Goal: Information Seeking & Learning: Learn about a topic

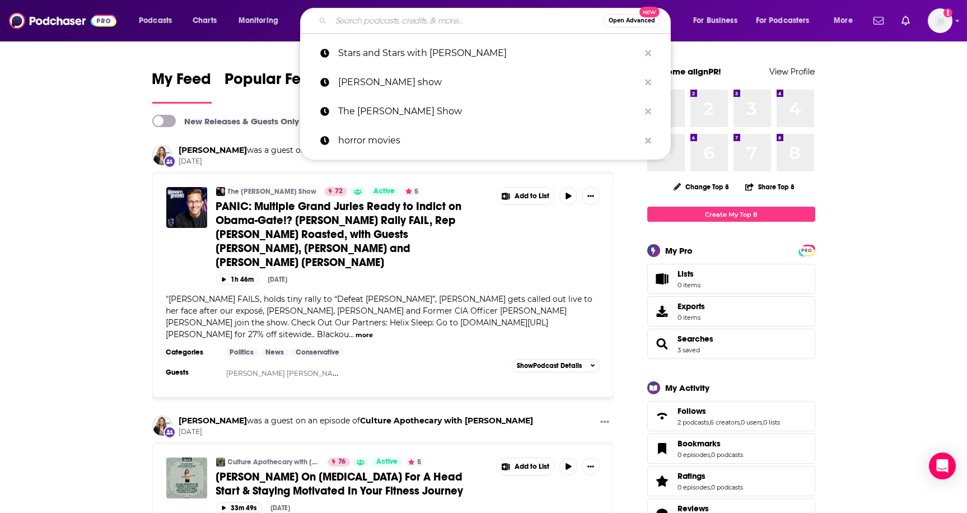
click at [431, 22] on input "Search podcasts, credits, & more..." at bounding box center [467, 21] width 273 height 18
paste input "What Fresh Hell Podcast"
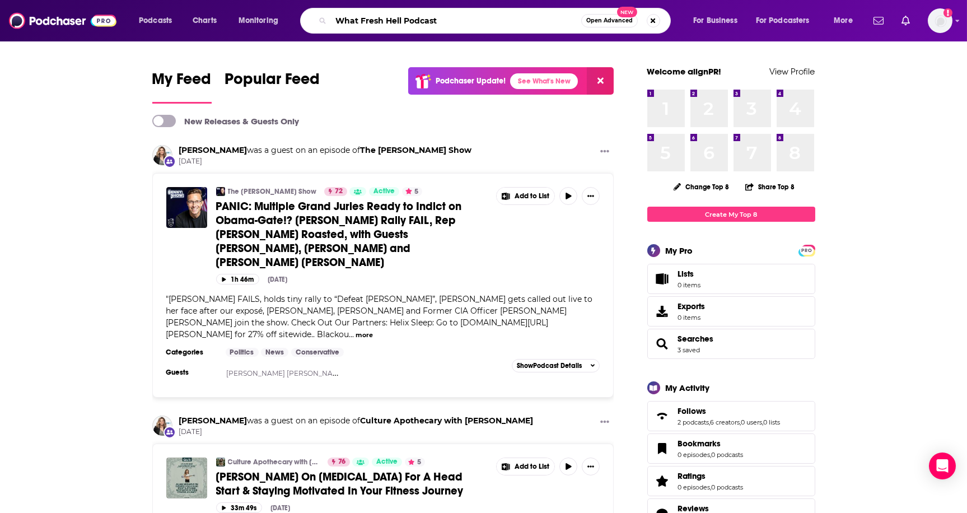
type input "What Fresh Hell Podcast"
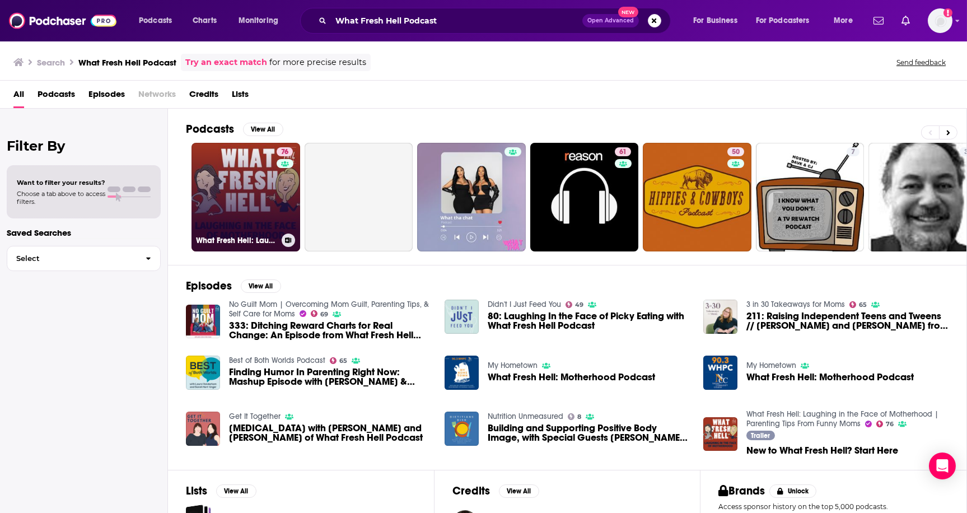
scroll to position [3, 0]
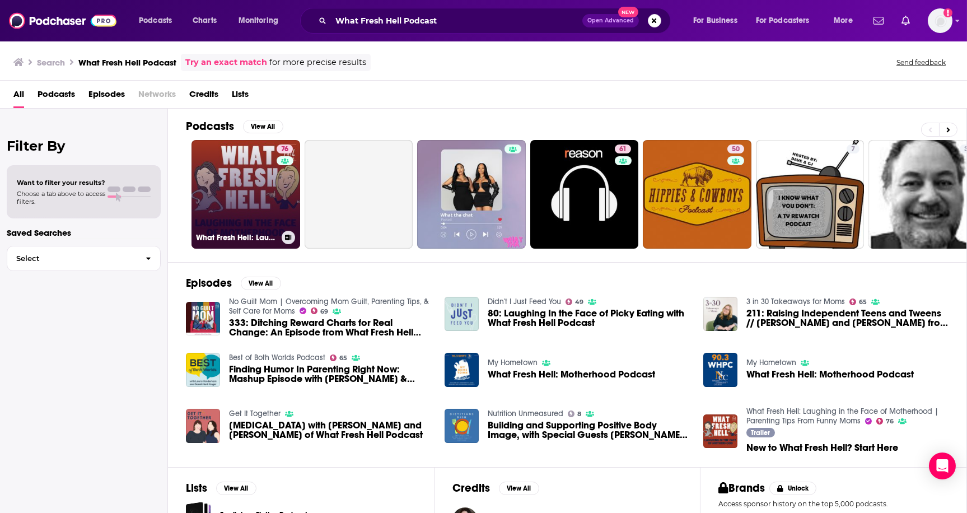
click at [259, 188] on link "76 What Fresh Hell: Laughing in the Face of Motherhood | Parenting Tips From Fu…" at bounding box center [245, 194] width 109 height 109
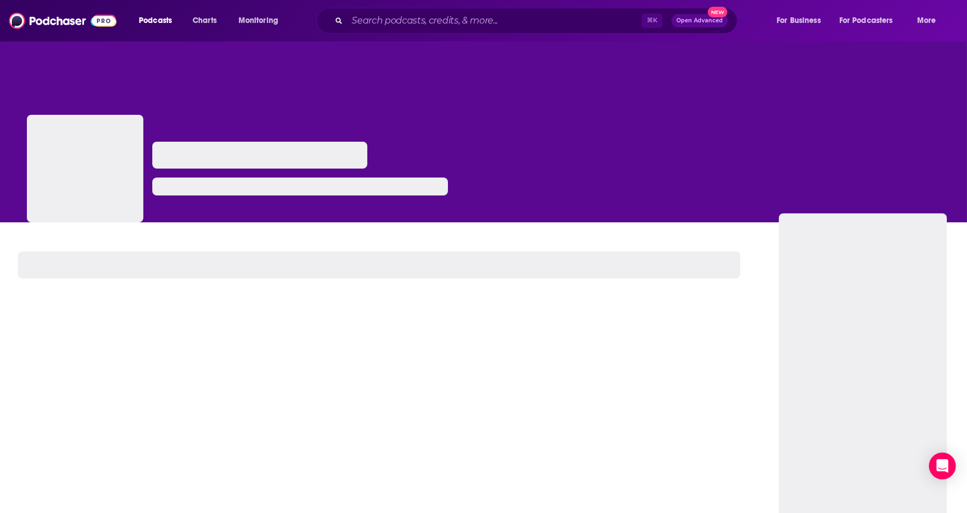
scroll to position [1, 0]
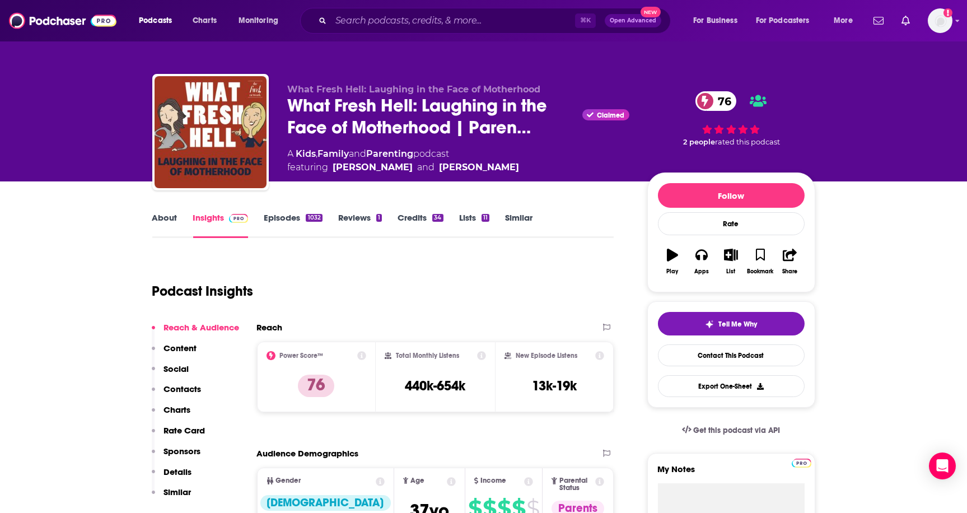
click at [167, 217] on link "About" at bounding box center [164, 225] width 25 height 26
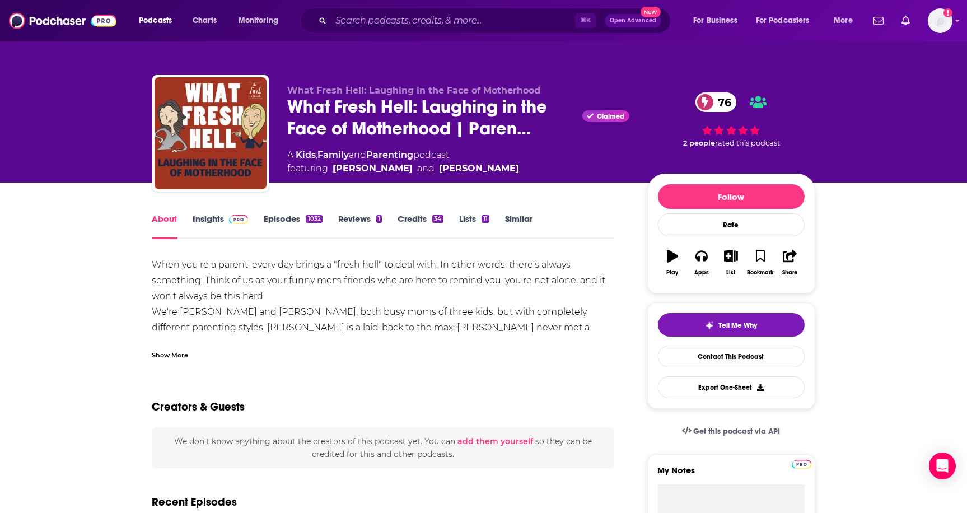
click at [177, 354] on div "Show More" at bounding box center [170, 354] width 36 height 11
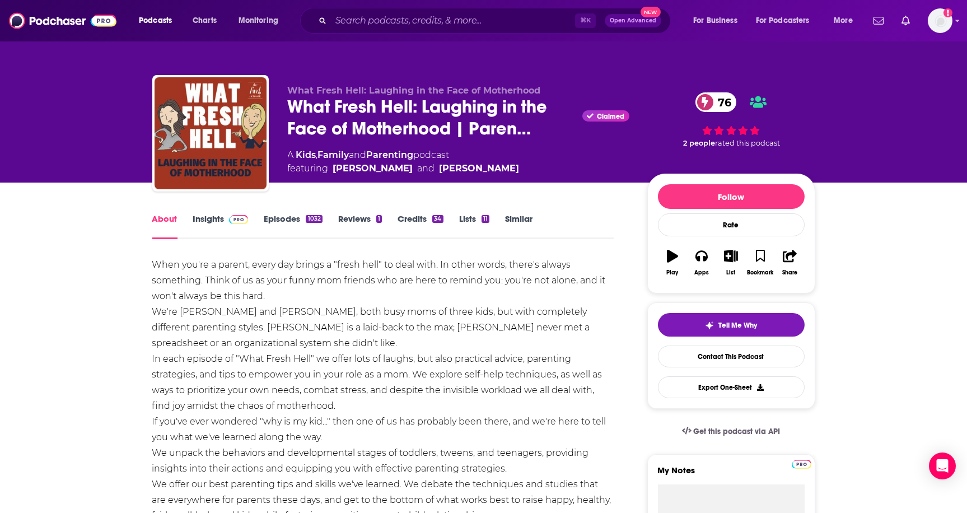
click at [295, 223] on link "Episodes 1032" at bounding box center [293, 226] width 58 height 26
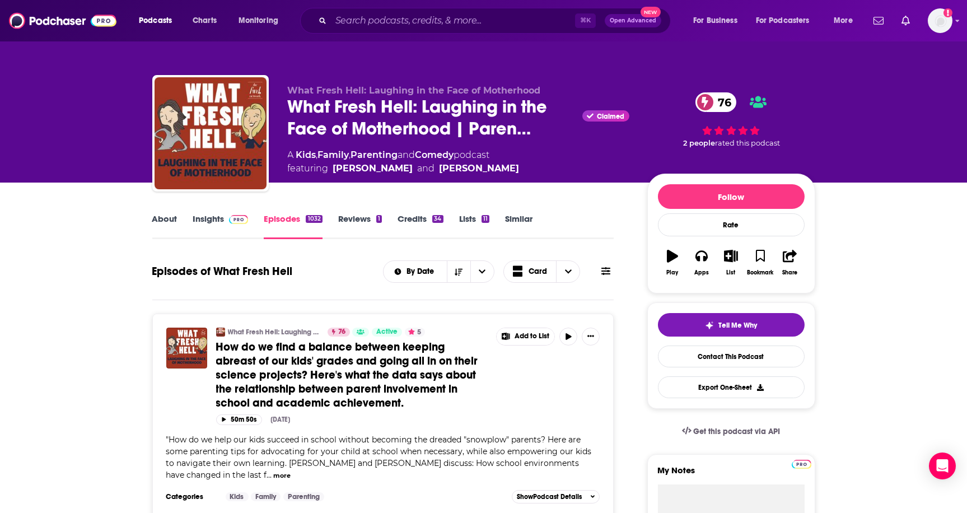
click at [221, 222] on link "Insights" at bounding box center [220, 226] width 55 height 26
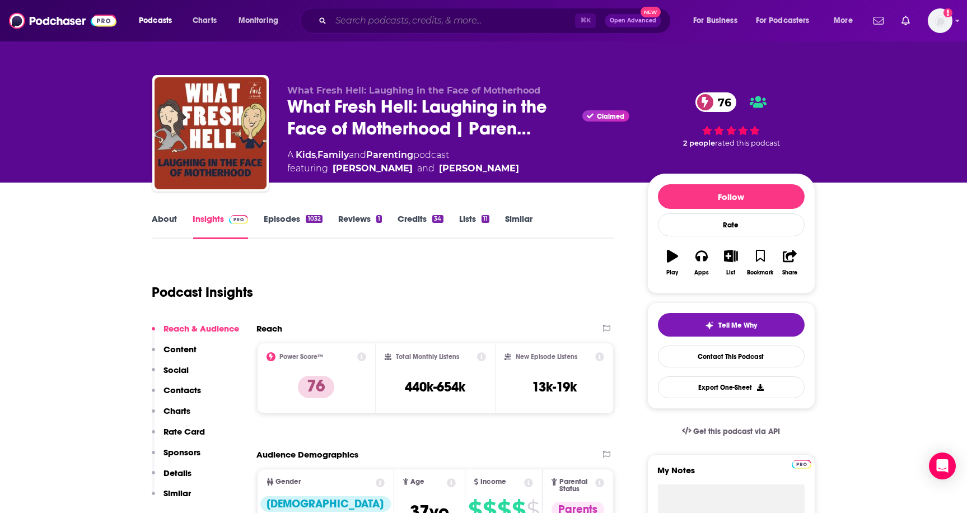
click at [490, 19] on input "Search podcasts, credits, & more..." at bounding box center [453, 21] width 244 height 18
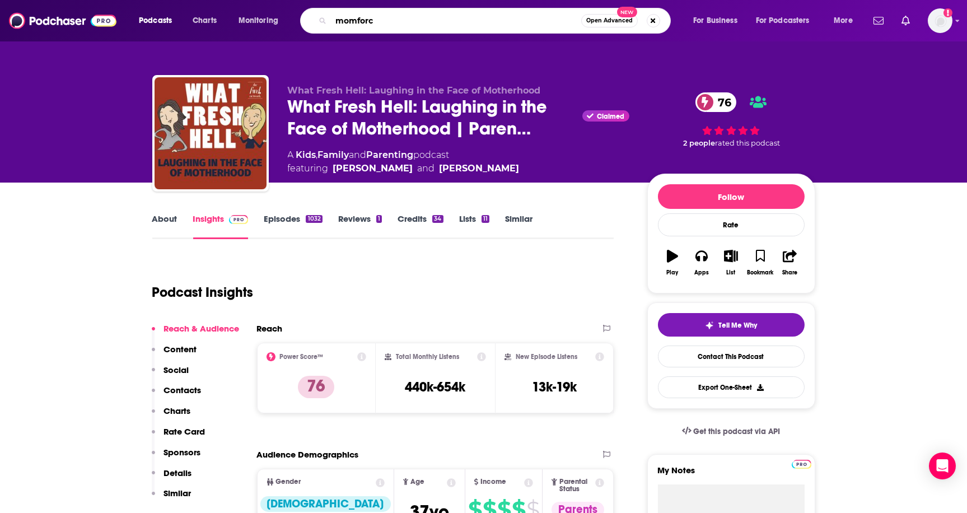
type input "momforce"
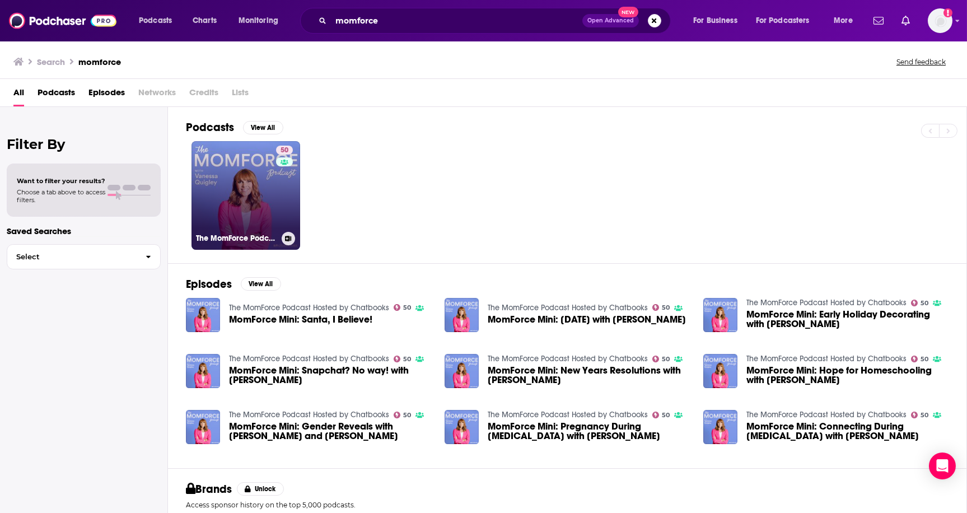
click at [255, 181] on link "50 The MomForce Podcast Hosted by Chatbooks" at bounding box center [245, 195] width 109 height 109
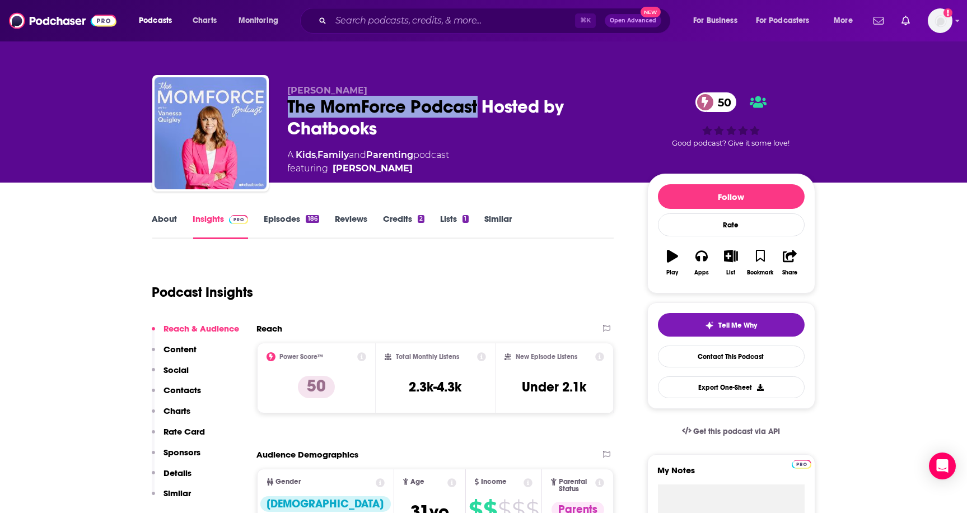
drag, startPoint x: 480, startPoint y: 106, endPoint x: 288, endPoint y: 110, distance: 191.5
click at [288, 110] on div "The MomForce Podcast Hosted by Chatbooks 50" at bounding box center [458, 118] width 341 height 44
copy h2 "The MomForce Podcast"
click at [372, 29] on div "⌘ K Open Advanced New" at bounding box center [485, 21] width 371 height 26
click at [370, 24] on input "Search podcasts, credits, & more..." at bounding box center [453, 21] width 244 height 18
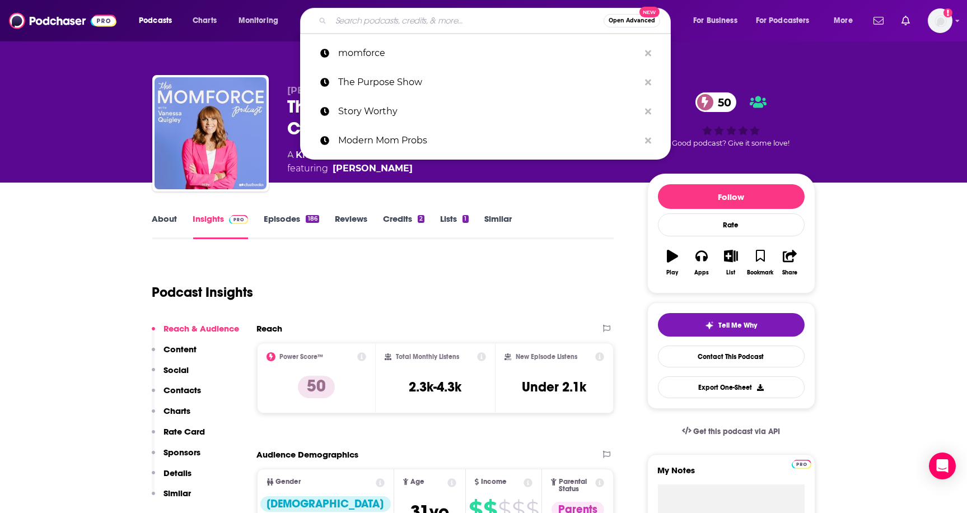
paste input "Jen Hatmaker For The Love Podcast"
type input "Jen Hatmaker For The Love Podcast"
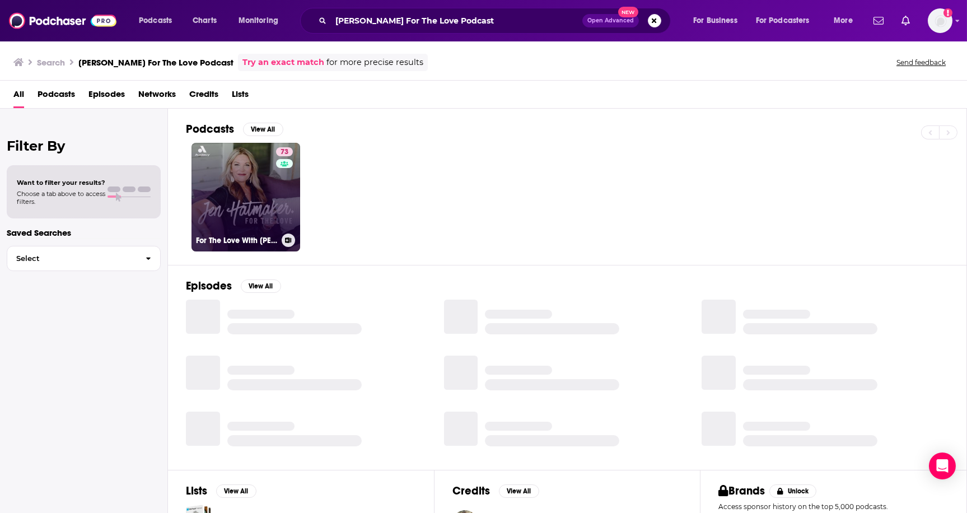
click at [259, 188] on link "73 For The Love With Jen Hatmaker Podcast" at bounding box center [245, 197] width 109 height 109
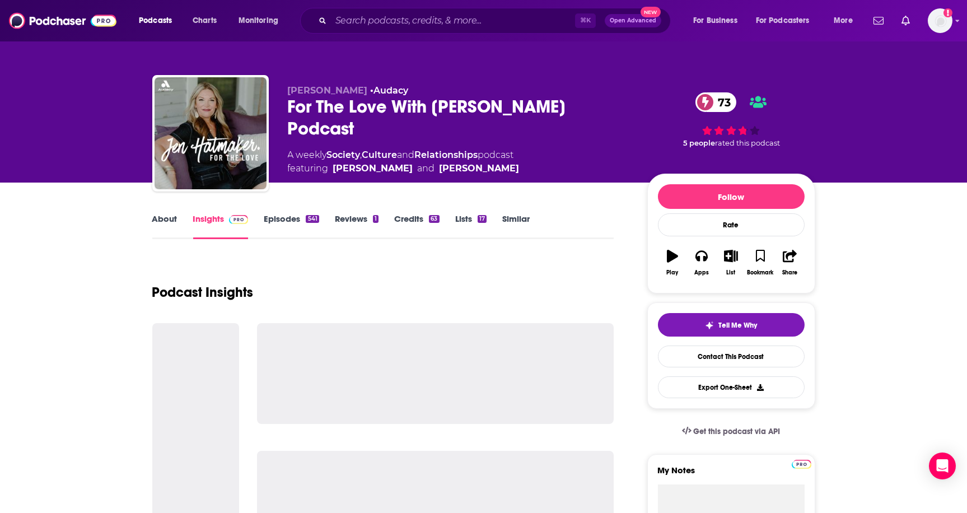
click at [163, 218] on link "About" at bounding box center [164, 226] width 25 height 26
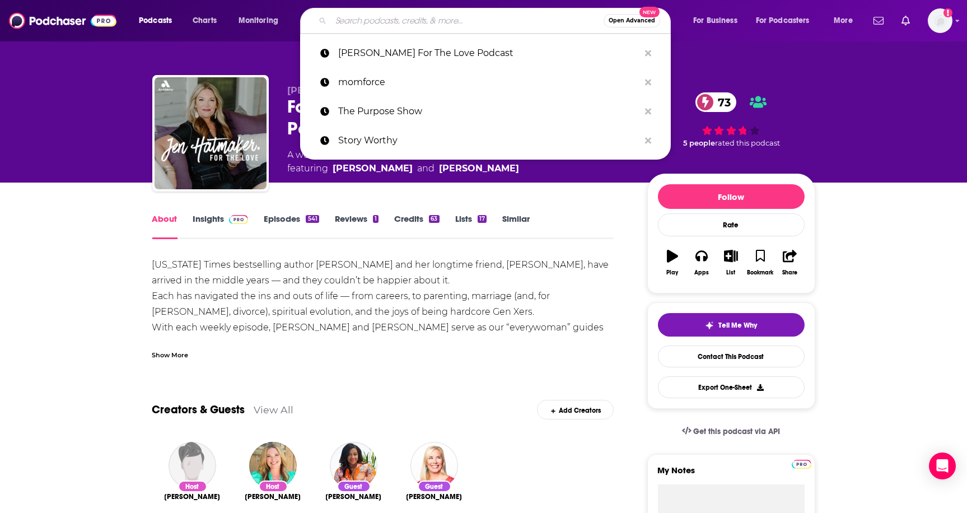
click at [487, 24] on input "Search podcasts, credits, & more..." at bounding box center [467, 21] width 273 height 18
type input "ç"
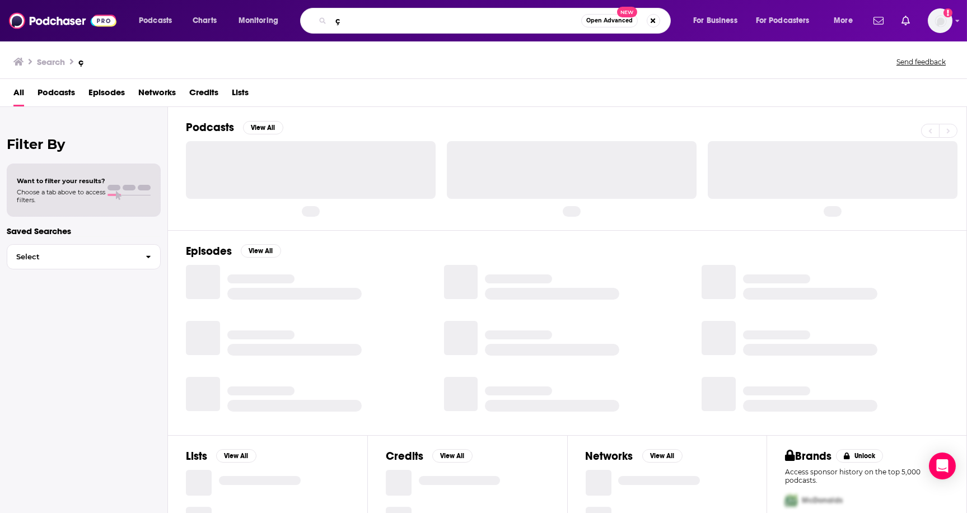
click at [414, 19] on input "ç" at bounding box center [456, 21] width 250 height 18
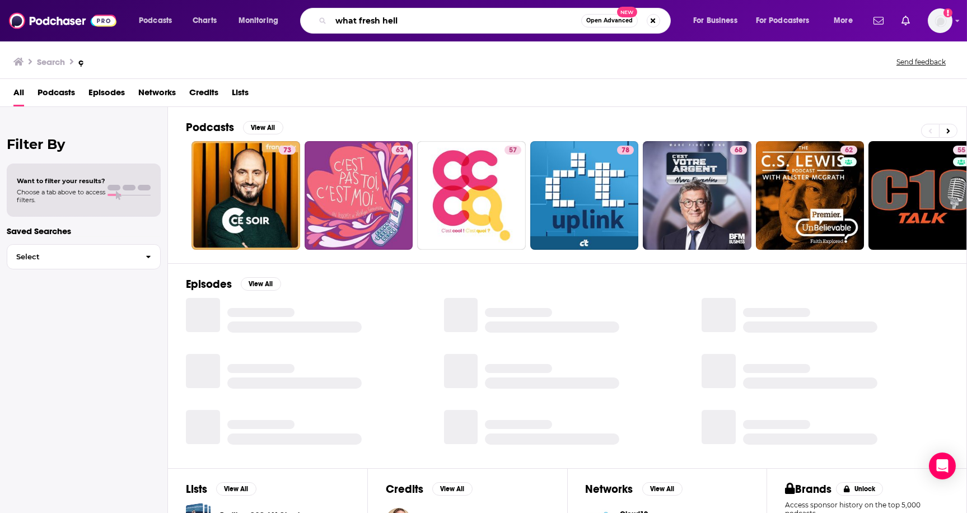
type input "what fresh hell"
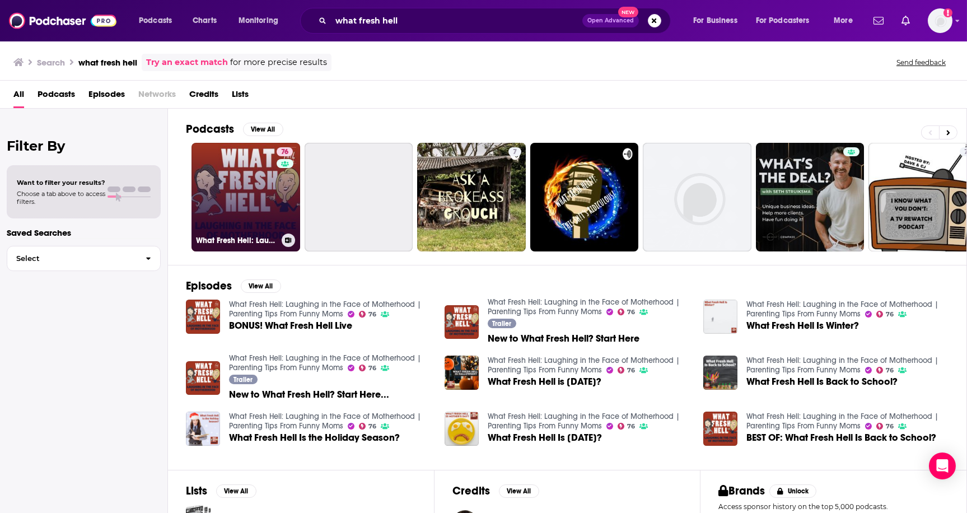
click at [269, 174] on link "76 What Fresh Hell: Laughing in the Face of Motherhood | Parenting Tips From Fu…" at bounding box center [245, 197] width 109 height 109
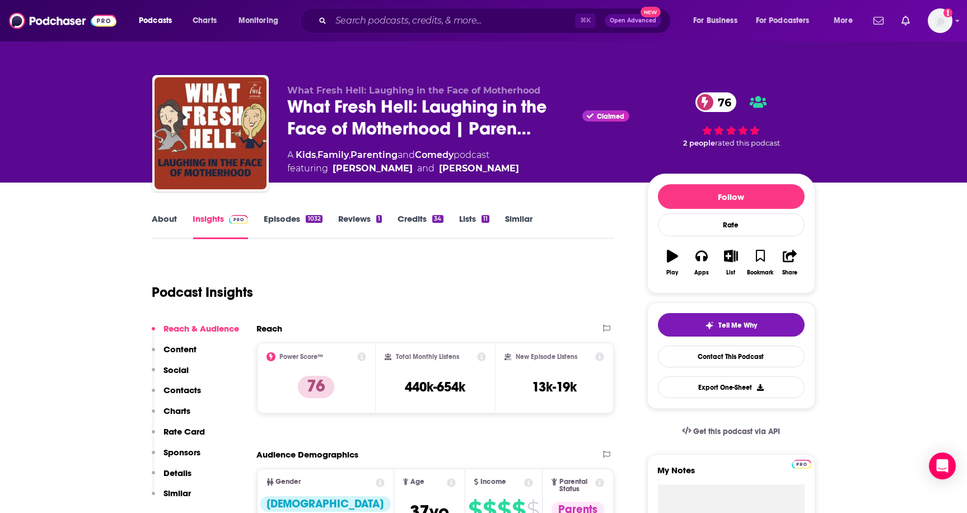
click at [170, 219] on link "About" at bounding box center [164, 226] width 25 height 26
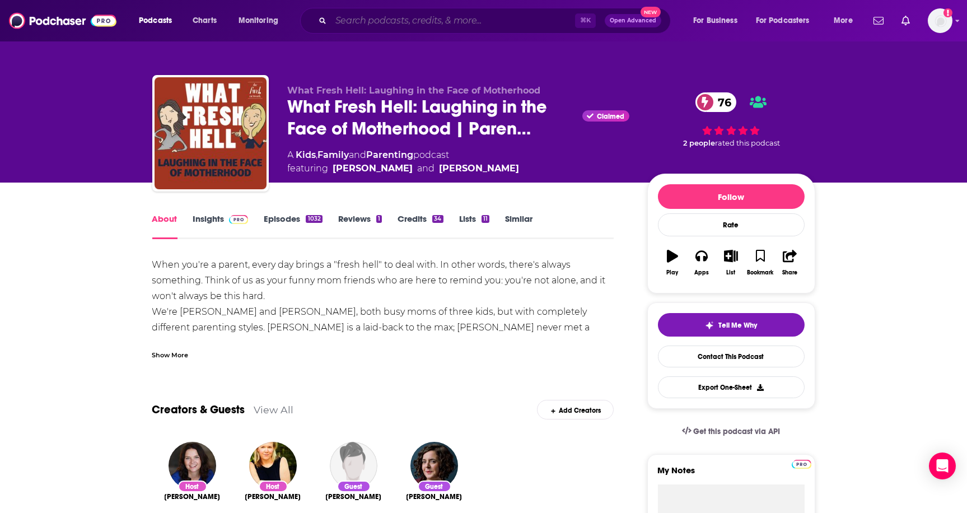
click at [419, 21] on input "Search podcasts, credits, & more..." at bounding box center [453, 21] width 244 height 18
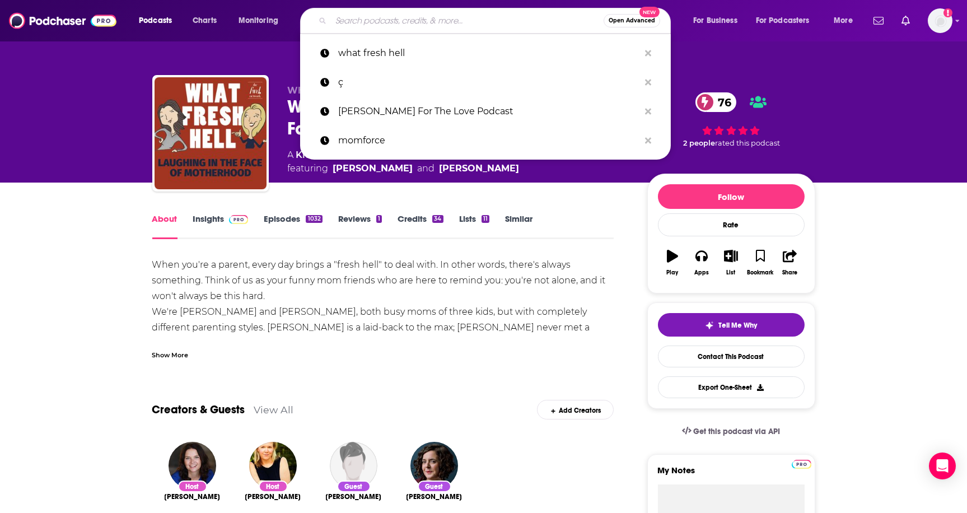
paste input "The Motherland Podcast"
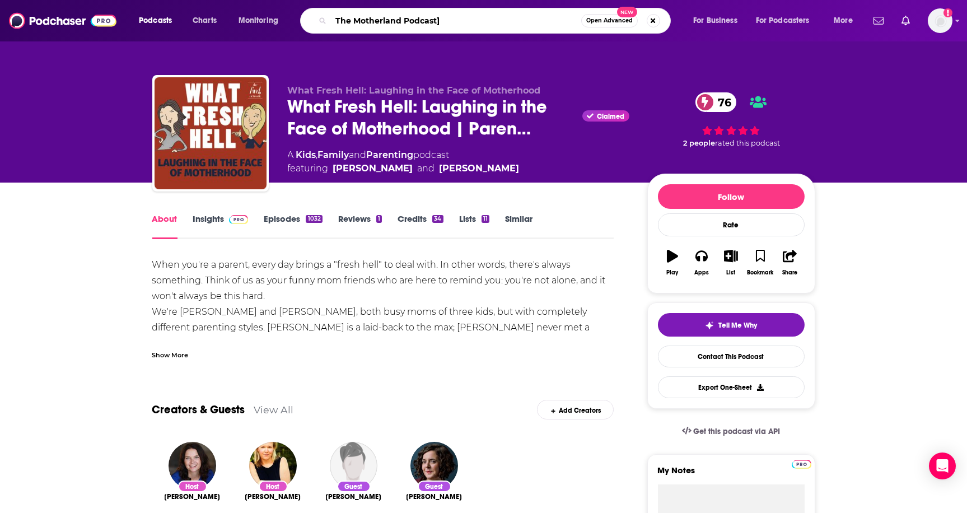
type input "The Motherland Podcast"
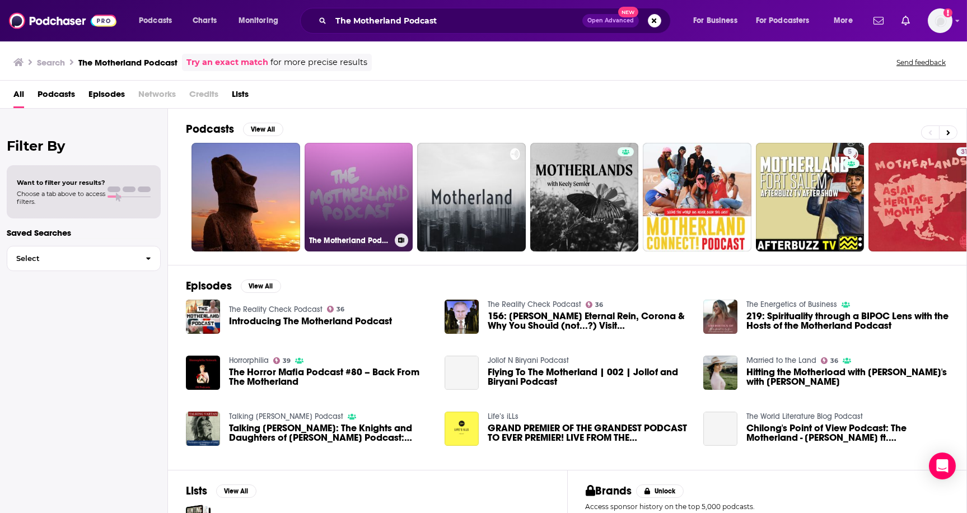
click at [369, 184] on link "The Motherland Podcast" at bounding box center [359, 197] width 109 height 109
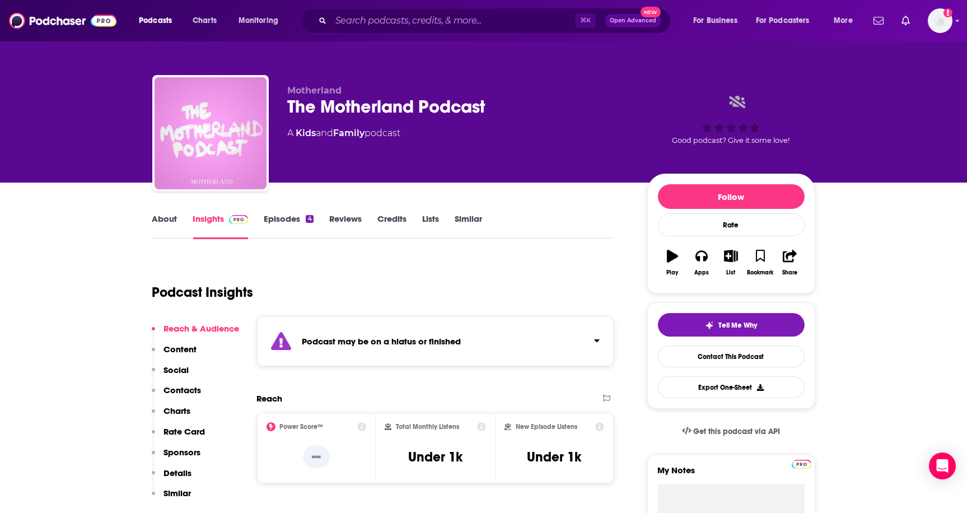
click at [167, 219] on link "About" at bounding box center [164, 226] width 25 height 26
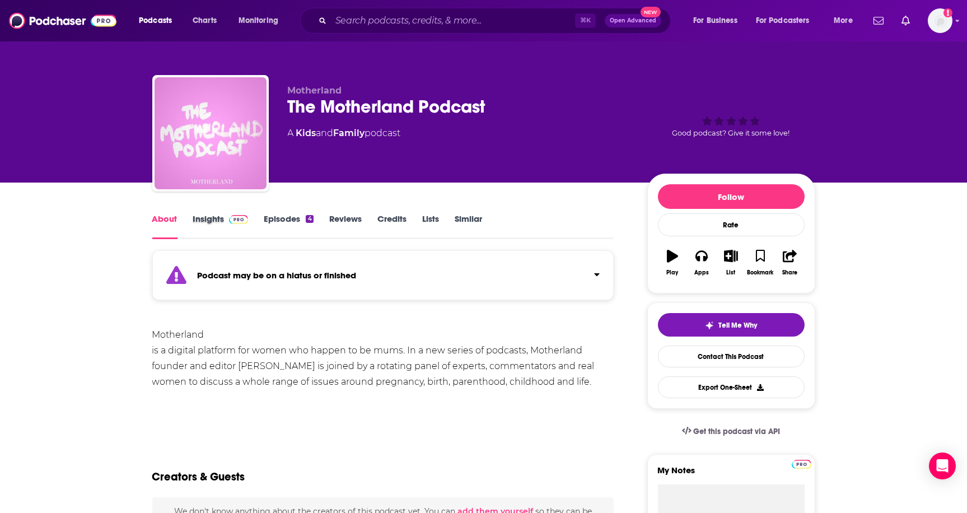
click at [256, 217] on div "Insights" at bounding box center [228, 226] width 71 height 26
click at [275, 218] on link "Episodes 4" at bounding box center [288, 226] width 49 height 26
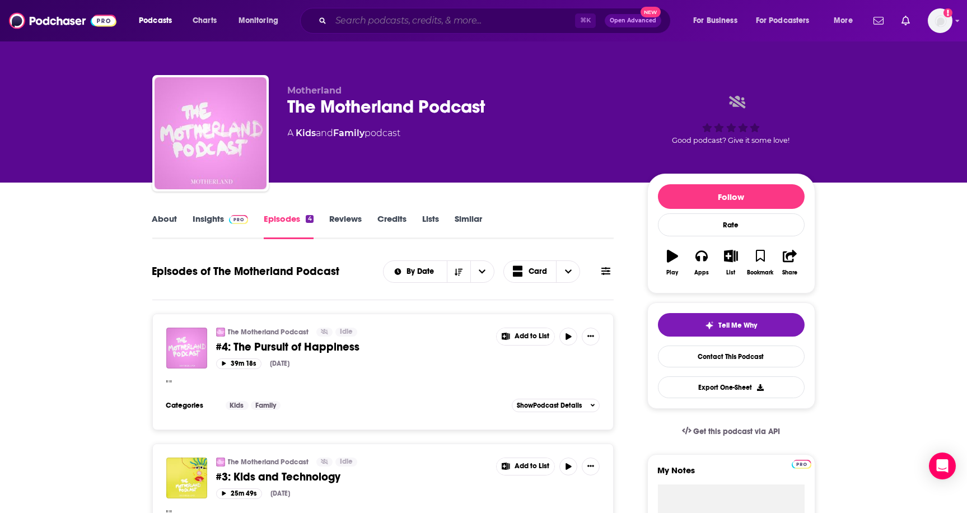
click at [488, 16] on input "Search podcasts, credits, & more..." at bounding box center [453, 21] width 244 height 18
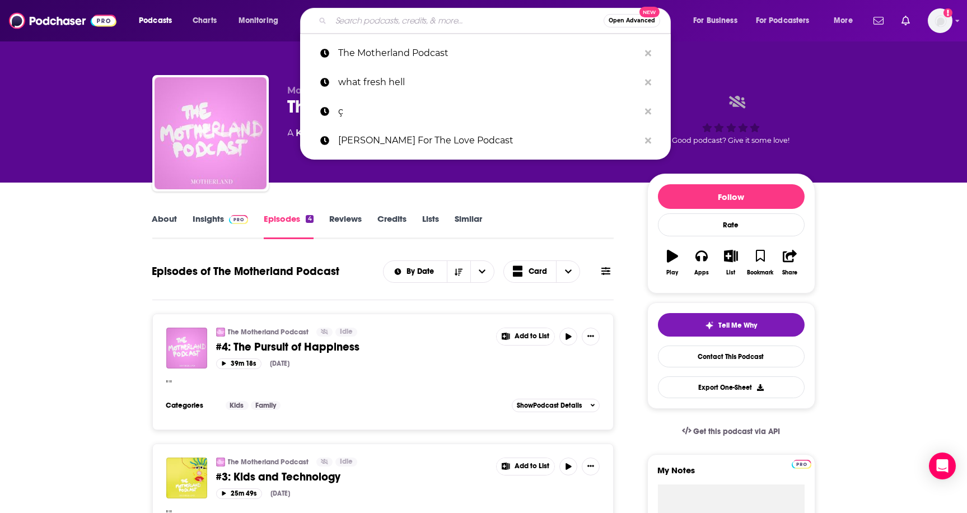
paste input "The Growing Readers Podcast"
type input "The Growing Readers Podcast"
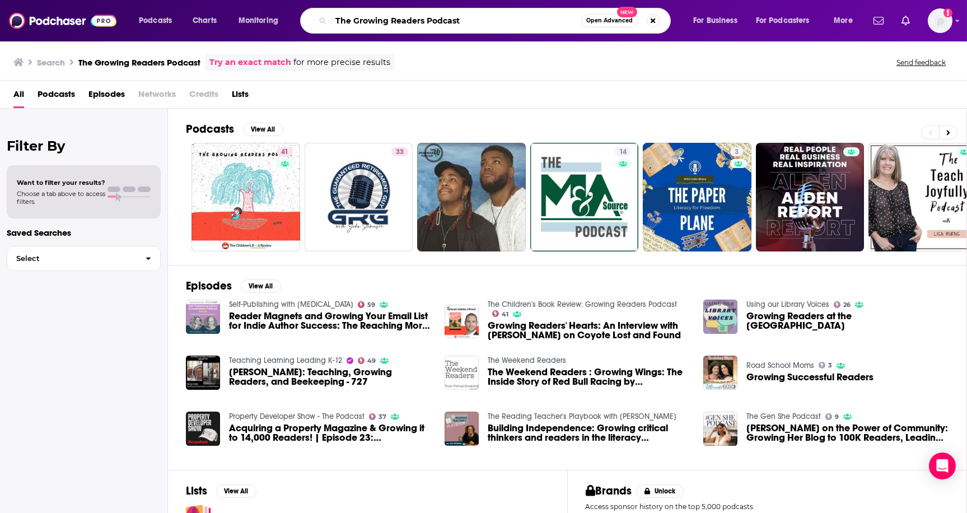
drag, startPoint x: 469, startPoint y: 16, endPoint x: 322, endPoint y: 13, distance: 146.1
click at [322, 13] on div "The Growing Readers Podcast Open Advanced New" at bounding box center [485, 21] width 371 height 26
type input "Jenny hutt"
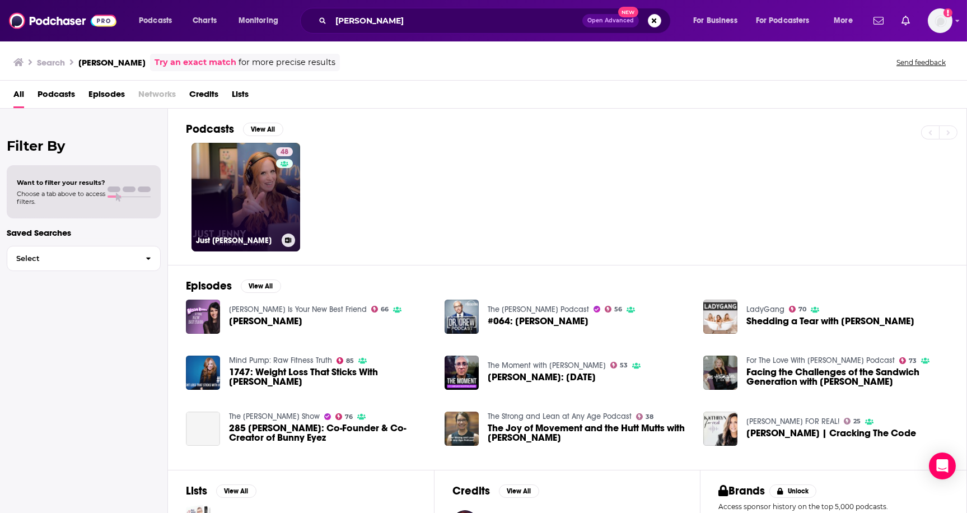
click at [238, 196] on link "48 Just Jenny" at bounding box center [245, 197] width 109 height 109
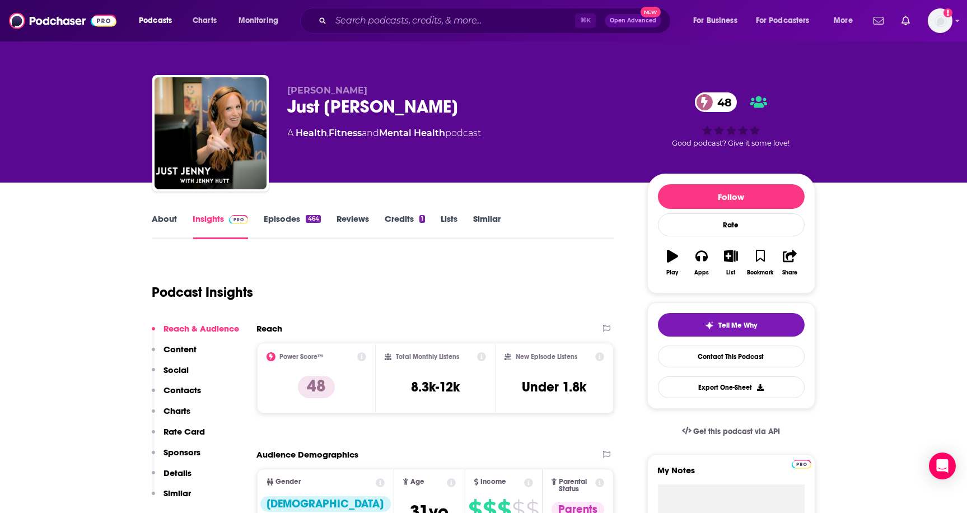
click at [166, 216] on link "About" at bounding box center [164, 226] width 25 height 26
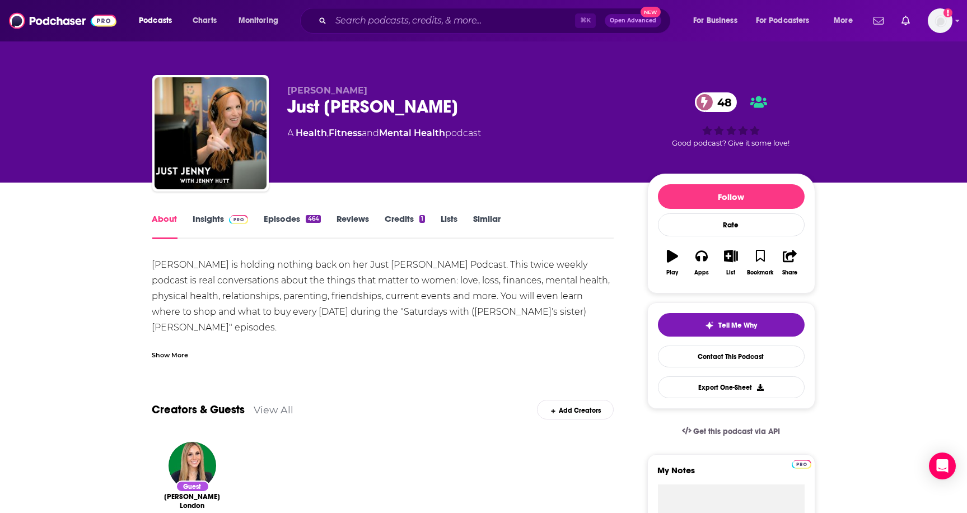
click at [215, 214] on link "Insights" at bounding box center [220, 226] width 55 height 26
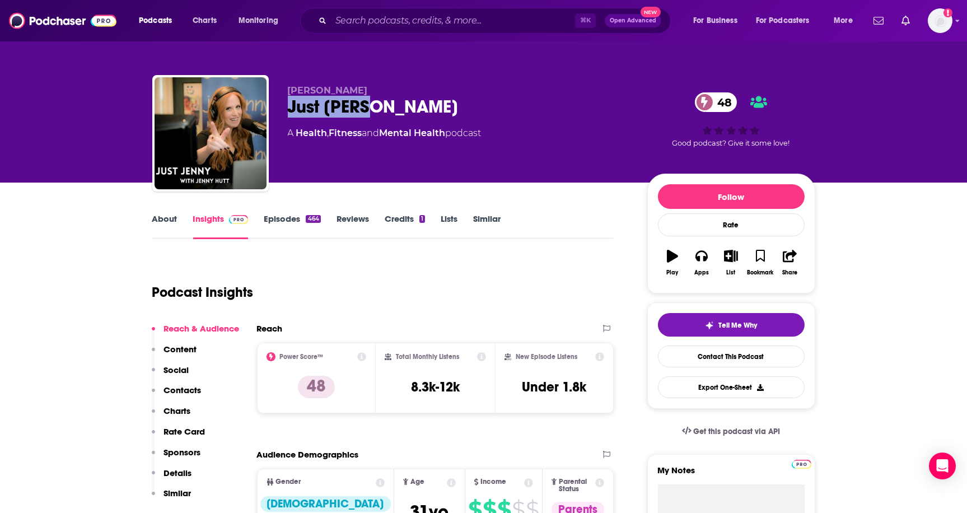
drag, startPoint x: 386, startPoint y: 110, endPoint x: 218, endPoint y: 99, distance: 168.3
click at [264, 105] on div "Jenny Hutt Just Jenny 48 A Health , Fitness and Mental Health podcast 48 Good p…" at bounding box center [483, 135] width 663 height 121
click at [448, 24] on input "Search podcasts, credits, & more..." at bounding box center [453, 21] width 244 height 18
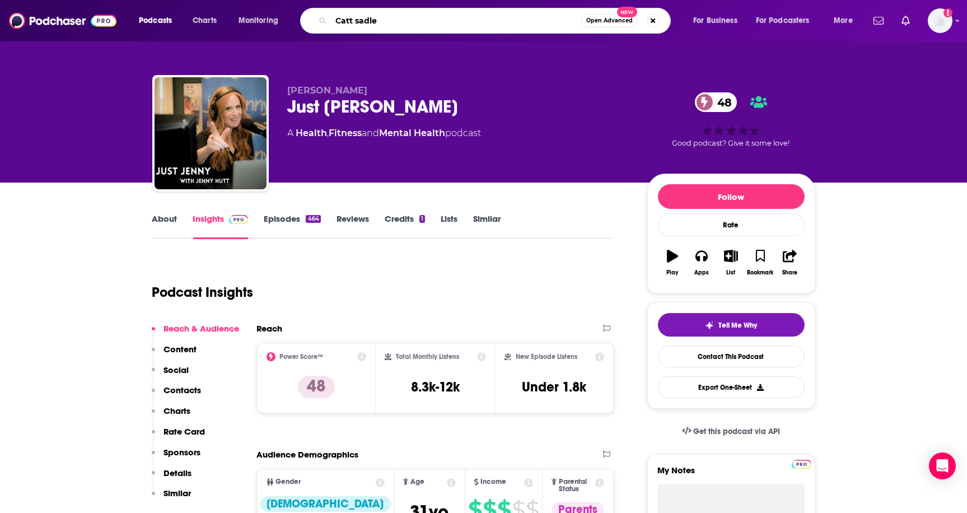
type input "Catt sadler"
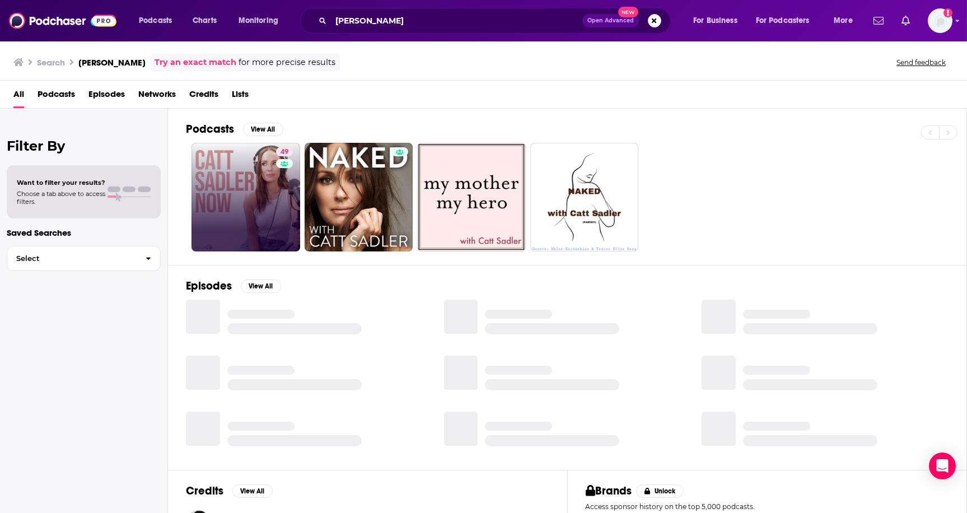
click at [271, 176] on link "49" at bounding box center [245, 197] width 109 height 109
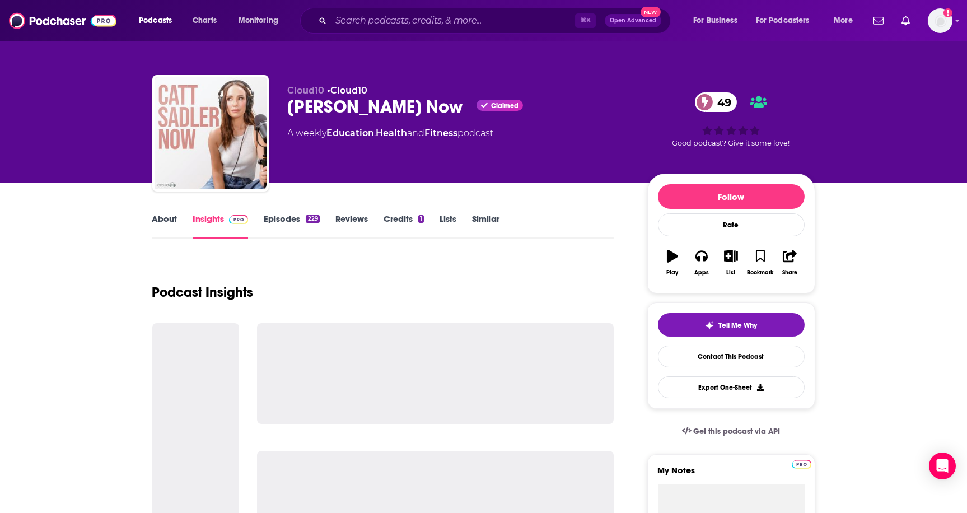
click at [161, 226] on link "About" at bounding box center [164, 226] width 25 height 26
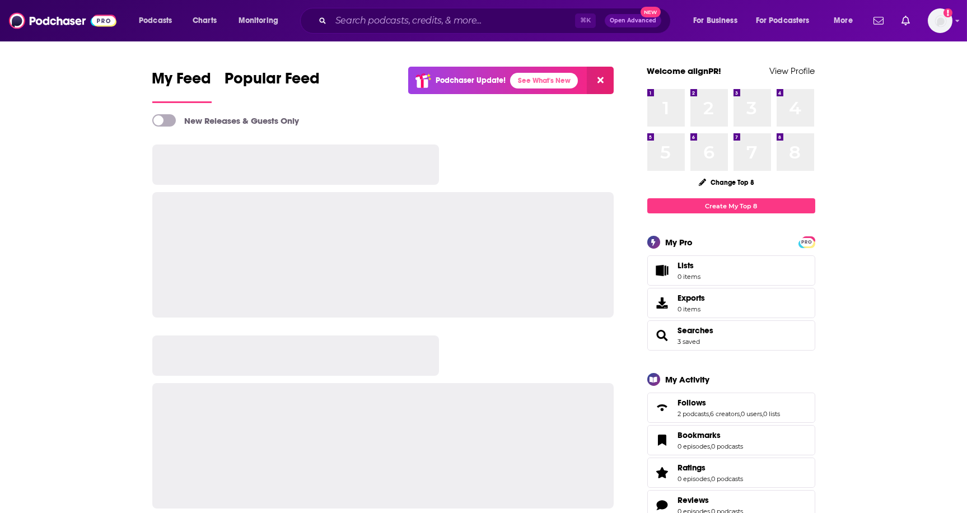
scroll to position [1, 0]
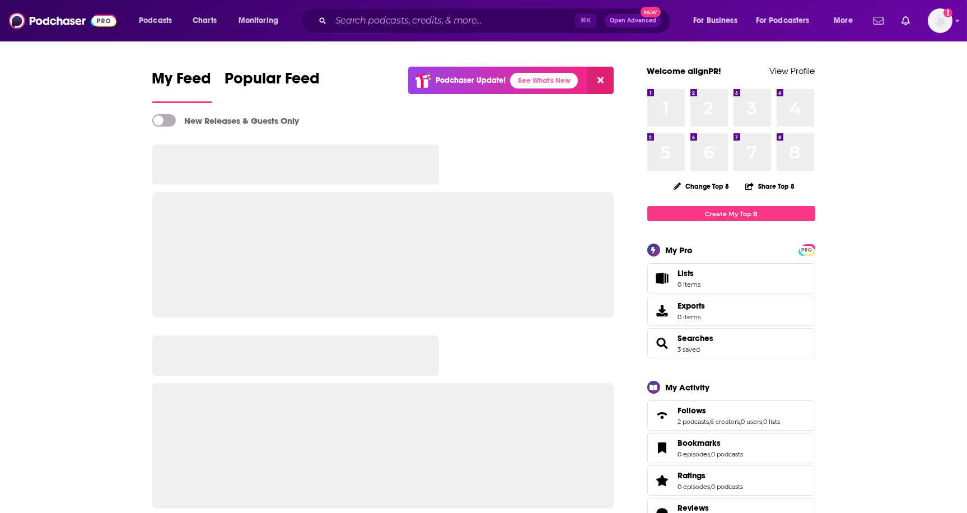
click at [373, 27] on div "⌘ K Open Advanced New" at bounding box center [485, 21] width 371 height 26
click at [361, 14] on input "Search podcasts, credits, & more..." at bounding box center [453, 21] width 244 height 18
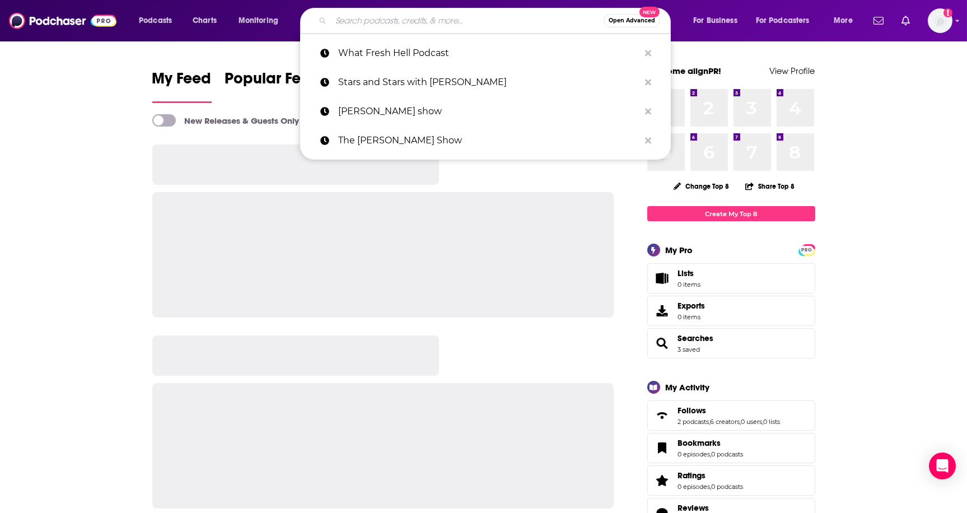
paste input "TILT Parenting podcast"
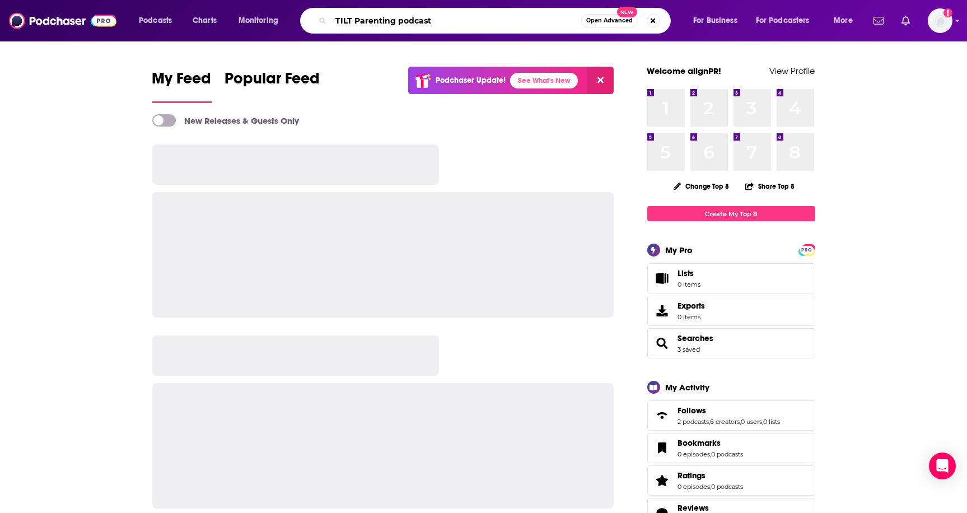
type input "TILT Parenting podcast"
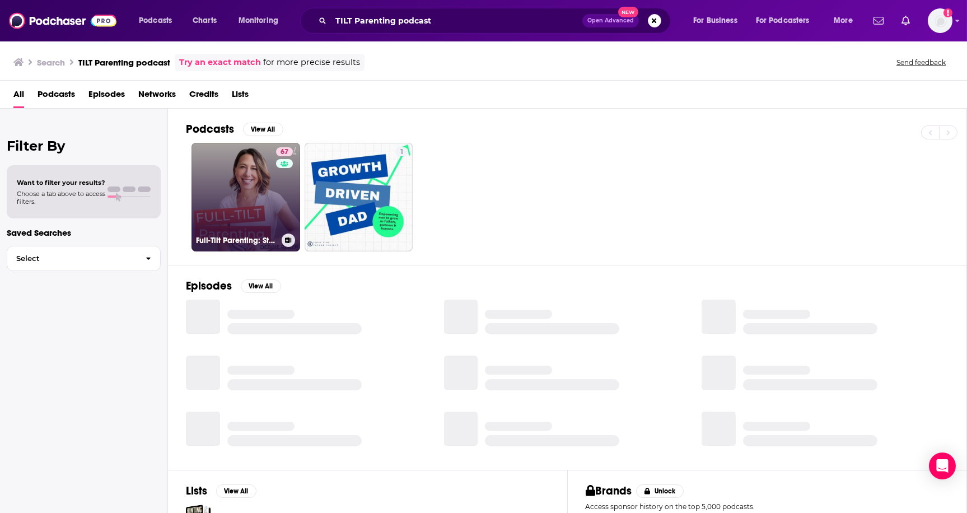
click at [266, 184] on link "67 Full-Tilt Parenting: Strategies, Insights, and Connection for Parents Raisin…" at bounding box center [245, 197] width 109 height 109
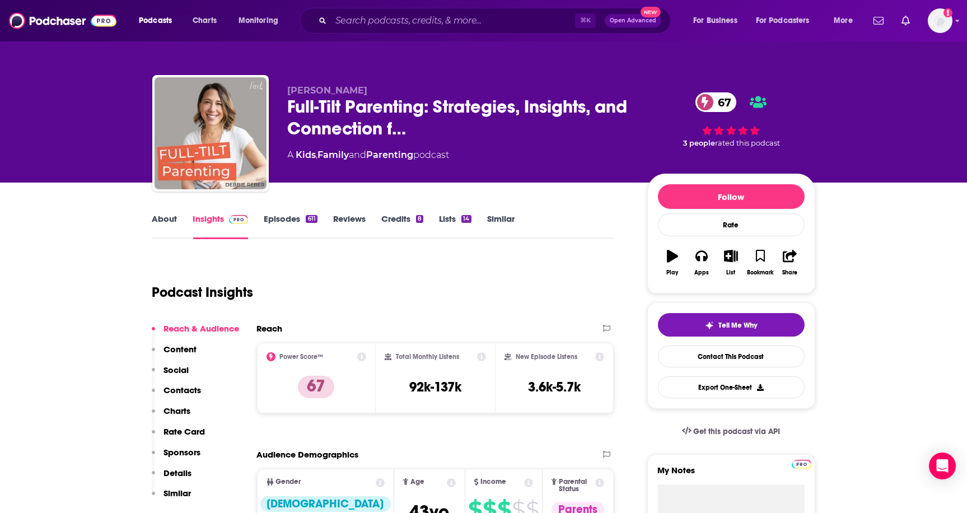
click at [155, 218] on link "About" at bounding box center [164, 226] width 25 height 26
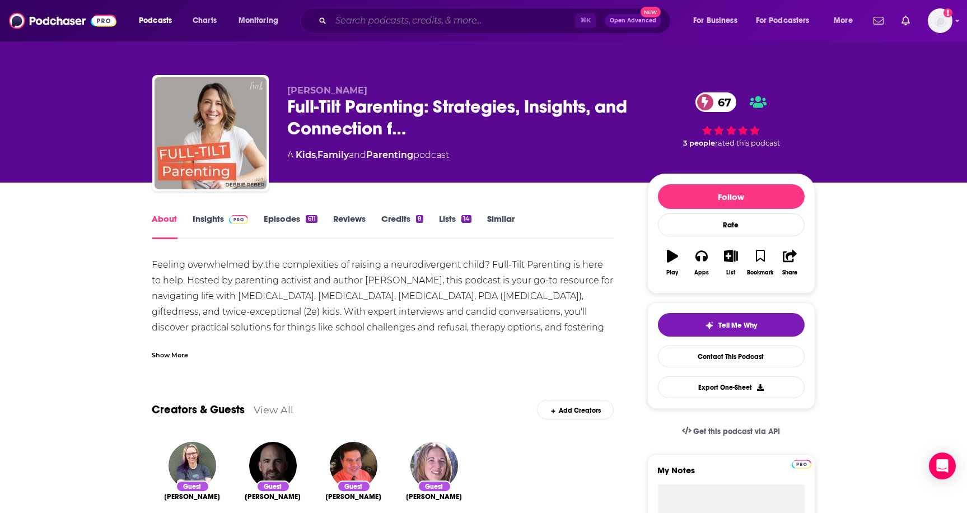
click at [390, 21] on input "Search podcasts, credits, & more..." at bounding box center [453, 21] width 244 height 18
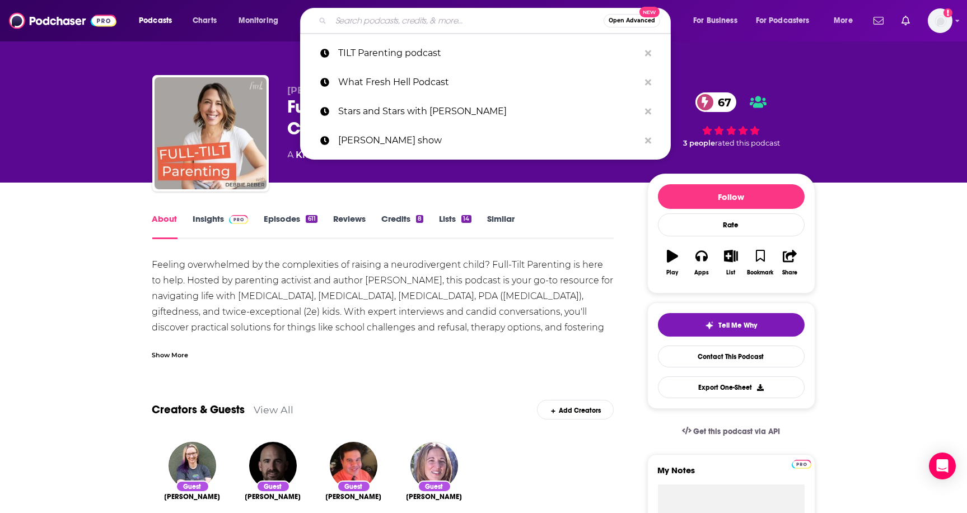
paste input "The Wellness Mama Podcast"
type input "The Wellness Mama Podcast"
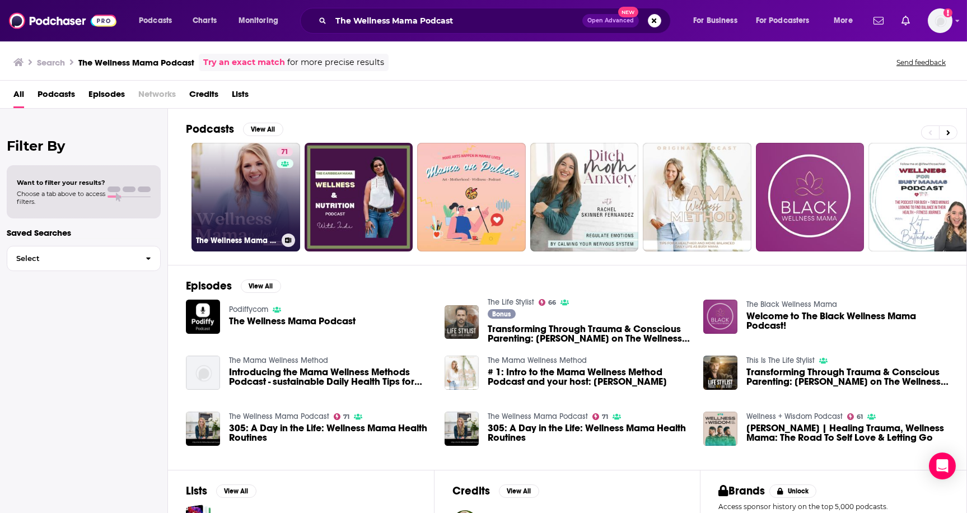
click at [259, 183] on link "71 The Wellness Mama Podcast" at bounding box center [245, 197] width 109 height 109
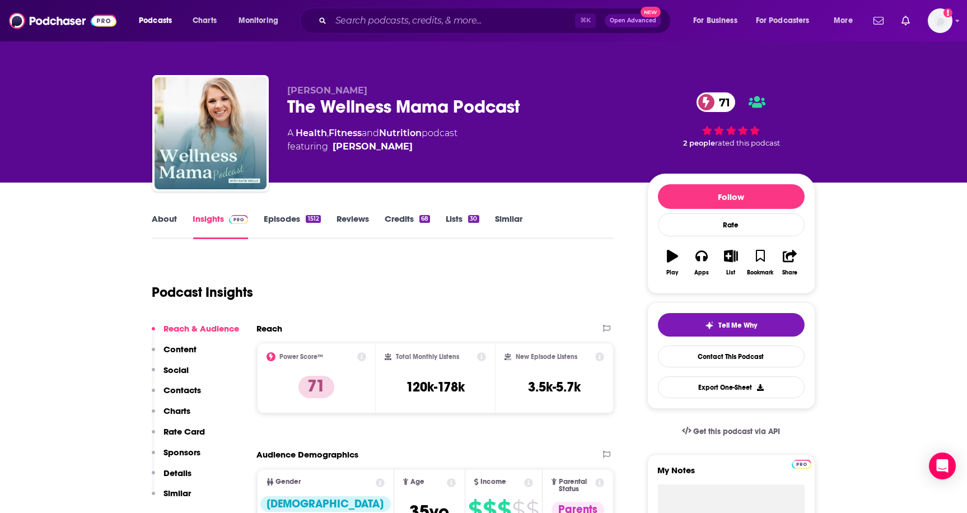
click at [165, 219] on link "About" at bounding box center [164, 226] width 25 height 26
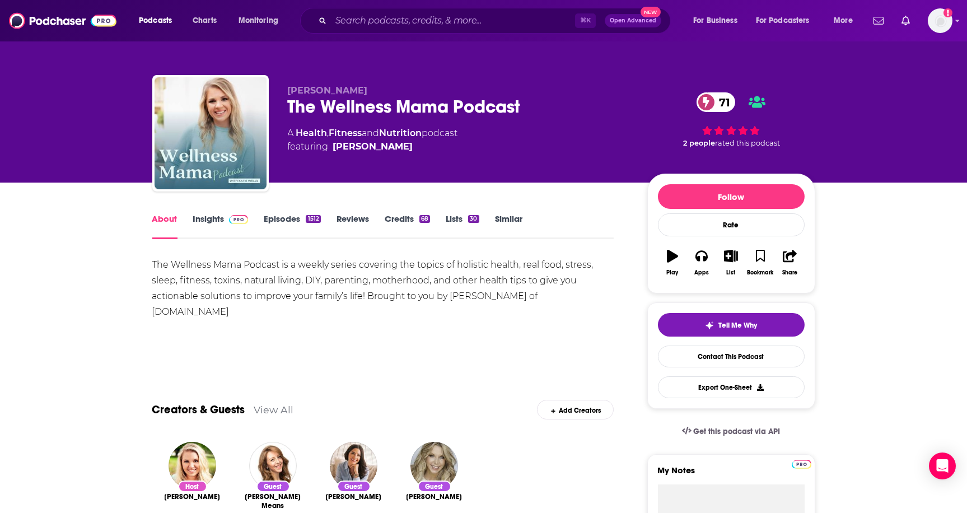
click at [285, 217] on link "Episodes 1512" at bounding box center [292, 226] width 57 height 26
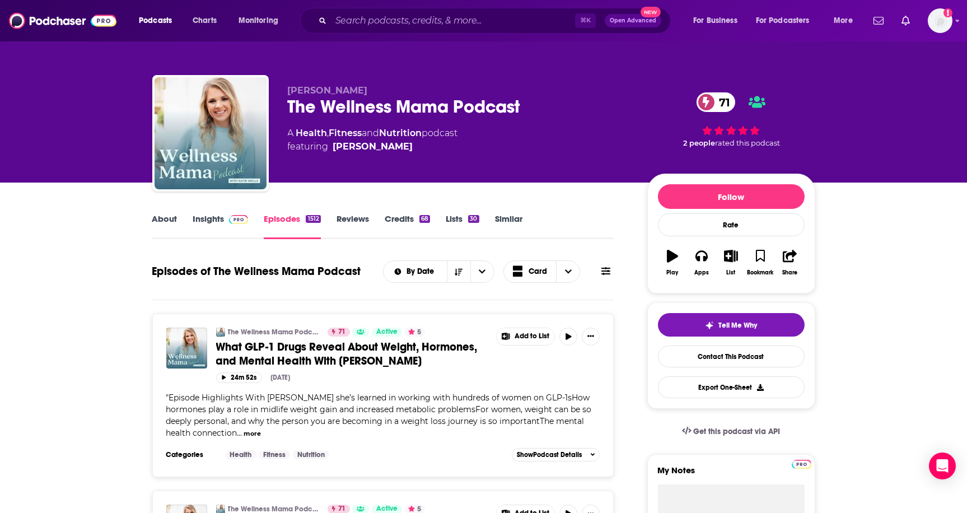
click at [455, 0] on html "Podcasts Charts Monitoring ⌘ K Open Advanced New For Business For Podcasters Mo…" at bounding box center [483, 256] width 967 height 513
click at [491, 18] on input "Search podcasts, credits, & more..." at bounding box center [453, 21] width 244 height 18
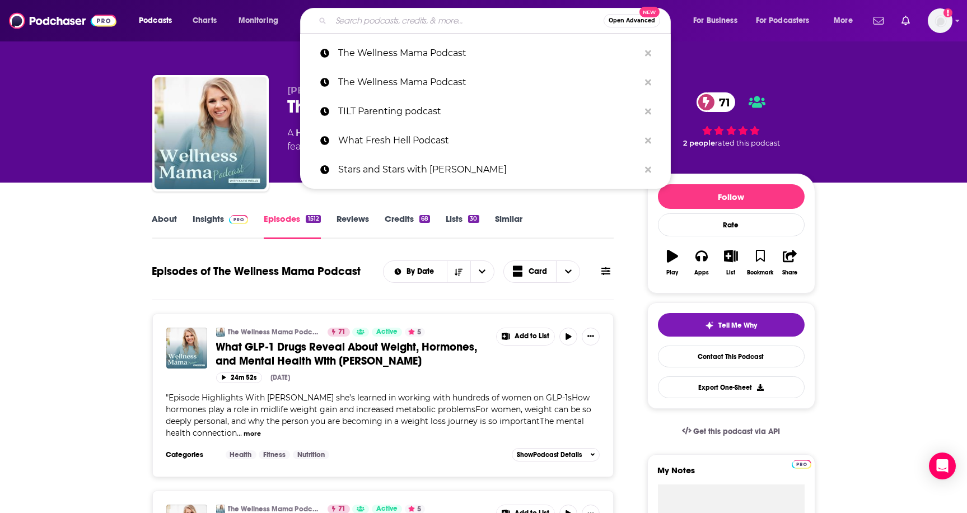
paste input "The Strategy Hour"
type input "The Strategy Hour"
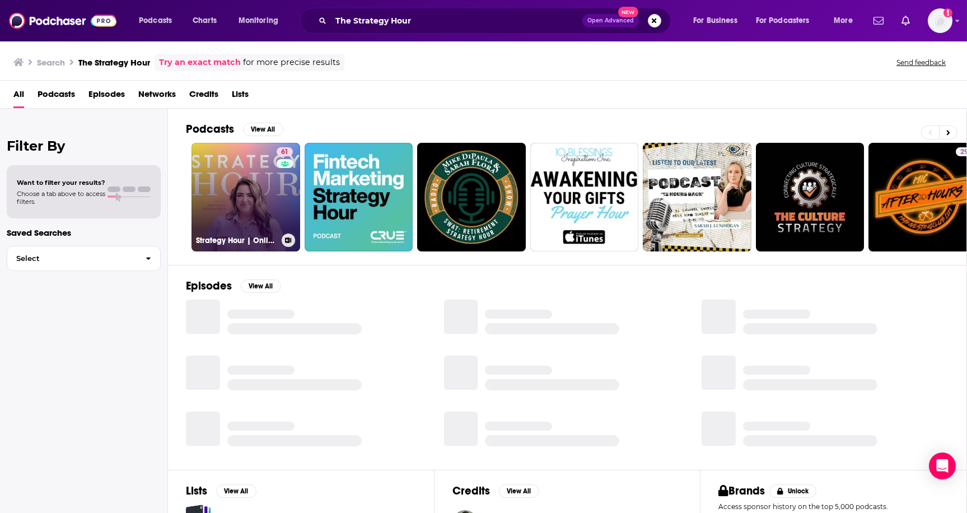
click at [260, 176] on link "61 Strategy Hour | Online Marketing for Business Growth" at bounding box center [245, 197] width 109 height 109
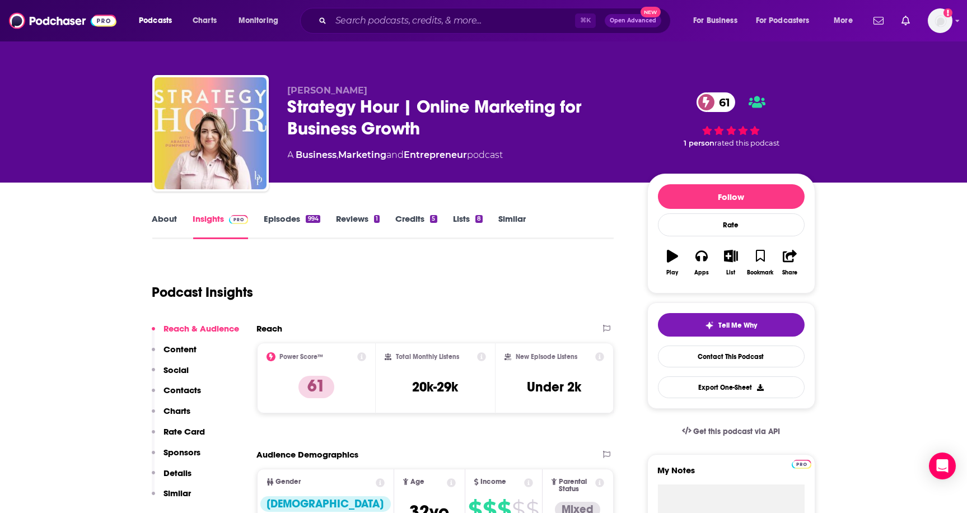
click at [165, 217] on link "About" at bounding box center [164, 226] width 25 height 26
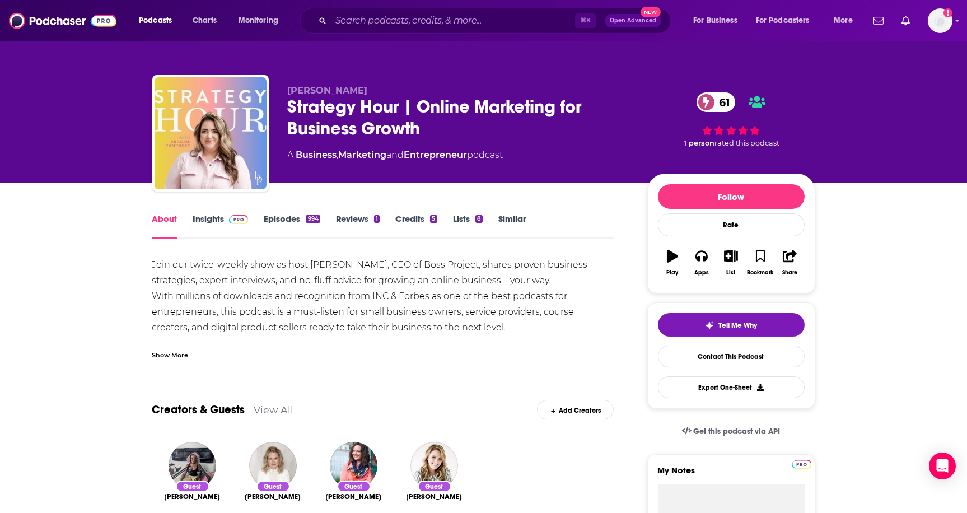
click at [465, 12] on div "⌘ K Open Advanced New" at bounding box center [485, 21] width 371 height 26
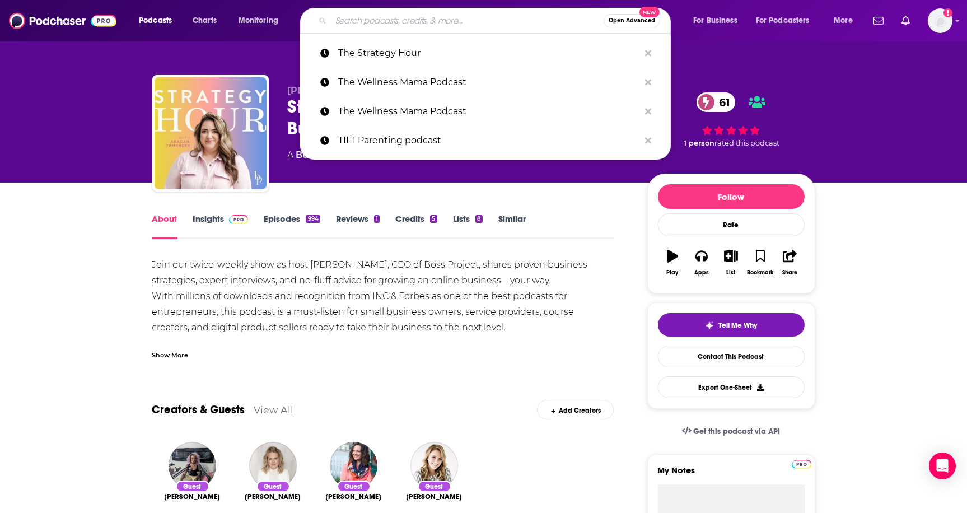
click at [460, 20] on input "Search podcasts, credits, & more..." at bounding box center [467, 21] width 273 height 18
paste input "The Holderness Family Podcast"
type input "The Holderness Family Podcast"
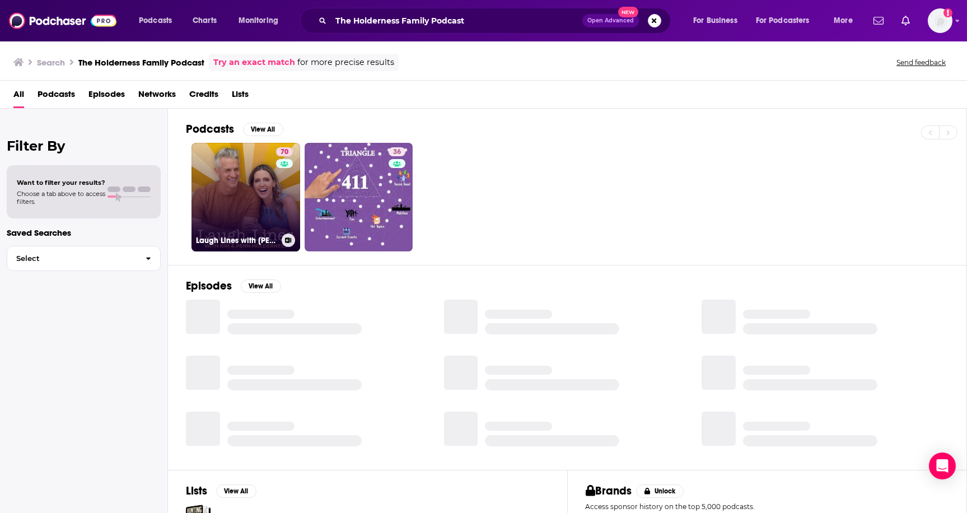
click at [260, 203] on link "70 Laugh Lines with [PERSON_NAME] & [PERSON_NAME]" at bounding box center [245, 197] width 109 height 109
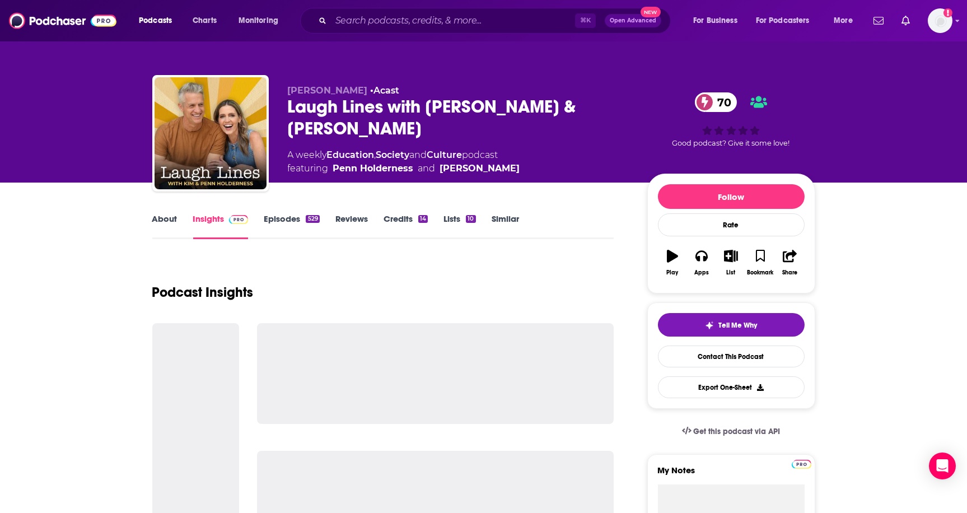
click at [161, 212] on div "About Insights Episodes 529 Reviews Credits 14 Lists 10 Similar" at bounding box center [383, 225] width 462 height 27
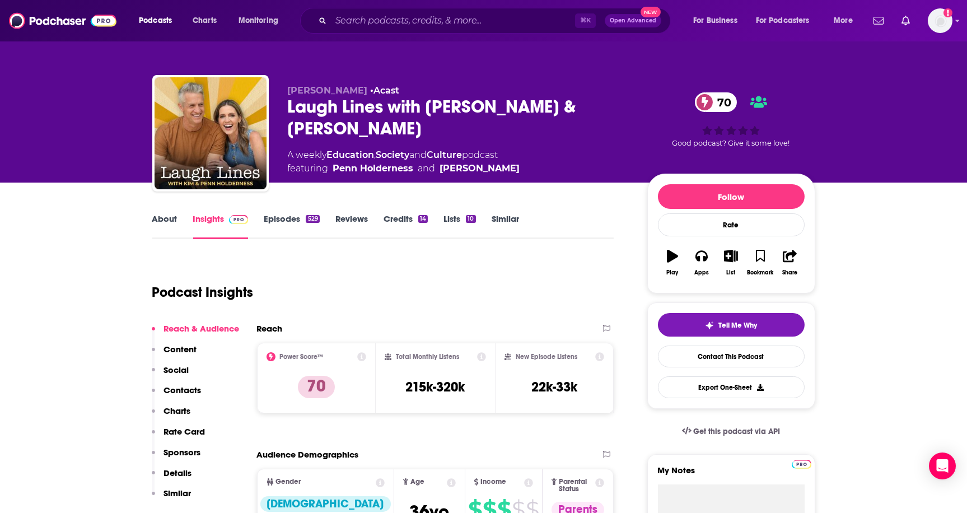
click at [169, 213] on link "About" at bounding box center [164, 226] width 25 height 26
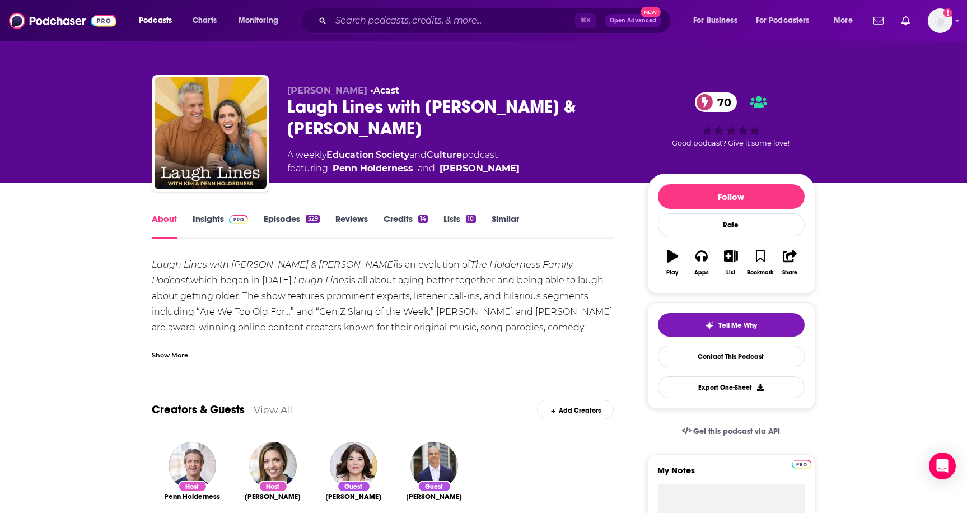
click at [170, 354] on div "Show More" at bounding box center [170, 354] width 36 height 11
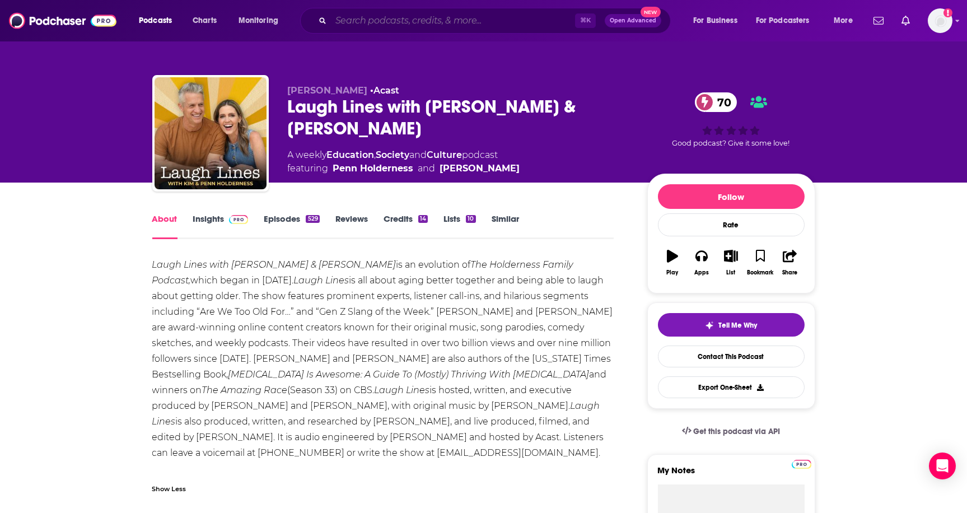
click at [479, 15] on input "Search podcasts, credits, & more..." at bounding box center [453, 21] width 244 height 18
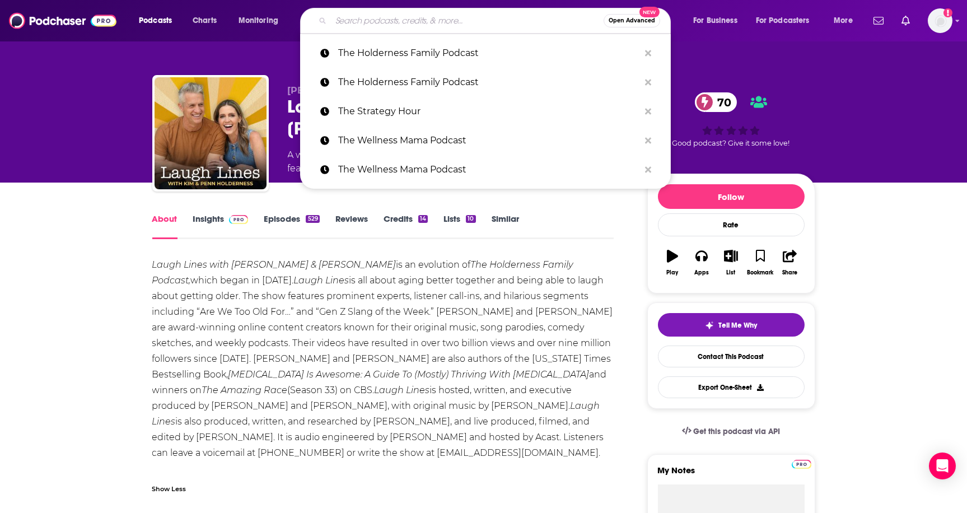
paste input "#IMOMSOHARD"
type input "#IMOMSOHARD"
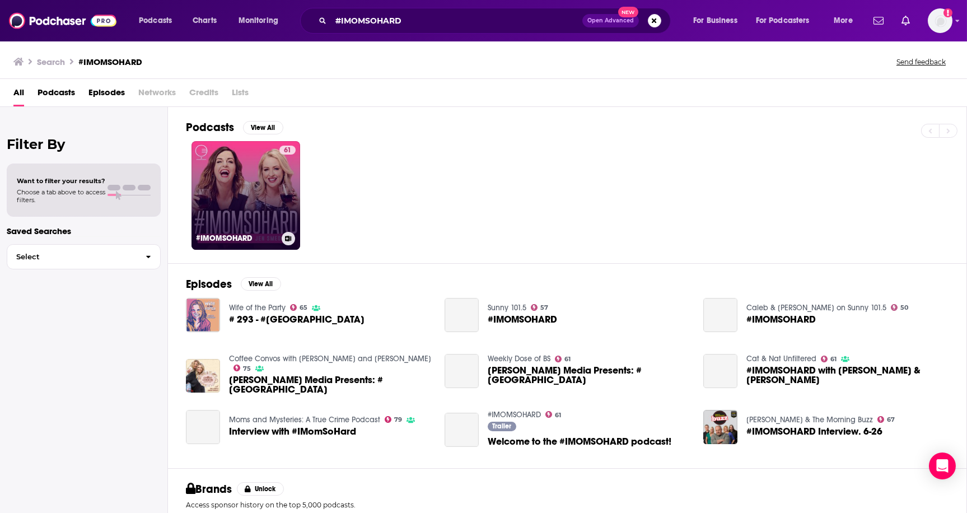
click at [244, 180] on link "61 #[GEOGRAPHIC_DATA]" at bounding box center [245, 195] width 109 height 109
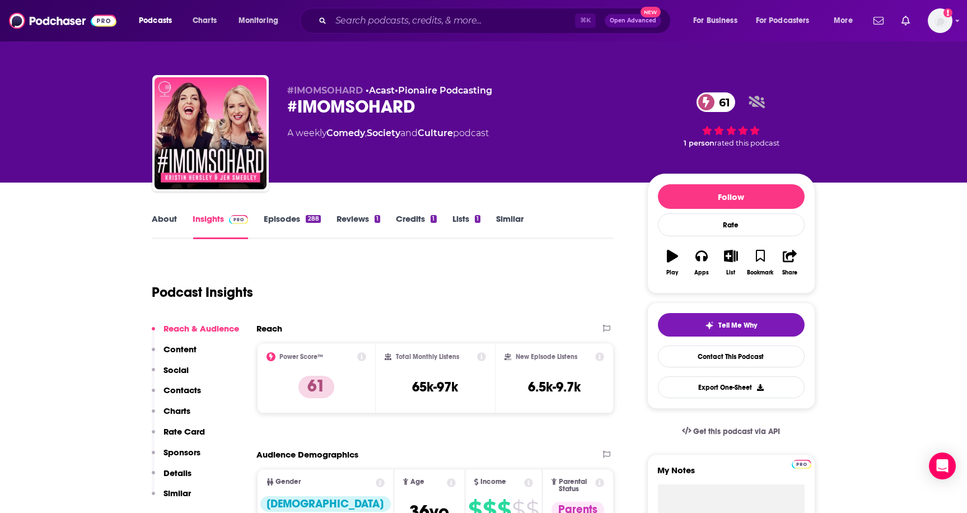
click at [161, 222] on link "About" at bounding box center [164, 226] width 25 height 26
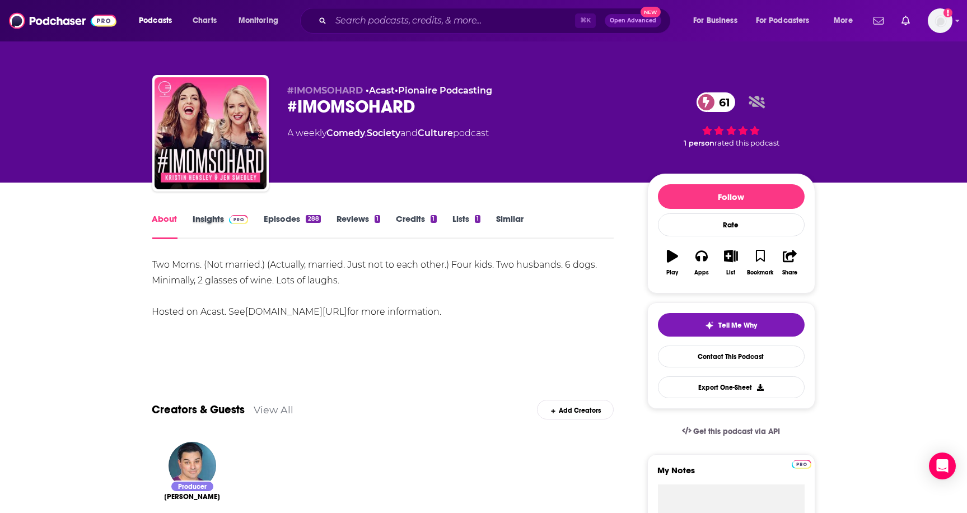
drag, startPoint x: 260, startPoint y: 212, endPoint x: 271, endPoint y: 216, distance: 11.7
click at [260, 213] on div "Insights" at bounding box center [228, 226] width 71 height 26
click at [271, 216] on link "Episodes 288" at bounding box center [292, 226] width 57 height 26
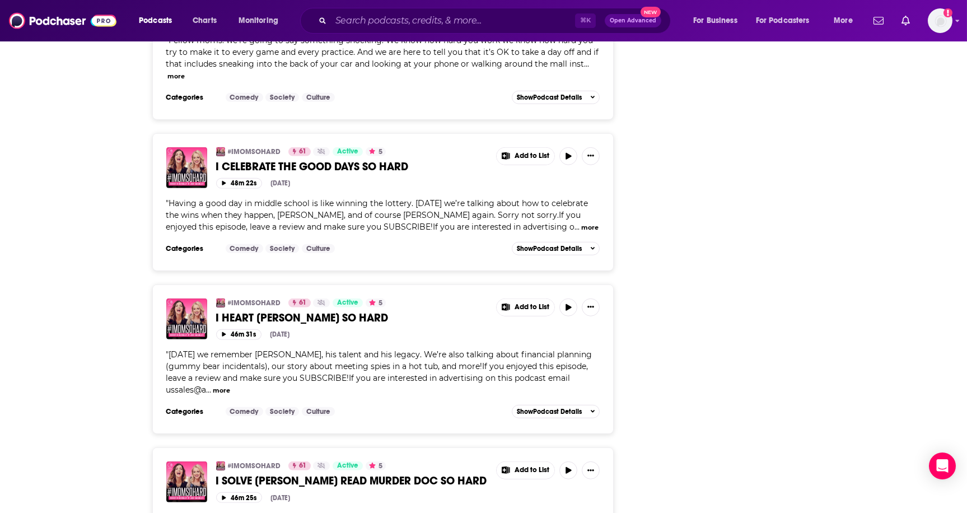
scroll to position [3444, 0]
click at [438, 2] on div "Podcasts Charts Monitoring ⌘ K Open Advanced New For Business For Podcasters Mo…" at bounding box center [483, 20] width 967 height 41
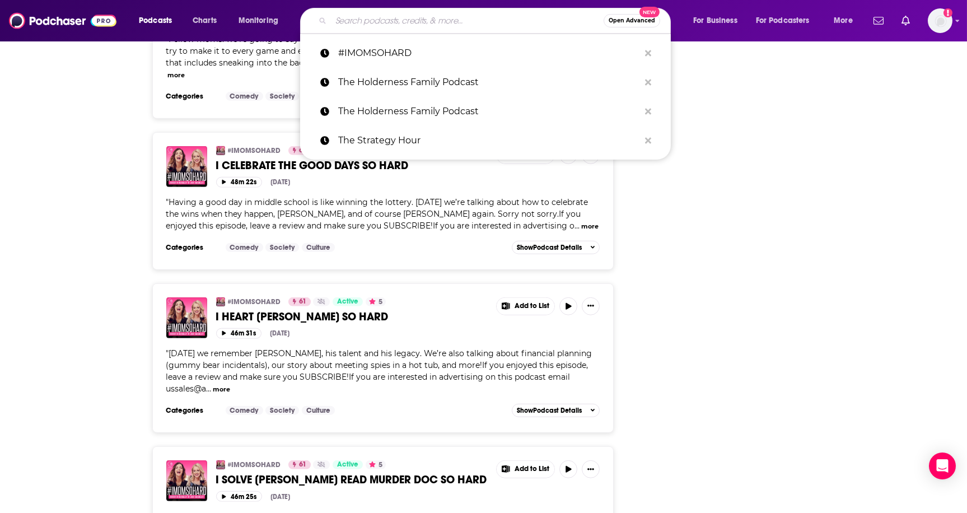
click at [469, 17] on input "Search podcasts, credits, & more..." at bounding box center [467, 21] width 273 height 18
paste input "All Things Sensory by [PERSON_NAME]"
type input "All Things Sensory by [PERSON_NAME]"
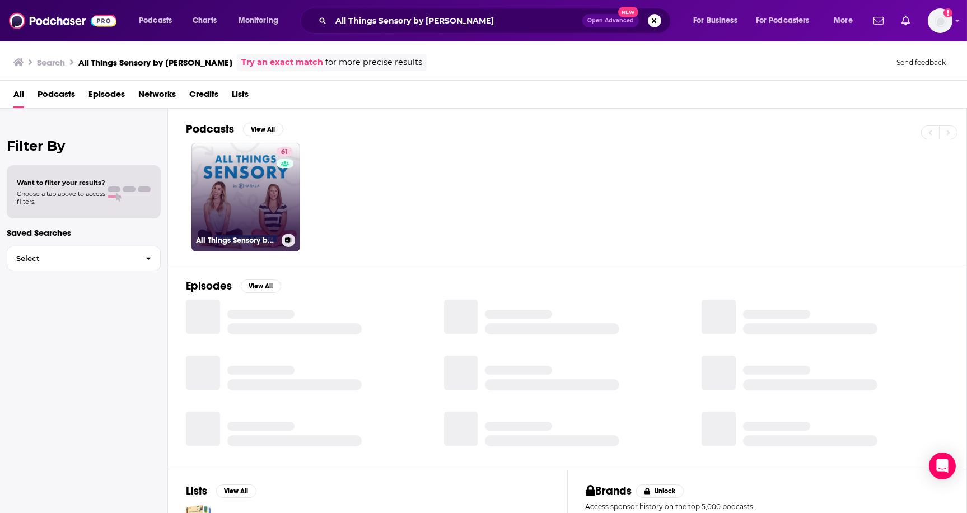
click at [243, 195] on link "61 All Things Sensory by [PERSON_NAME]" at bounding box center [245, 197] width 109 height 109
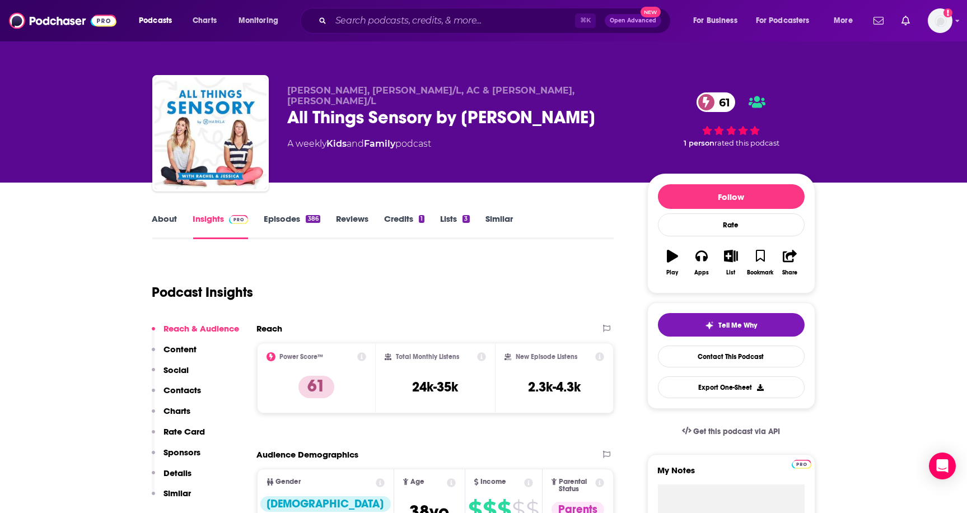
click at [162, 216] on link "About" at bounding box center [164, 226] width 25 height 26
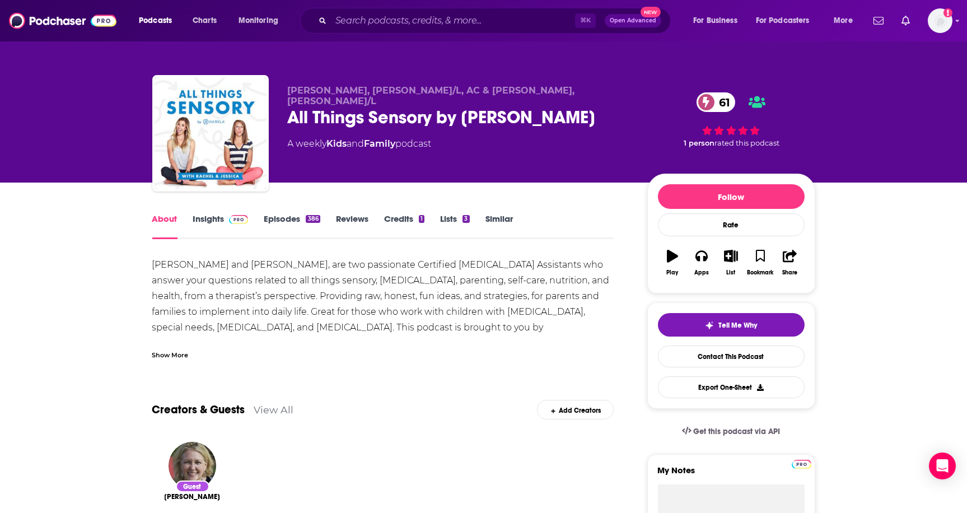
click at [163, 356] on div "Show More" at bounding box center [170, 354] width 36 height 11
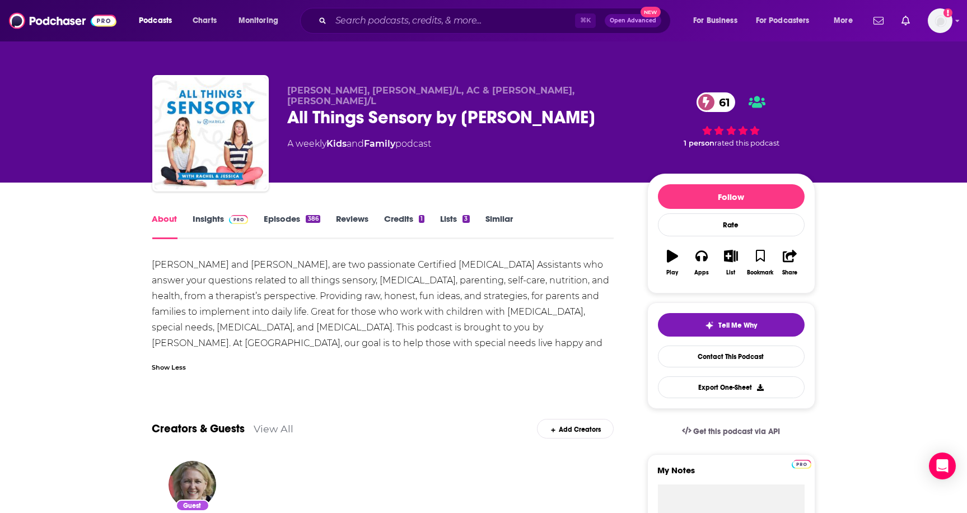
click at [282, 222] on link "Episodes 386" at bounding box center [292, 226] width 56 height 26
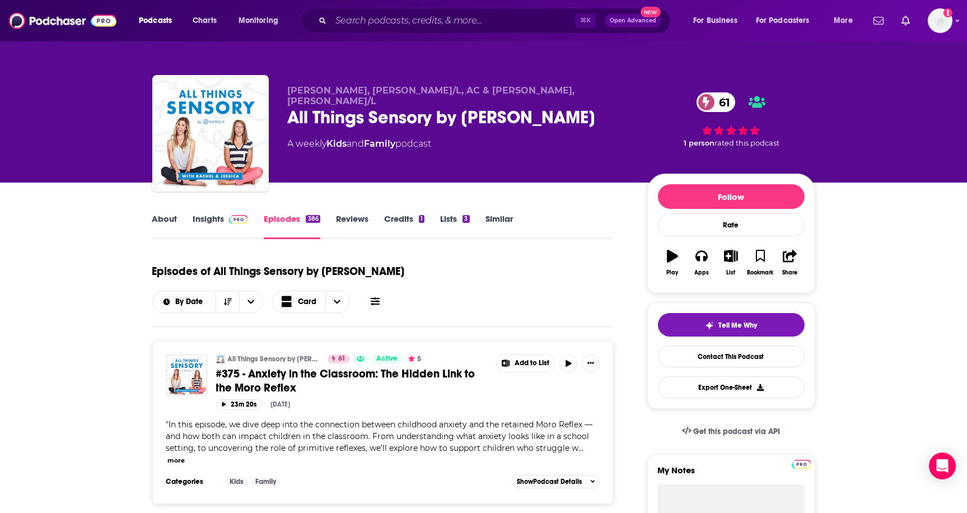
click at [343, 107] on div "All Things Sensory by [PERSON_NAME] 61" at bounding box center [458, 117] width 341 height 22
click at [342, 107] on div "All Things Sensory by [PERSON_NAME] 61" at bounding box center [458, 117] width 341 height 22
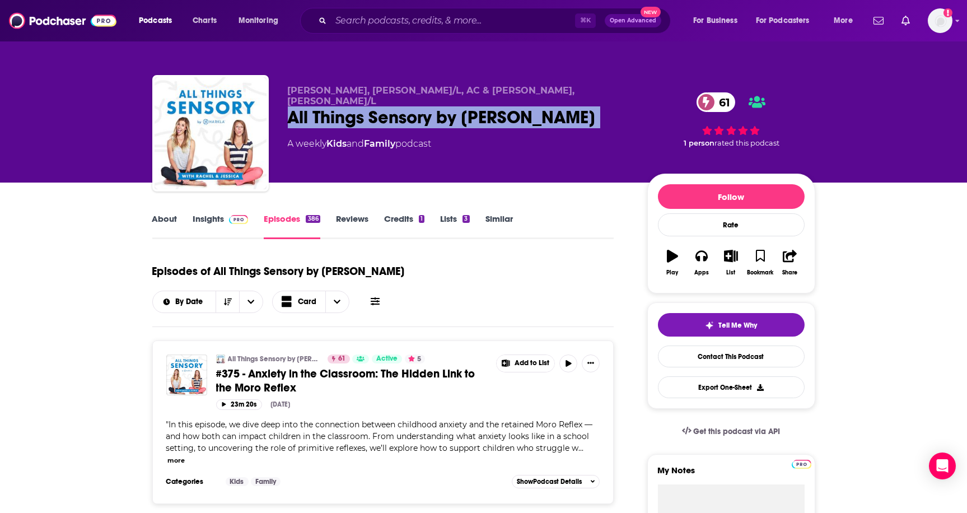
click at [342, 107] on div "All Things Sensory by [PERSON_NAME] 61" at bounding box center [458, 117] width 341 height 22
copy div "All Things Sensory by [PERSON_NAME] 61"
click at [219, 223] on link "Insights" at bounding box center [220, 226] width 55 height 26
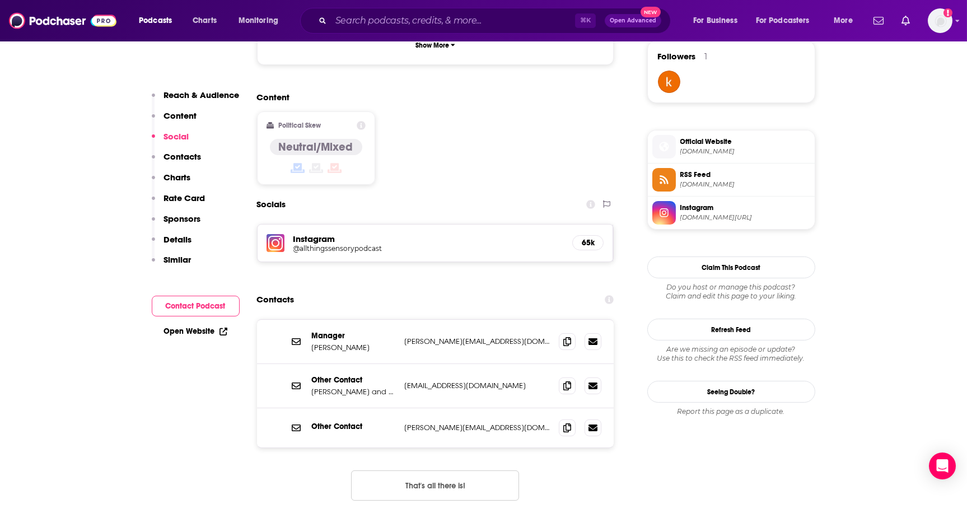
scroll to position [831, 0]
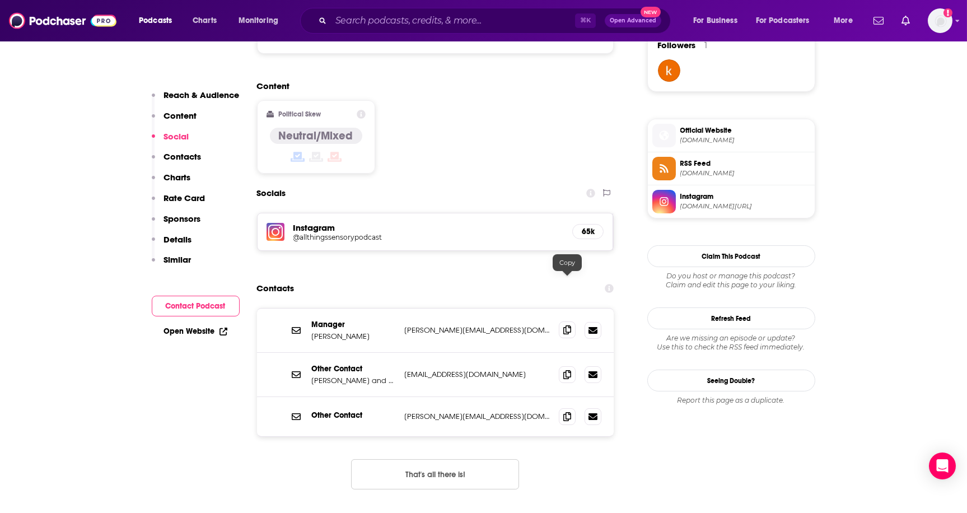
click at [569, 325] on icon at bounding box center [567, 329] width 8 height 9
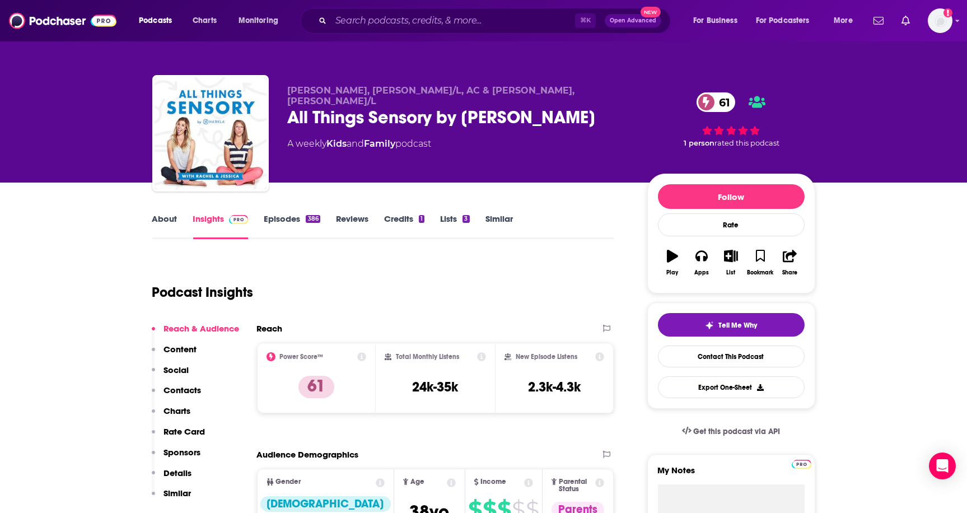
scroll to position [0, 0]
click at [461, 29] on div "⌘ K Open Advanced New" at bounding box center [485, 21] width 371 height 26
click at [457, 24] on input "Search podcasts, credits, & more..." at bounding box center [453, 21] width 244 height 18
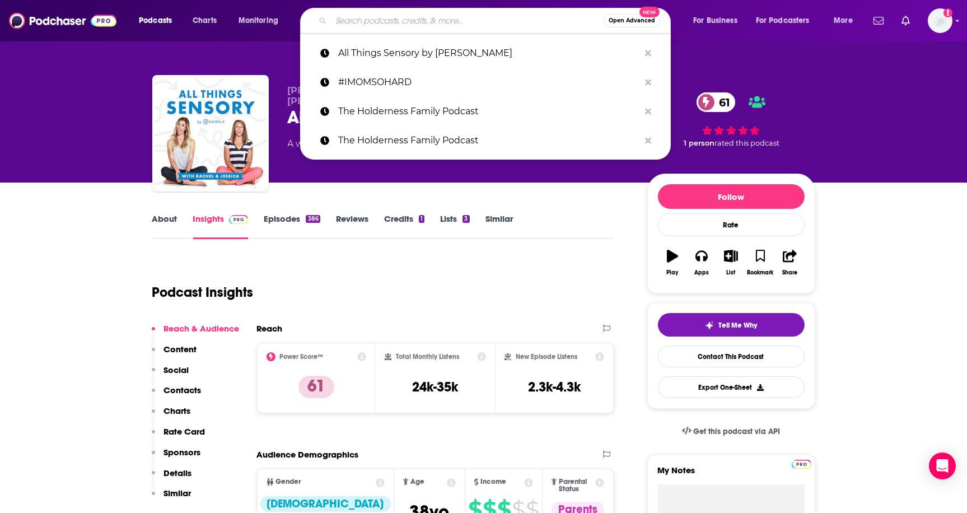
paste input "Ask [PERSON_NAME]: The Psychology of Parenting"
type input "Ask [PERSON_NAME]: The Psychology of Parenting"
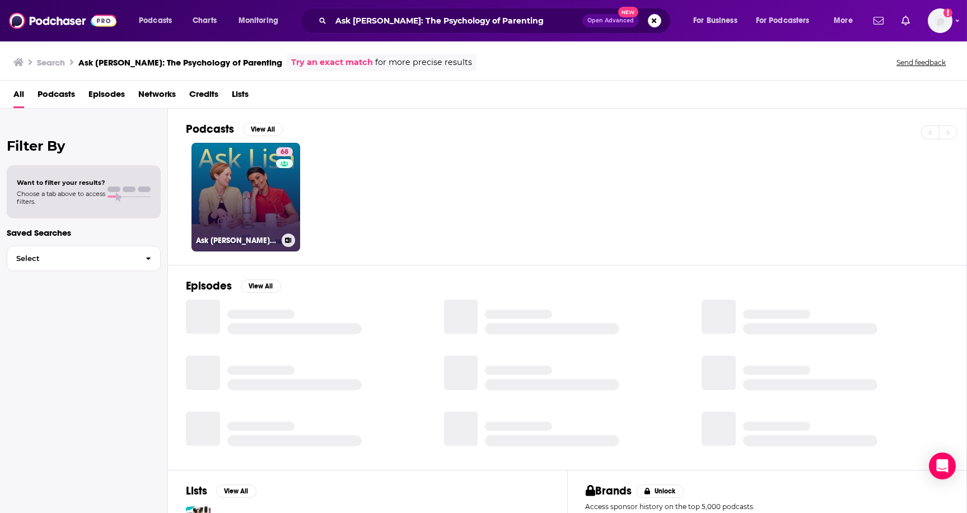
click at [262, 173] on link "68 Ask [PERSON_NAME]: The Psychology of Raising Tweens & Teens" at bounding box center [245, 197] width 109 height 109
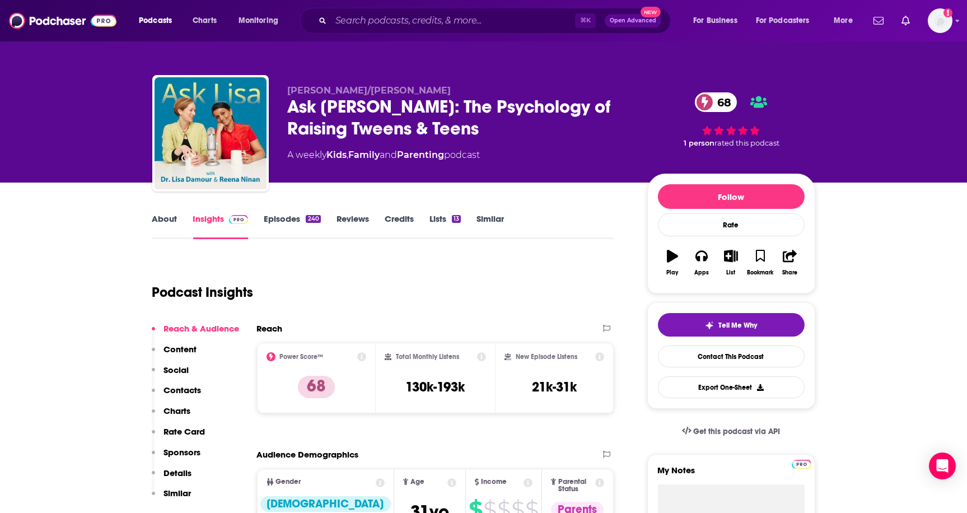
click at [166, 217] on link "About" at bounding box center [164, 226] width 25 height 26
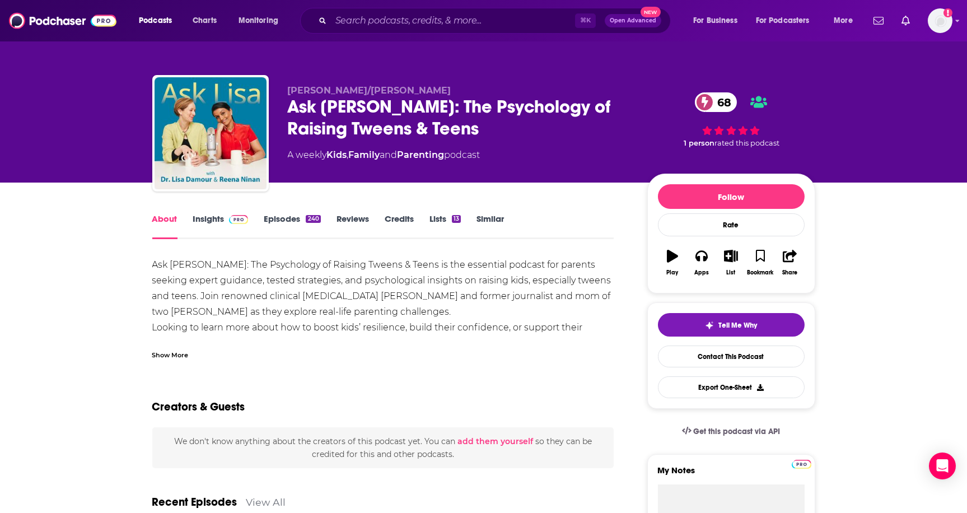
scroll to position [3, 0]
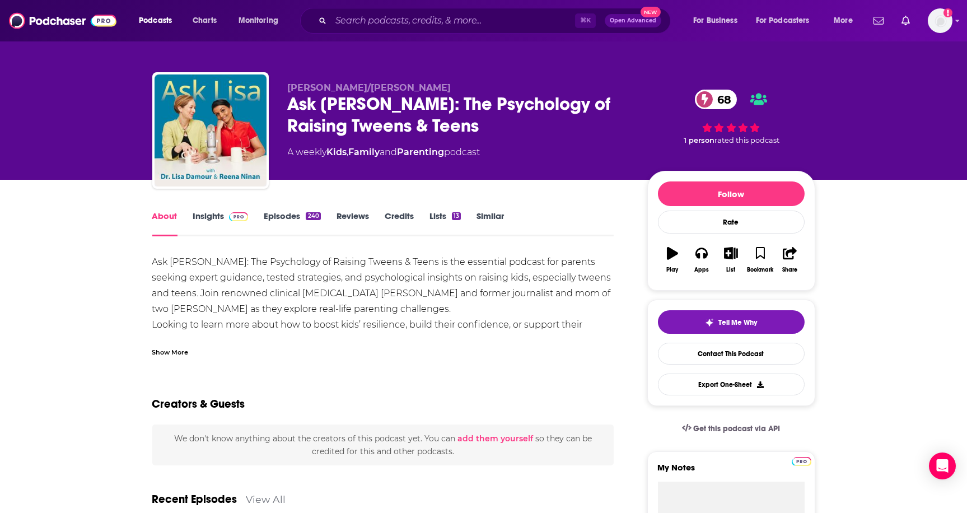
click at [181, 349] on div "Show More" at bounding box center [170, 351] width 36 height 11
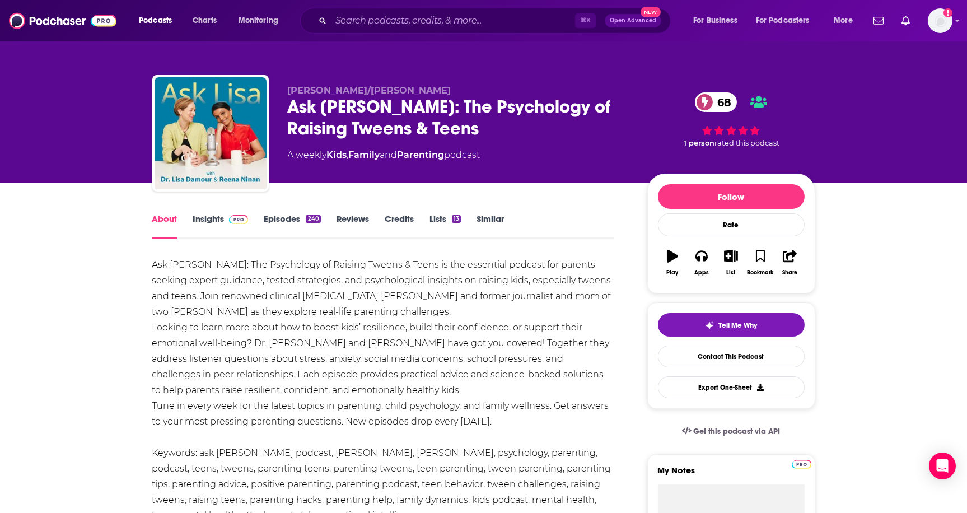
click at [219, 214] on link "Insights" at bounding box center [220, 226] width 55 height 26
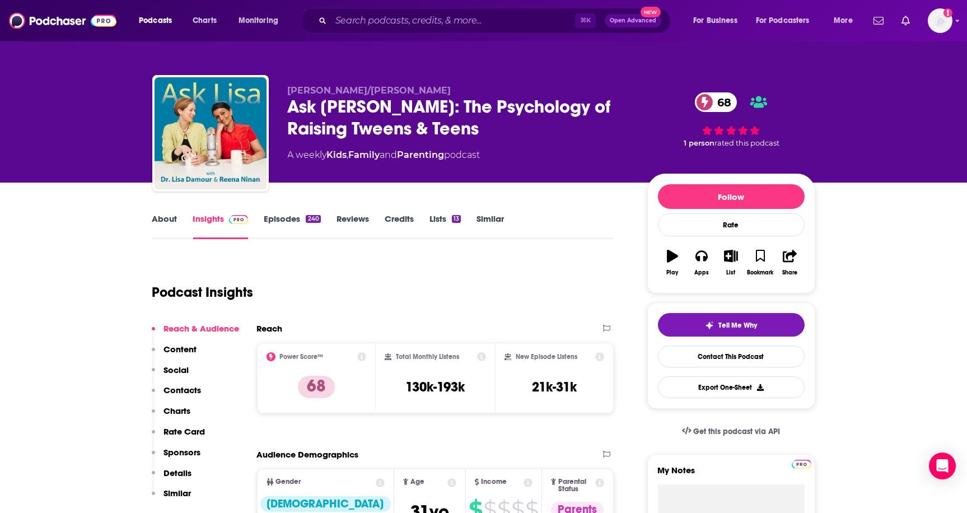
click at [357, 126] on div "Ask [PERSON_NAME]: The Psychology of Raising Tweens & Teens 68" at bounding box center [458, 118] width 341 height 44
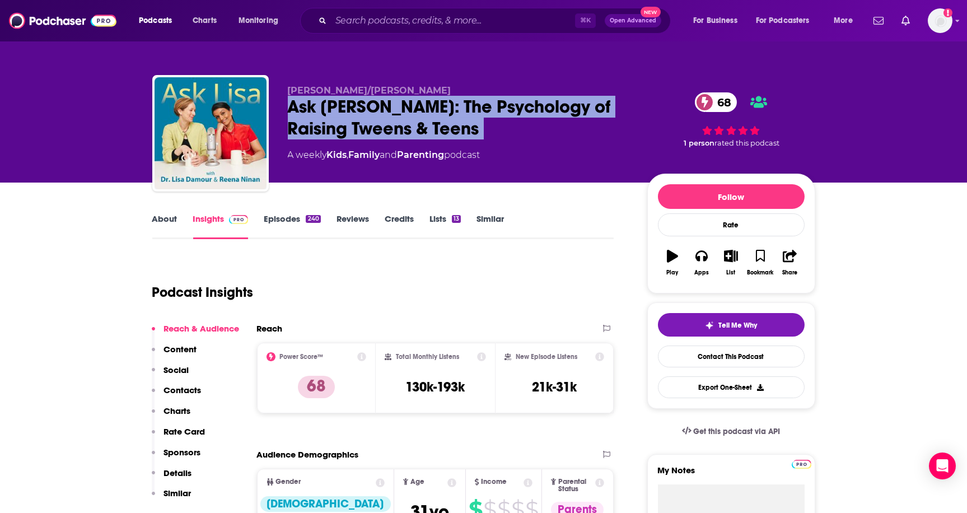
click at [357, 126] on div "Ask [PERSON_NAME]: The Psychology of Raising Tweens & Teens 68" at bounding box center [458, 118] width 341 height 44
copy div "Ask [PERSON_NAME]: The Psychology of Raising Tweens & Teens 68"
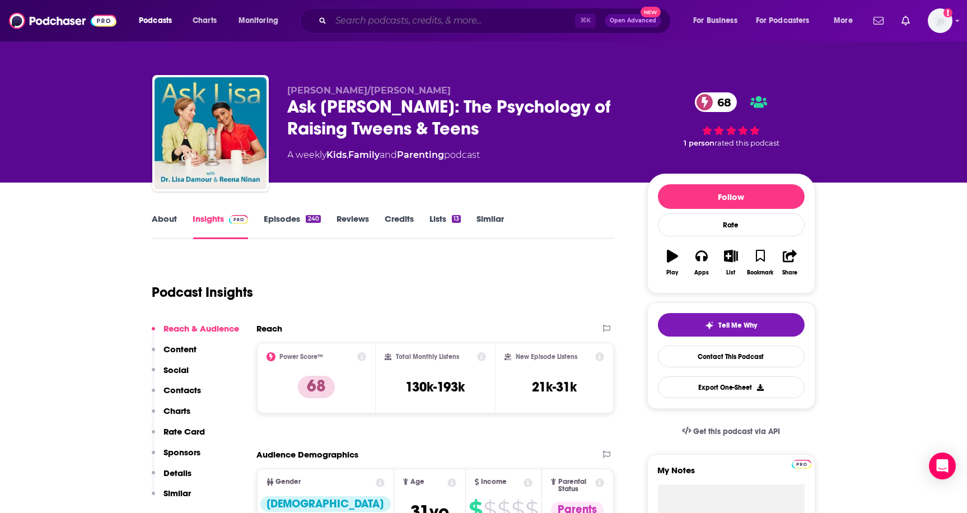
click at [416, 13] on input "Search podcasts, credits, & more..." at bounding box center [453, 21] width 244 height 18
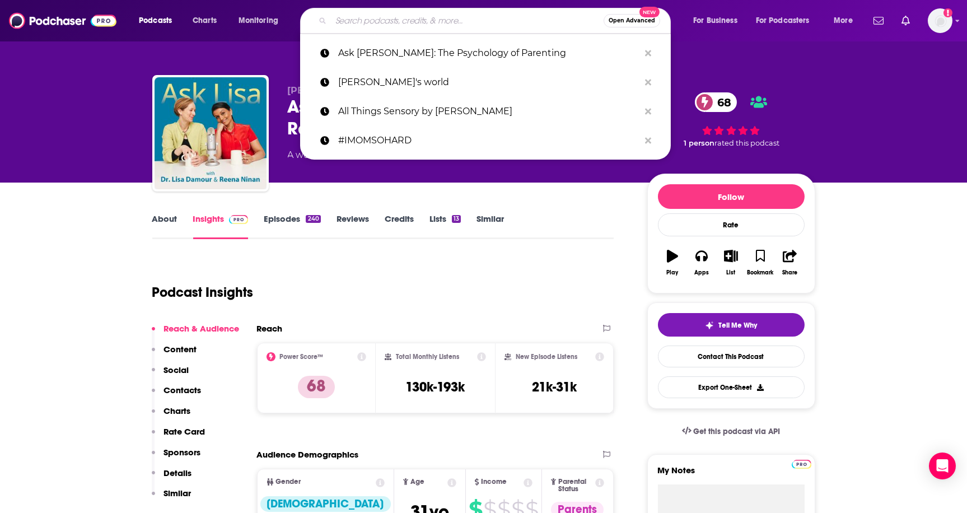
paste input "BBC Woman's Hour"
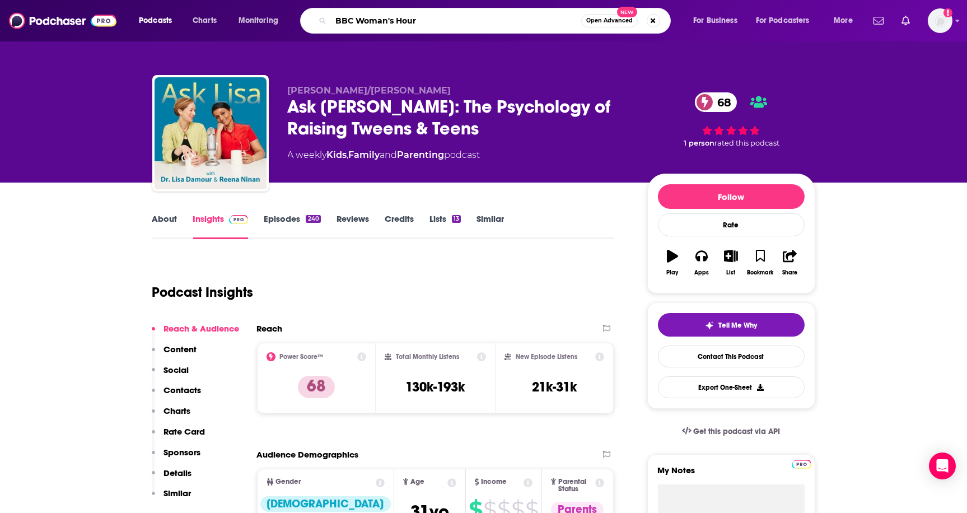
type input "BBC Woman's Hour\"
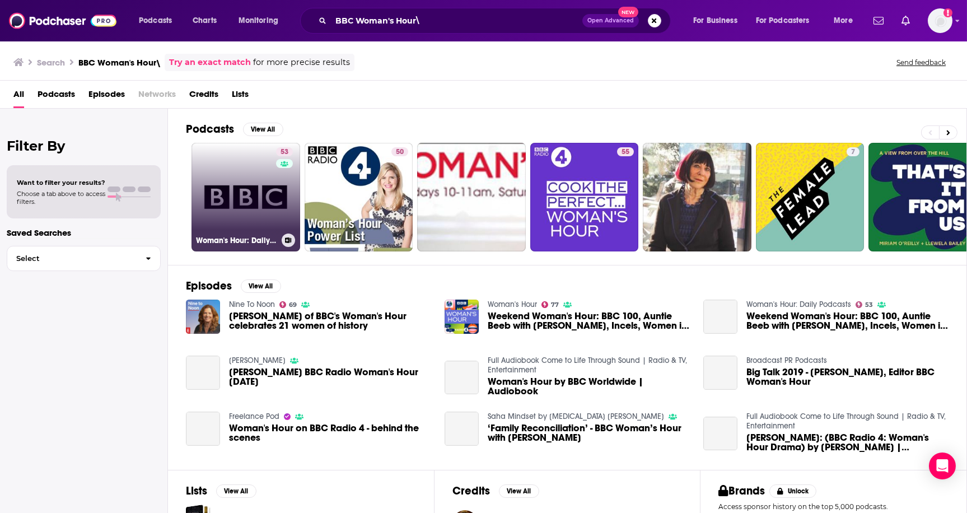
click at [232, 188] on link "53 Woman's Hour: Daily Podcasts" at bounding box center [245, 197] width 109 height 109
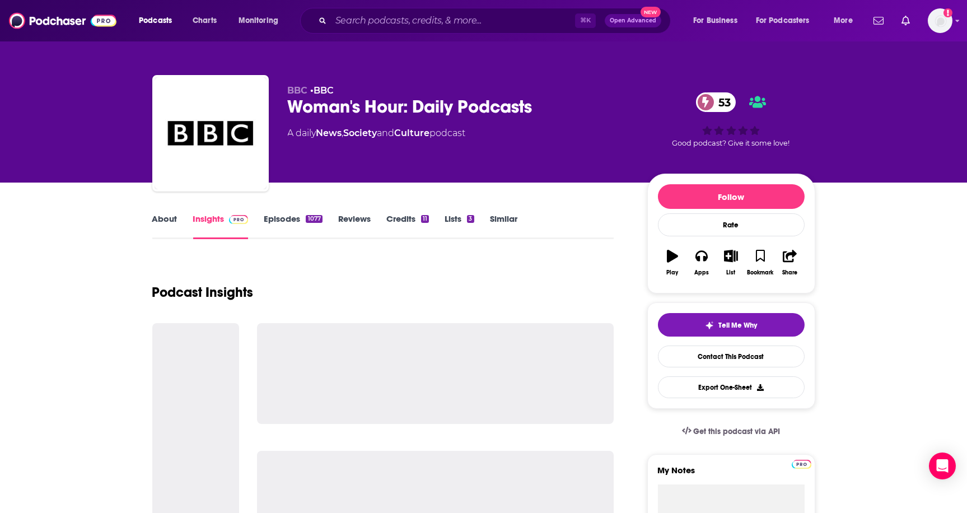
click at [170, 218] on link "About" at bounding box center [164, 226] width 25 height 26
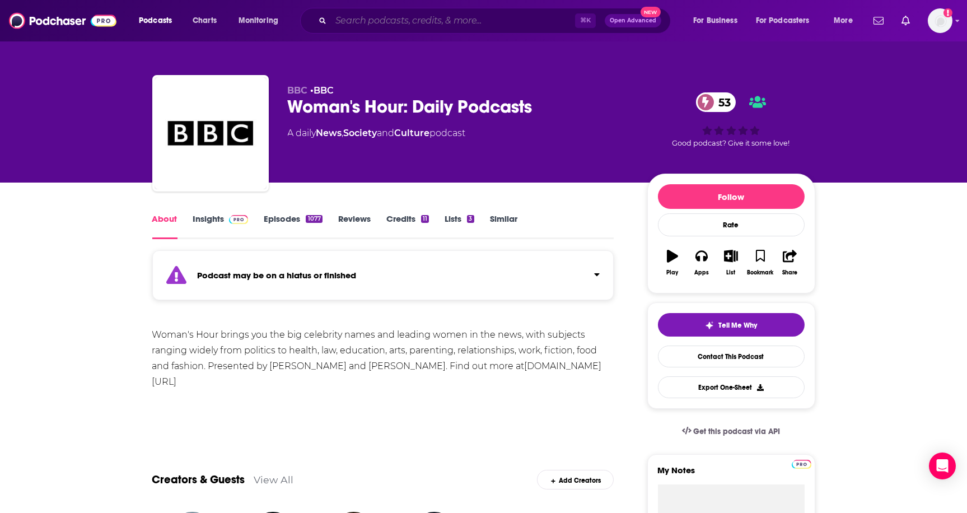
click at [476, 15] on input "Search podcasts, credits, & more..." at bounding box center [453, 21] width 244 height 18
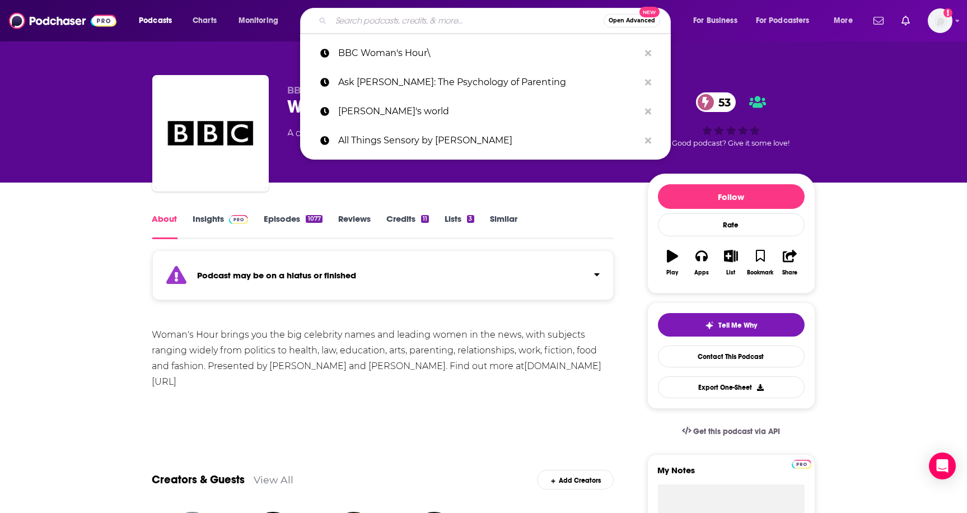
paste input "Big Time Adulting podcast"
type input "Big Time Adulting podcast"
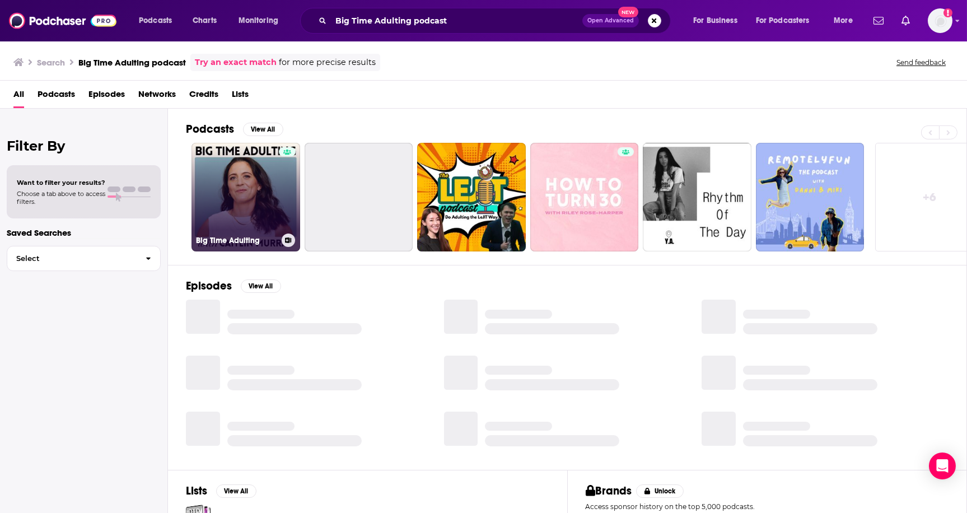
click at [268, 172] on link "Big Time Adulting" at bounding box center [245, 197] width 109 height 109
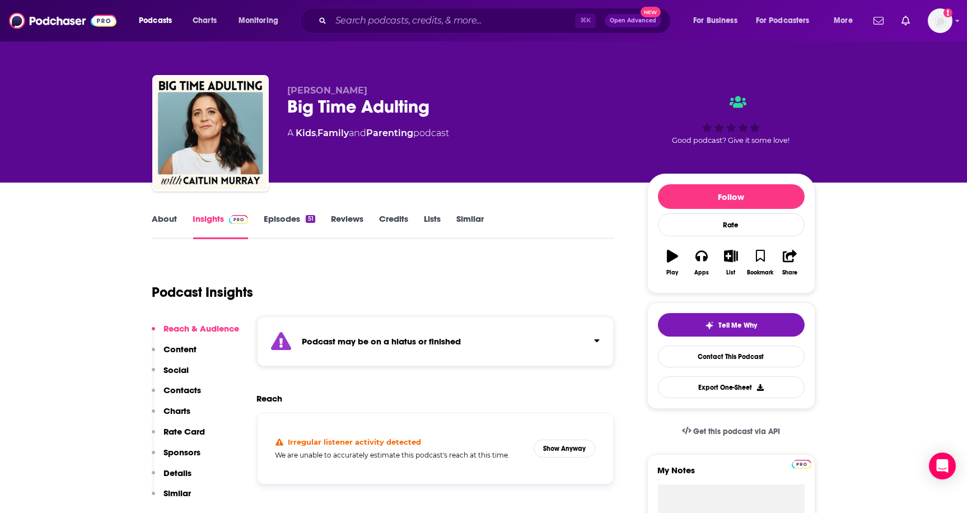
click at [165, 214] on link "About" at bounding box center [164, 226] width 25 height 26
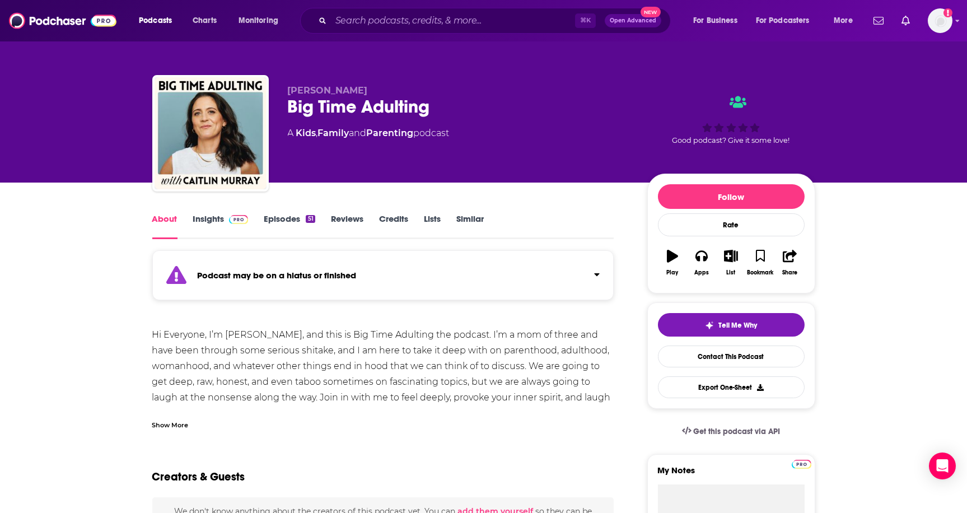
click at [275, 219] on link "Episodes 51" at bounding box center [289, 226] width 51 height 26
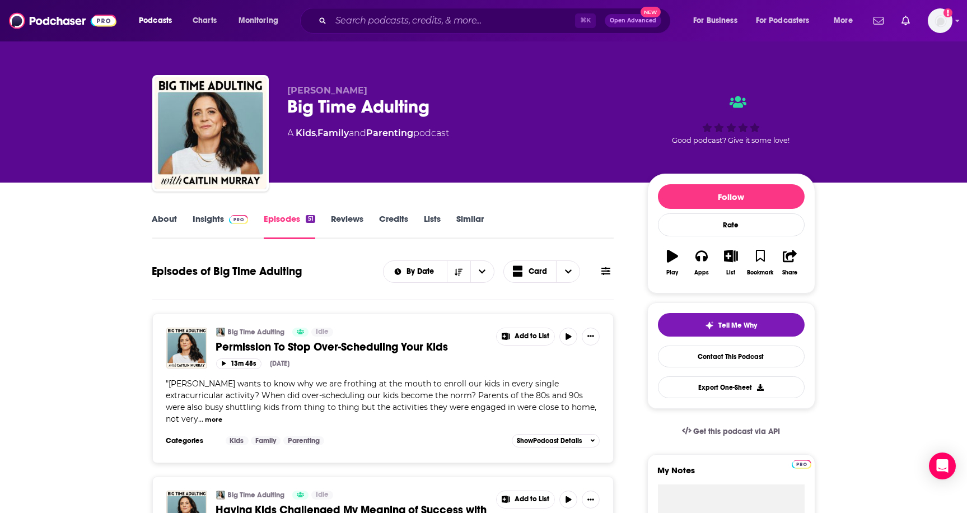
drag, startPoint x: 463, startPoint y: 10, endPoint x: 461, endPoint y: 19, distance: 9.8
click at [463, 10] on div "⌘ K Open Advanced New" at bounding box center [485, 21] width 371 height 26
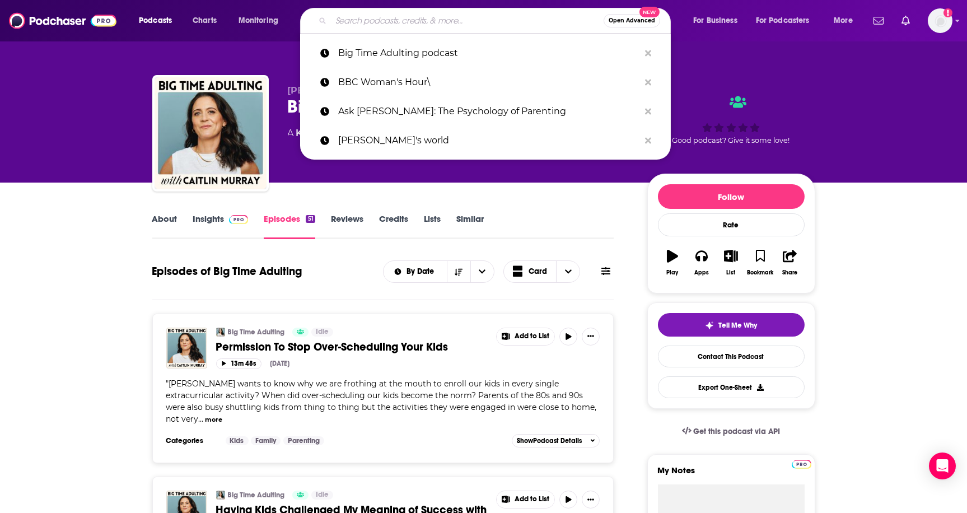
click at [461, 20] on input "Search podcasts, credits, & more..." at bounding box center [467, 21] width 273 height 18
paste input "Book Club for Kids"
type input "Book Club for Kids"
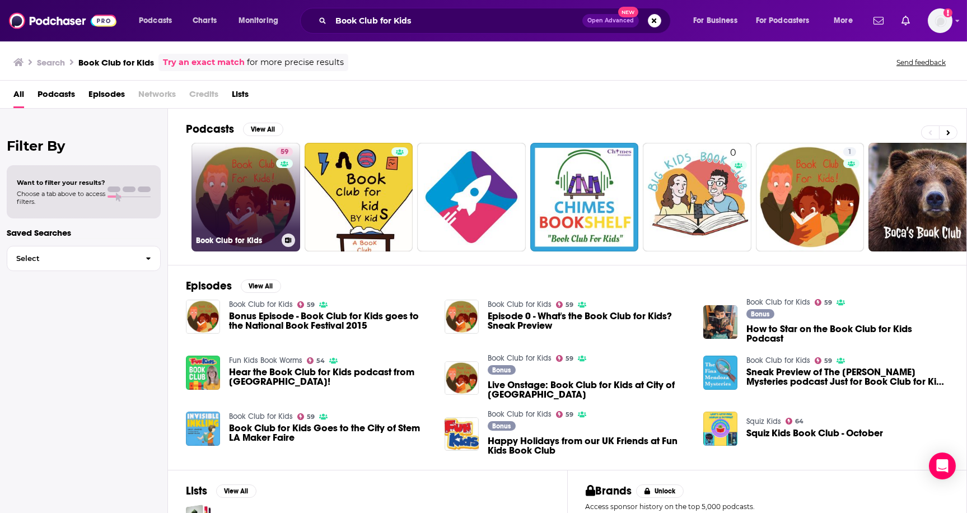
click at [238, 198] on link "59 Book Club for Kids" at bounding box center [245, 197] width 109 height 109
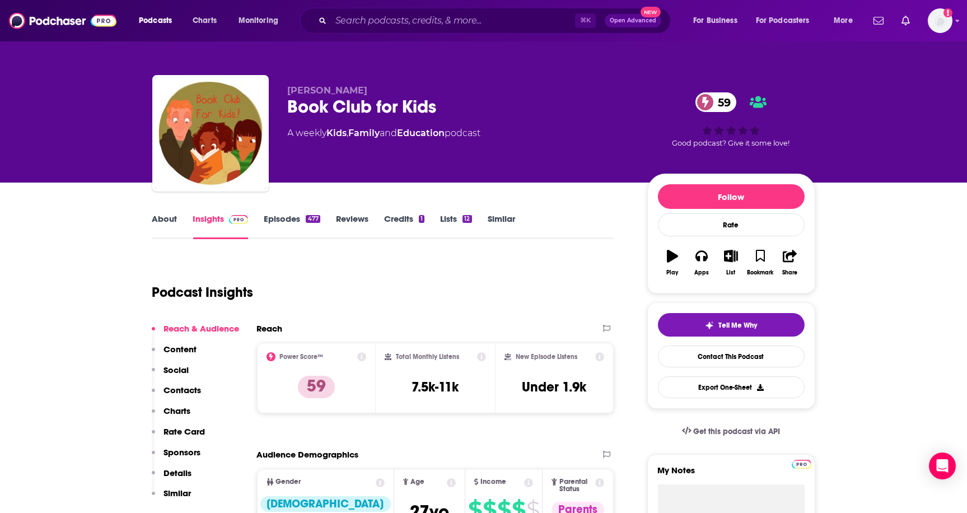
click at [173, 215] on link "About" at bounding box center [164, 226] width 25 height 26
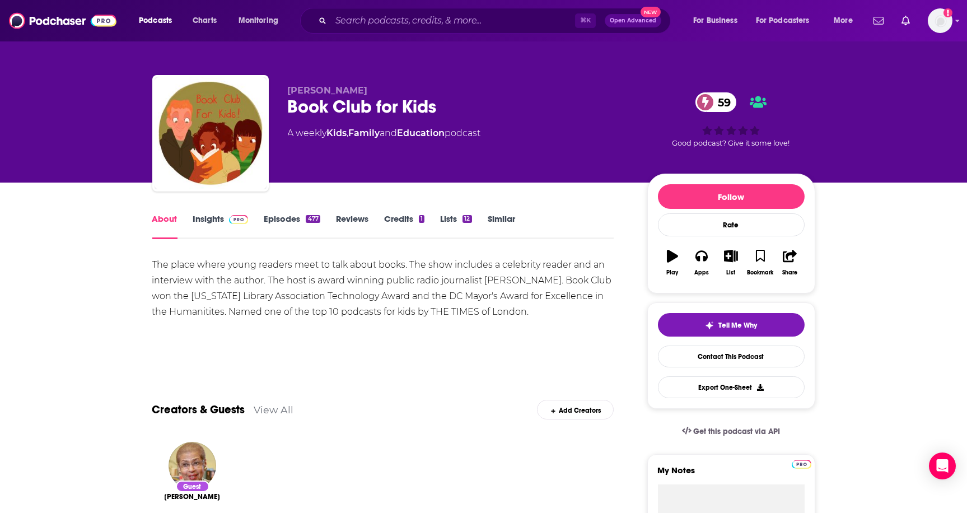
click at [289, 213] on link "Episodes 477" at bounding box center [292, 226] width 56 height 26
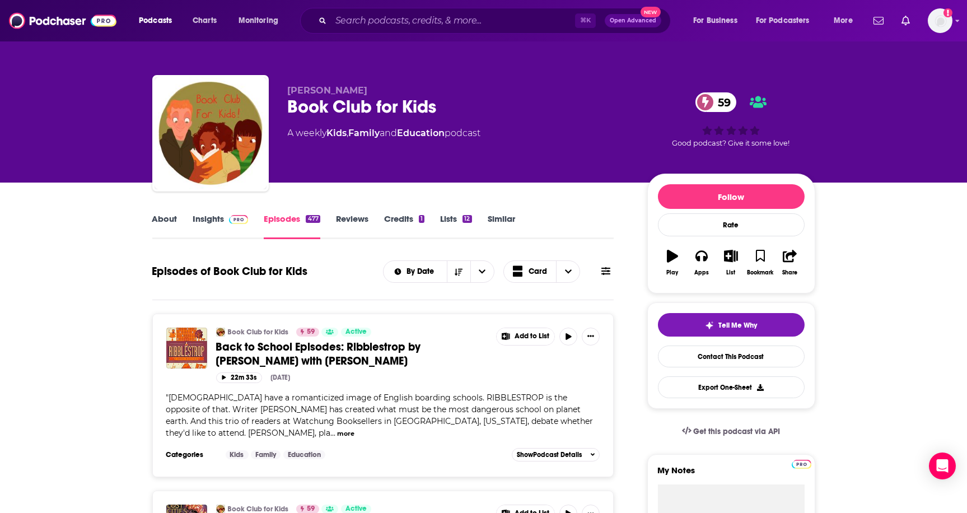
click at [353, 116] on div "Book Club for Kids 59" at bounding box center [458, 107] width 341 height 22
click at [211, 214] on link "Insights" at bounding box center [220, 226] width 55 height 26
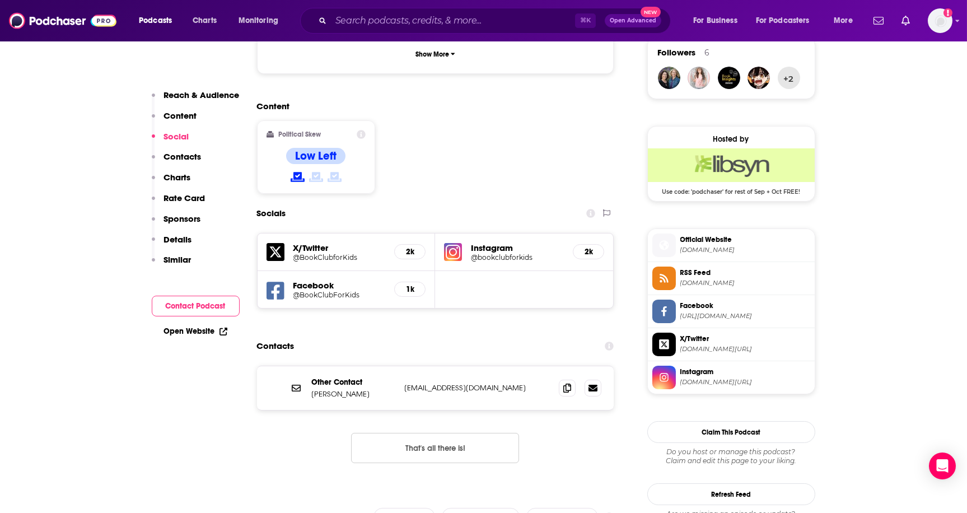
scroll to position [863, 0]
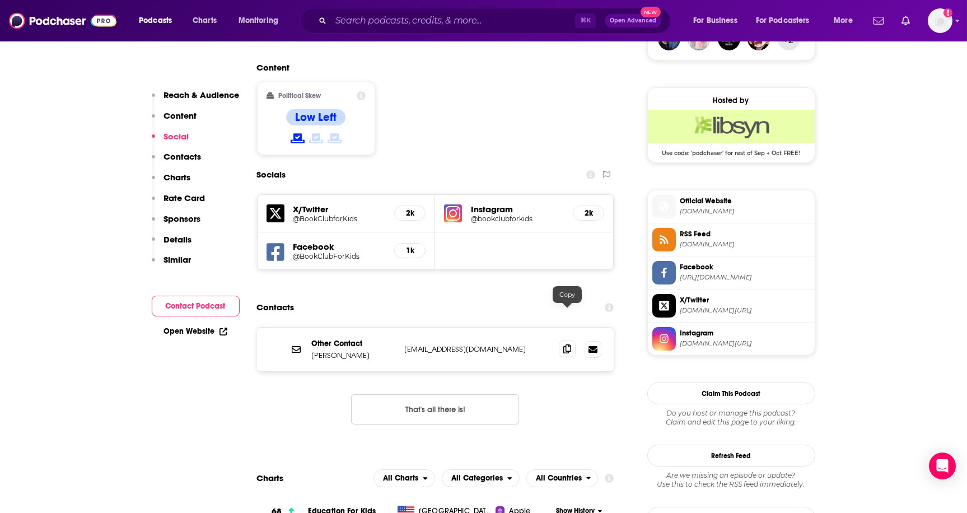
click at [561, 340] on span at bounding box center [567, 348] width 17 height 17
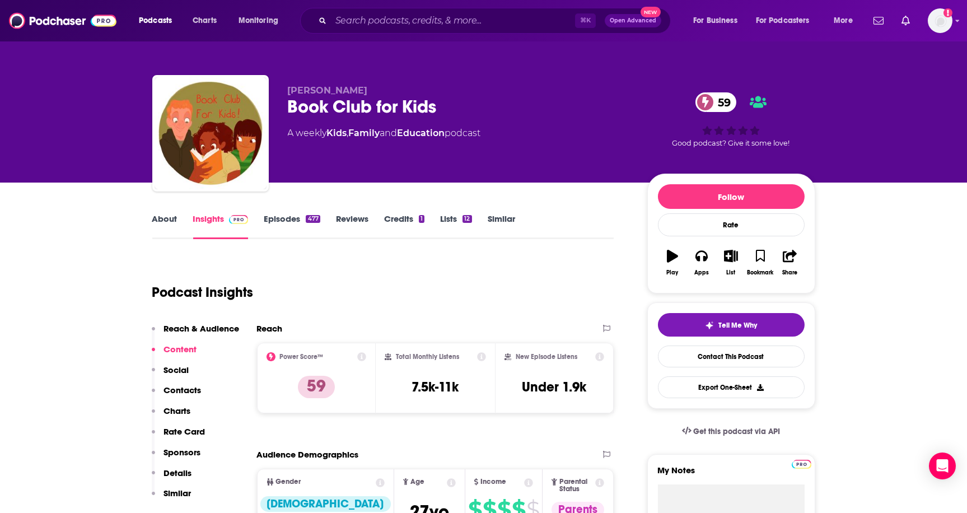
scroll to position [-1, 0]
click at [368, 110] on div "Book Club for Kids 59" at bounding box center [458, 107] width 341 height 22
click at [367, 110] on div "Book Club for Kids 59" at bounding box center [458, 107] width 341 height 22
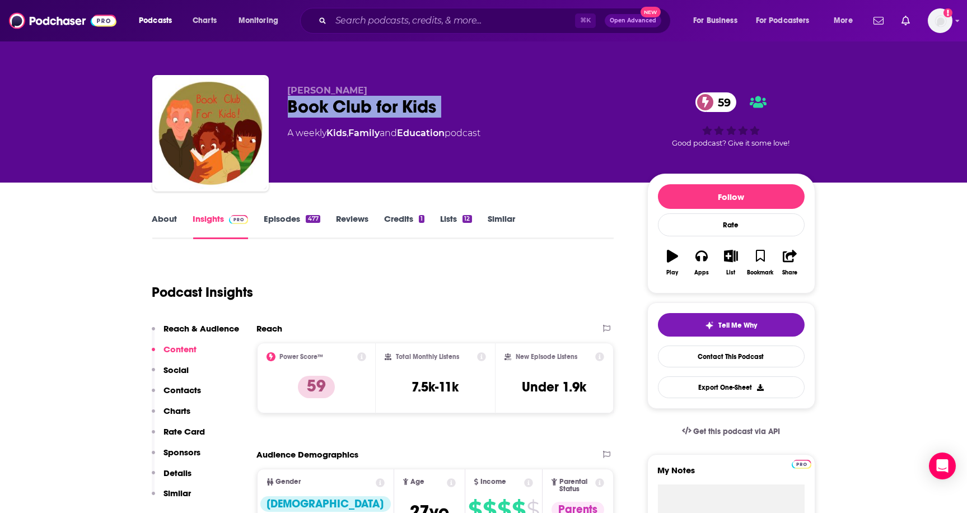
copy div "Book Club for Kids 59"
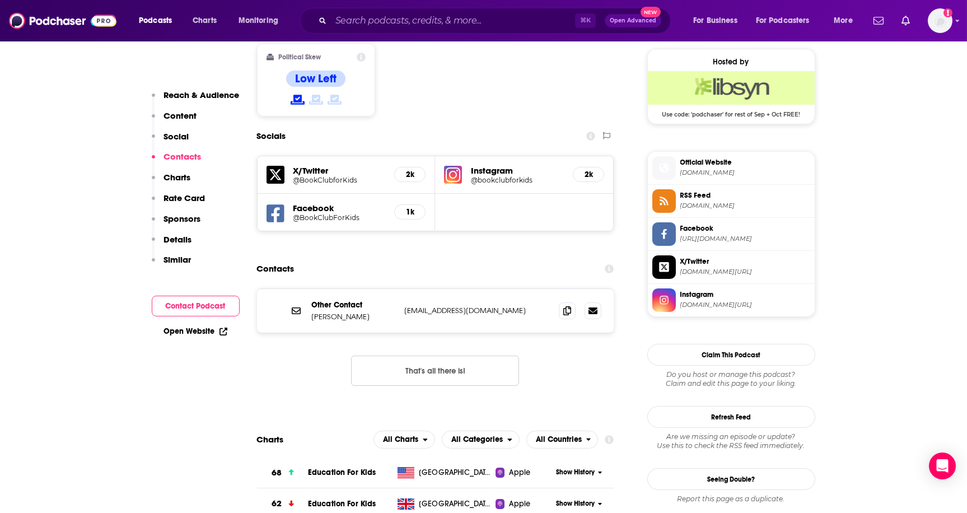
scroll to position [934, 0]
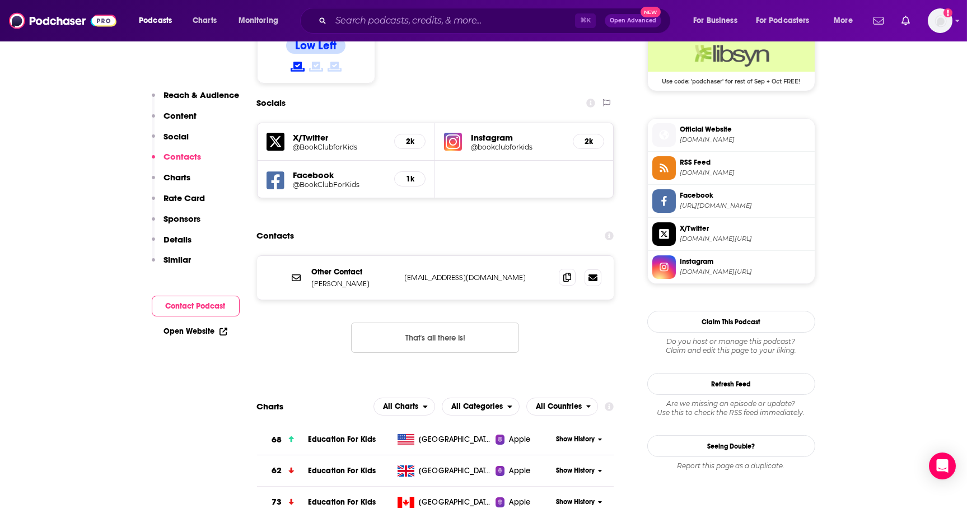
click at [563, 273] on icon at bounding box center [567, 277] width 8 height 9
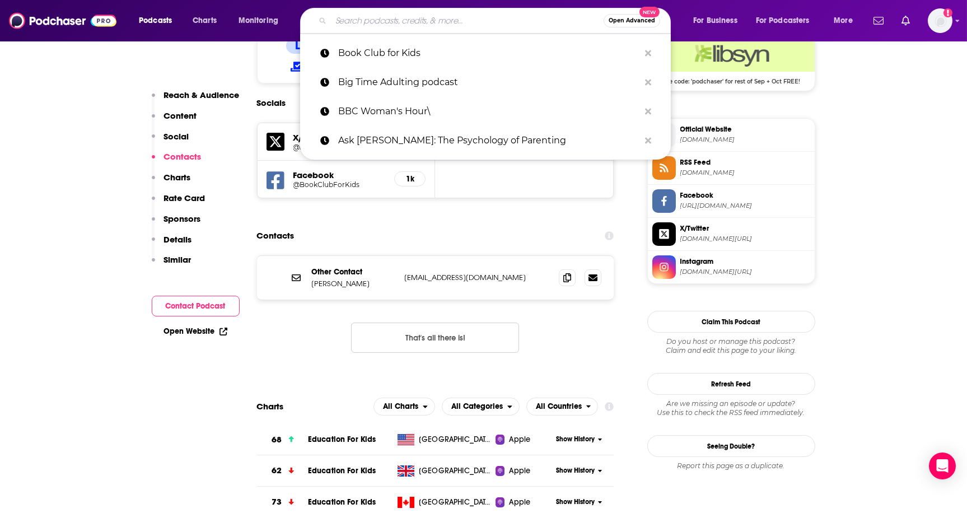
click at [453, 18] on input "Search podcasts, credits, & more..." at bounding box center [467, 21] width 273 height 18
paste input "Burnt Pancakes: Momversations"
type input "Burnt Pancakes: Momversations"
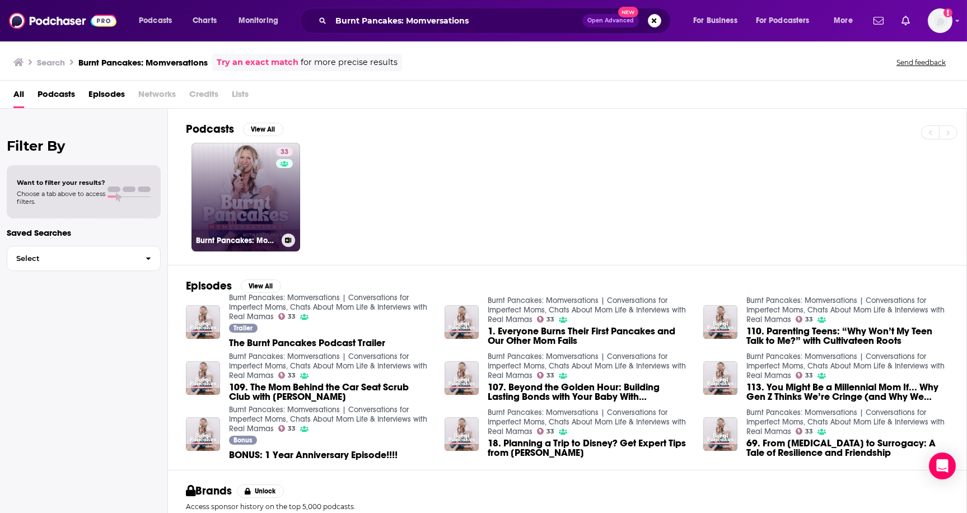
click at [211, 159] on link "33 Burnt Pancakes: Momversations | Conversations for Imperfect Moms, Chats Abou…" at bounding box center [245, 197] width 109 height 109
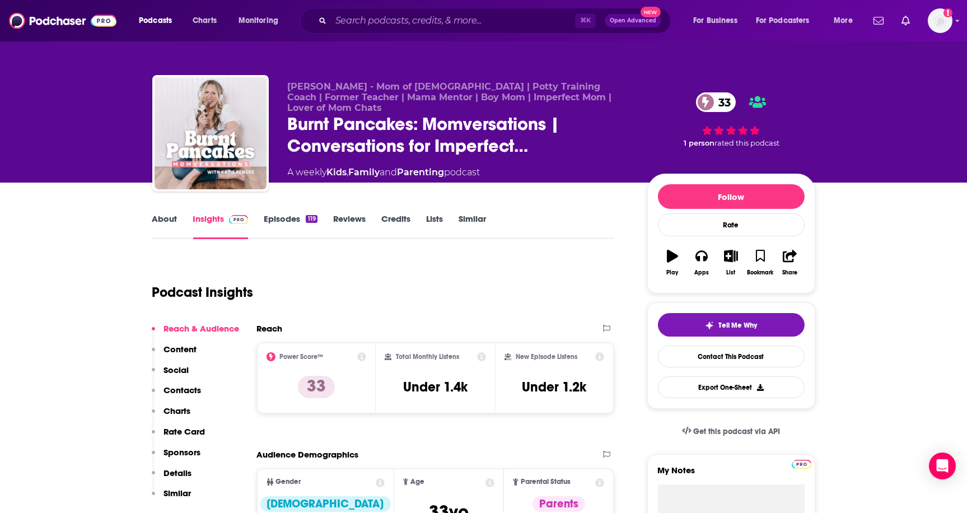
click at [171, 221] on link "About" at bounding box center [164, 226] width 25 height 26
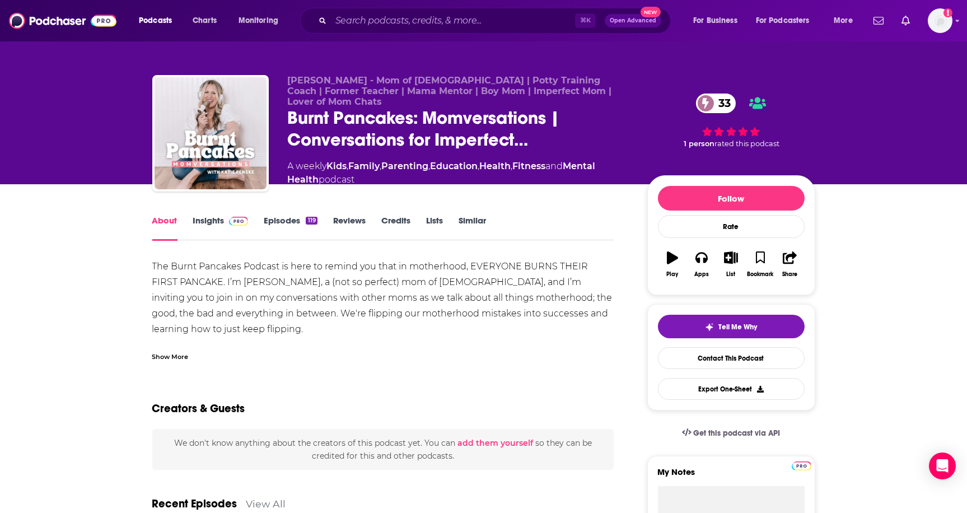
click at [209, 219] on link "Insights" at bounding box center [220, 228] width 55 height 26
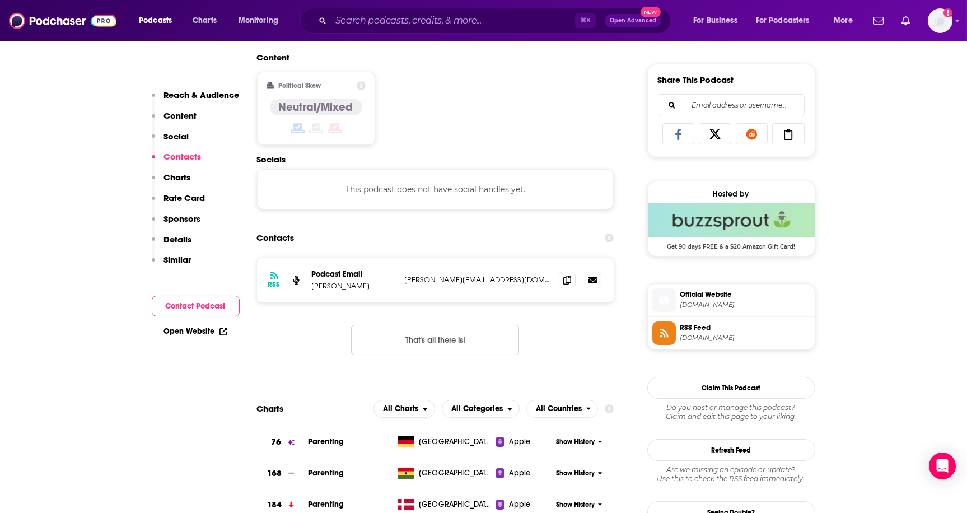
scroll to position [715, 0]
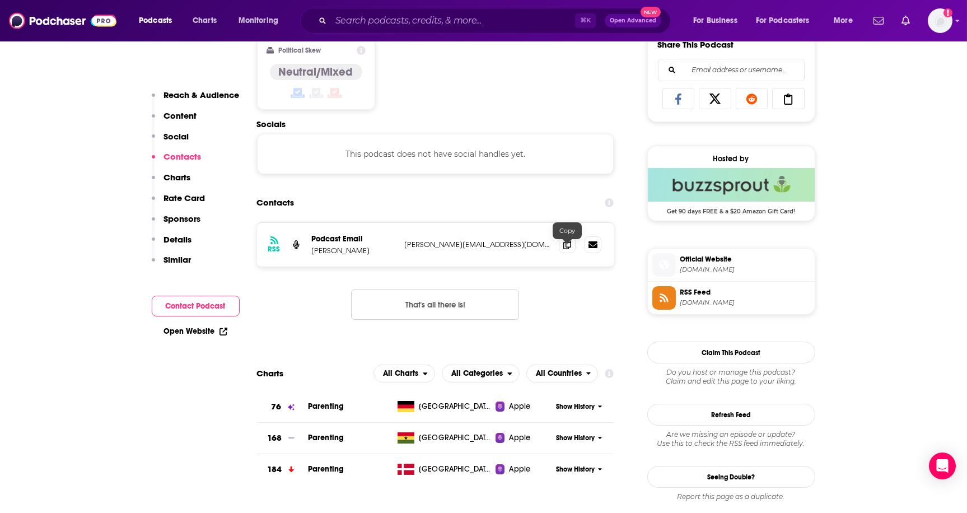
drag, startPoint x: 564, startPoint y: 248, endPoint x: 531, endPoint y: 208, distance: 51.3
click at [564, 248] on icon at bounding box center [567, 244] width 8 height 9
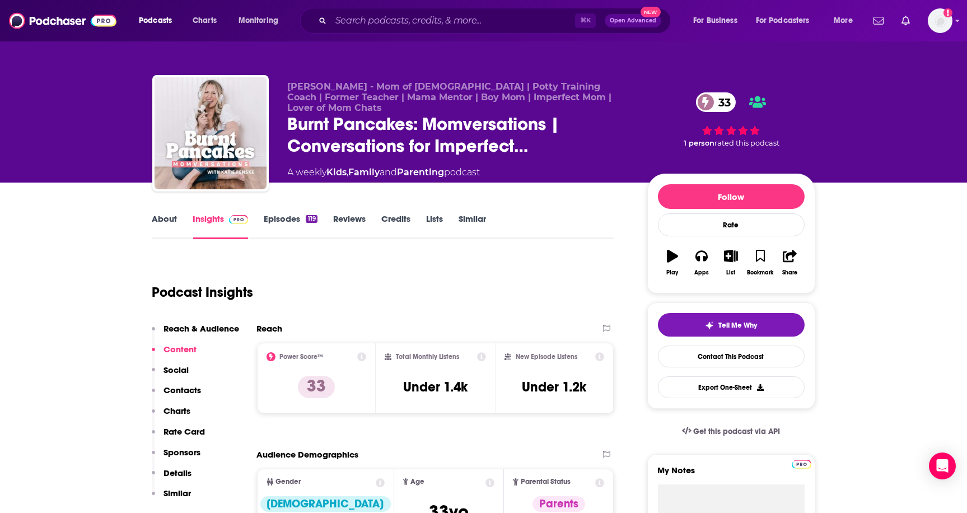
scroll to position [0, 0]
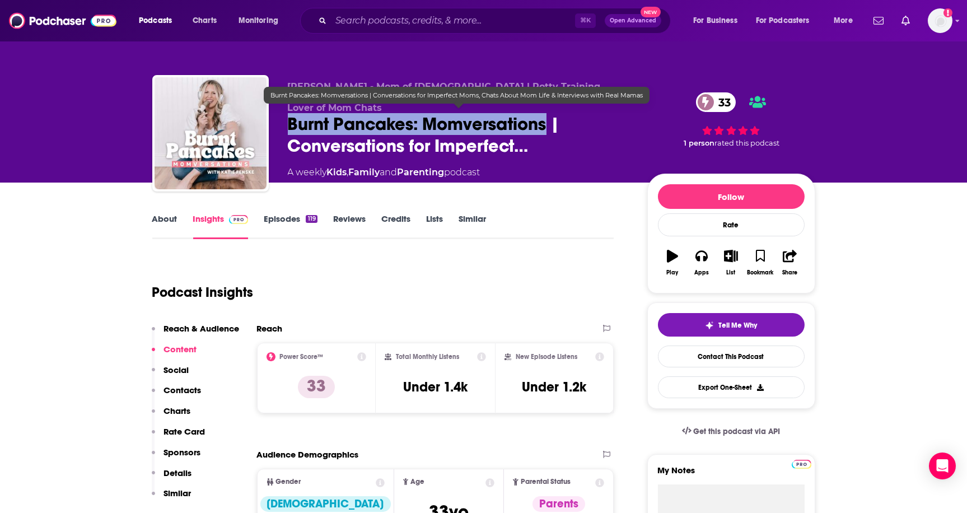
drag, startPoint x: 548, startPoint y: 117, endPoint x: 289, endPoint y: 127, distance: 258.3
click at [289, 124] on span "Burnt Pancakes: Momversations | Conversations for Imperfect…" at bounding box center [458, 135] width 341 height 44
copy h2 "Burnt Pancakes: Momversations"
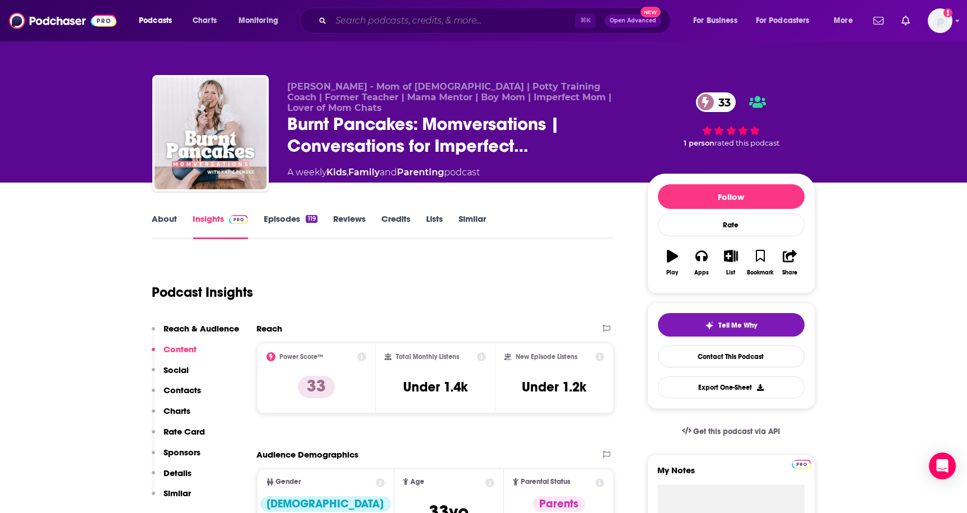
click at [413, 21] on input "Search podcasts, credits, & more..." at bounding box center [453, 21] width 244 height 18
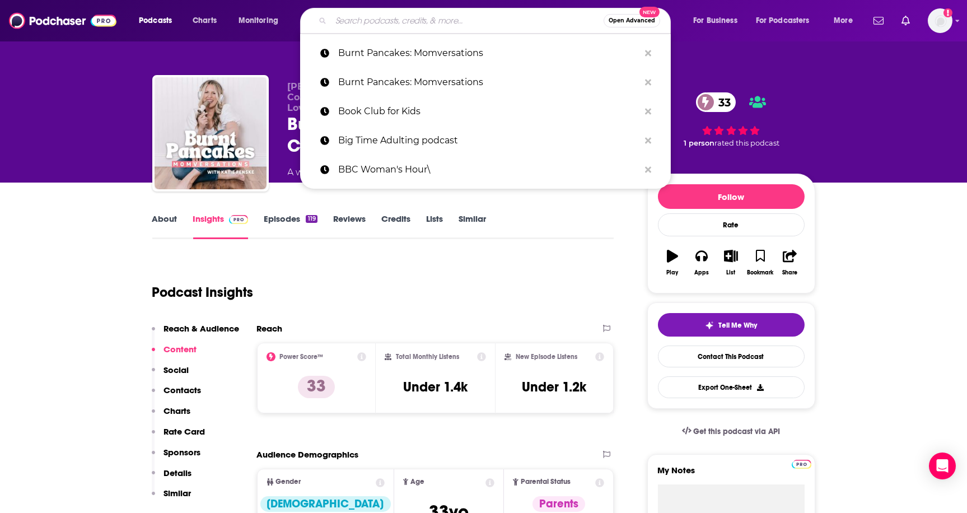
paste input "Business of Home Podcast"
type input "Business of Home Podcast"
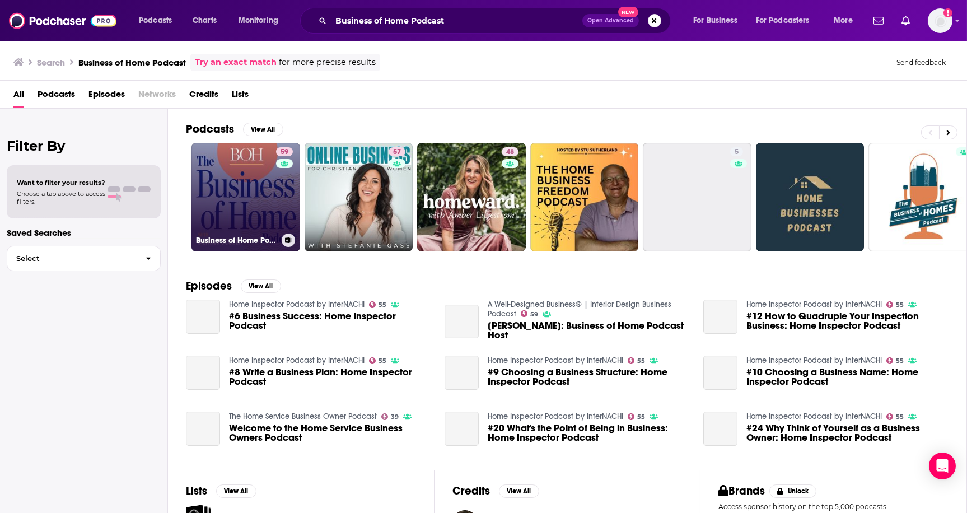
click at [264, 192] on link "59 Business of Home Podcast" at bounding box center [245, 197] width 109 height 109
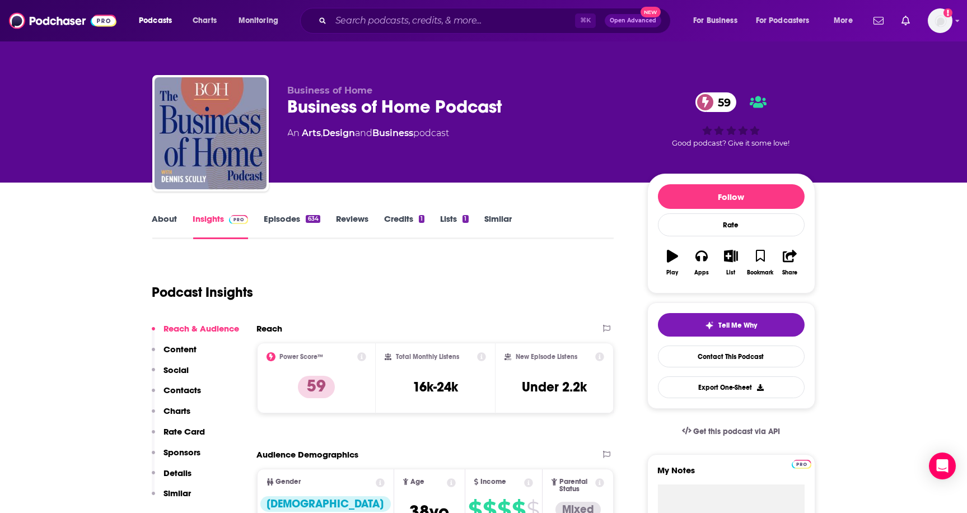
click at [169, 216] on link "About" at bounding box center [164, 226] width 25 height 26
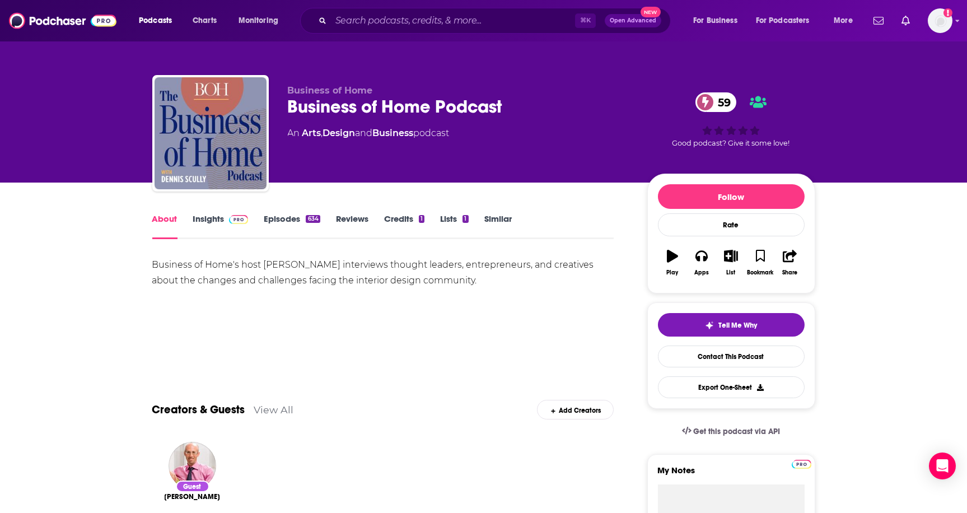
drag, startPoint x: 380, startPoint y: 32, endPoint x: 377, endPoint y: 22, distance: 10.5
click at [379, 30] on div "⌘ K Open Advanced New" at bounding box center [485, 21] width 371 height 26
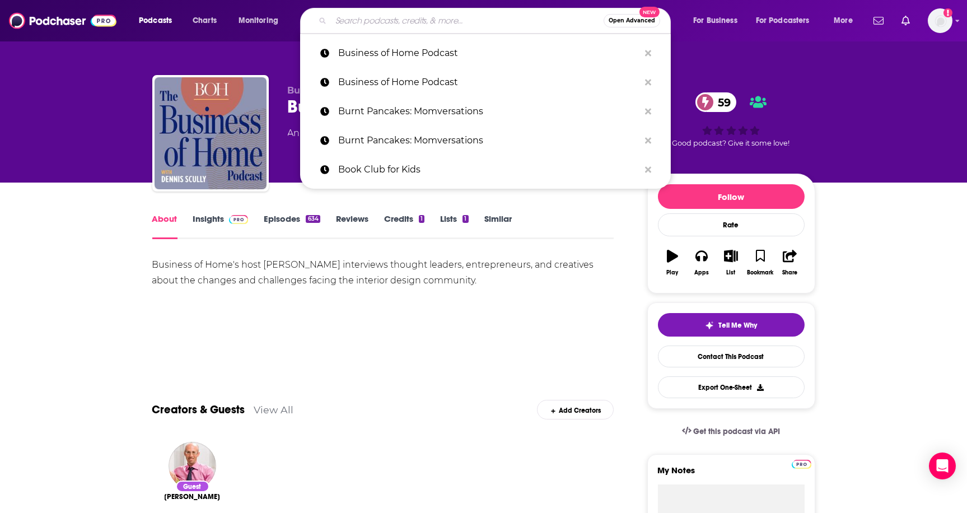
click at [377, 22] on input "Search podcasts, credits, & more..." at bounding box center [467, 21] width 273 height 18
paste input "Calm the Chaos Parenting Podcast"
type input "Calm the Chaos Parenting Podcast"
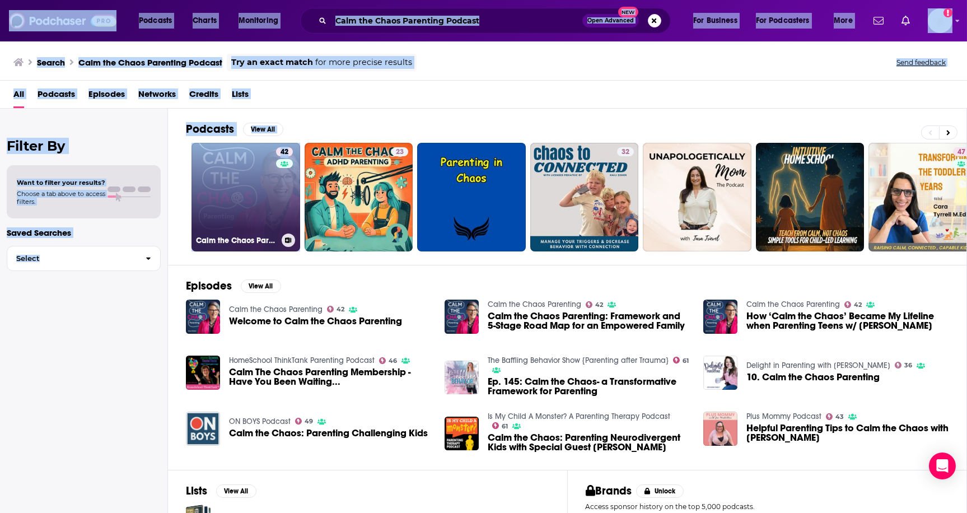
click at [264, 180] on link "42 Calm the Chaos Parenting" at bounding box center [245, 197] width 109 height 109
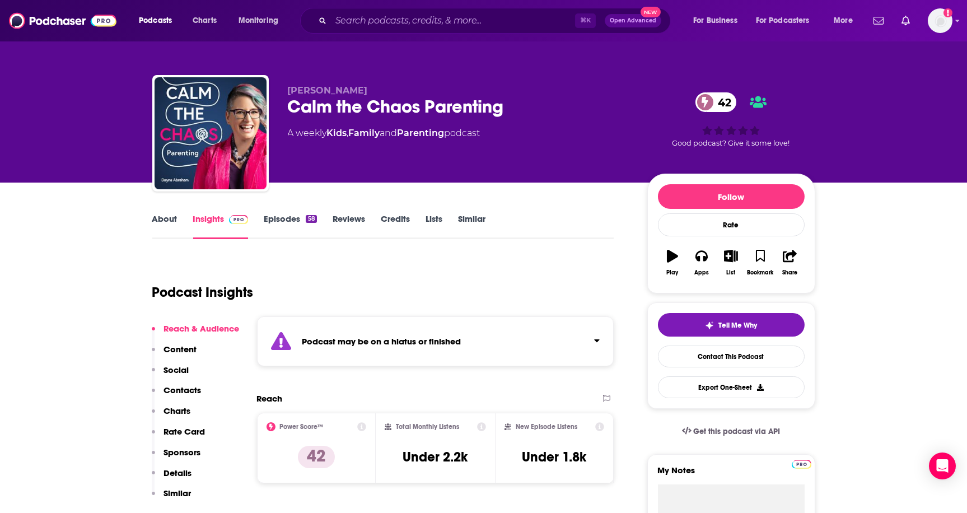
click at [170, 216] on link "About" at bounding box center [164, 226] width 25 height 26
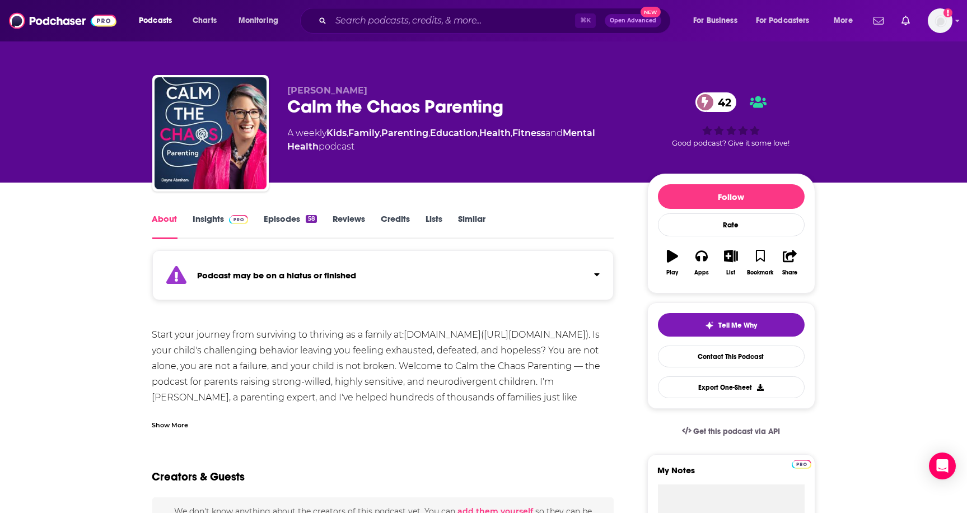
click at [293, 217] on link "Episodes 58" at bounding box center [290, 226] width 53 height 26
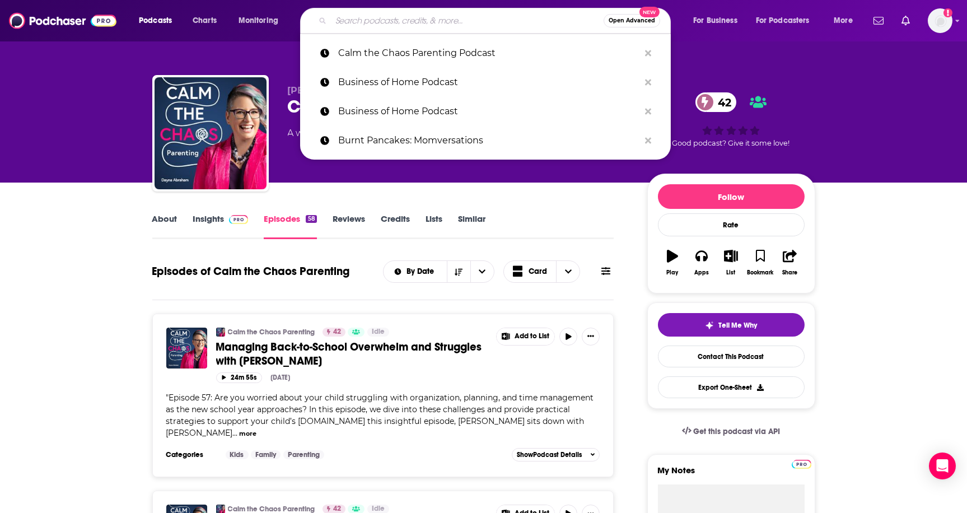
click at [389, 18] on input "Search podcasts, credits, & more..." at bounding box center [467, 21] width 273 height 18
paste input "Cat & Nat Podcast"
type input "Cat & Nat Podcast"
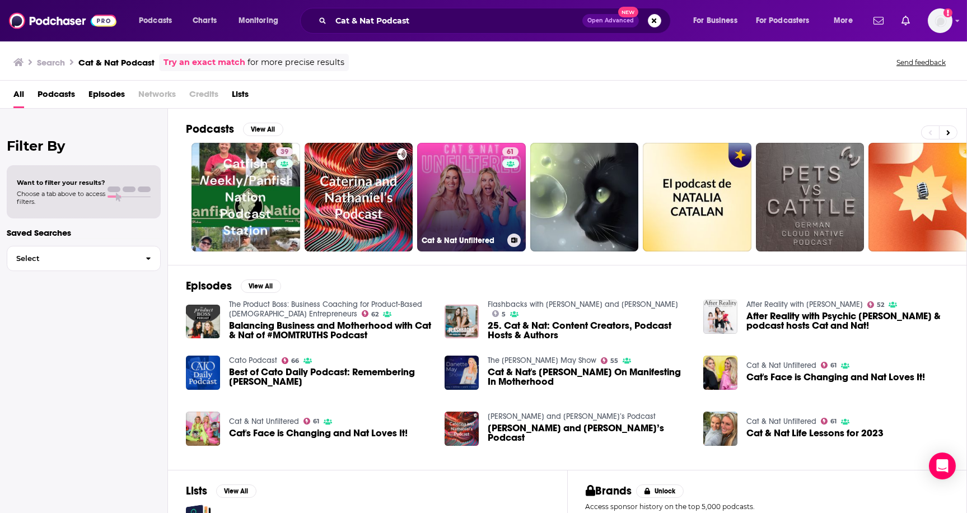
click at [430, 178] on link "61 Cat & Nat Unfiltered" at bounding box center [471, 197] width 109 height 109
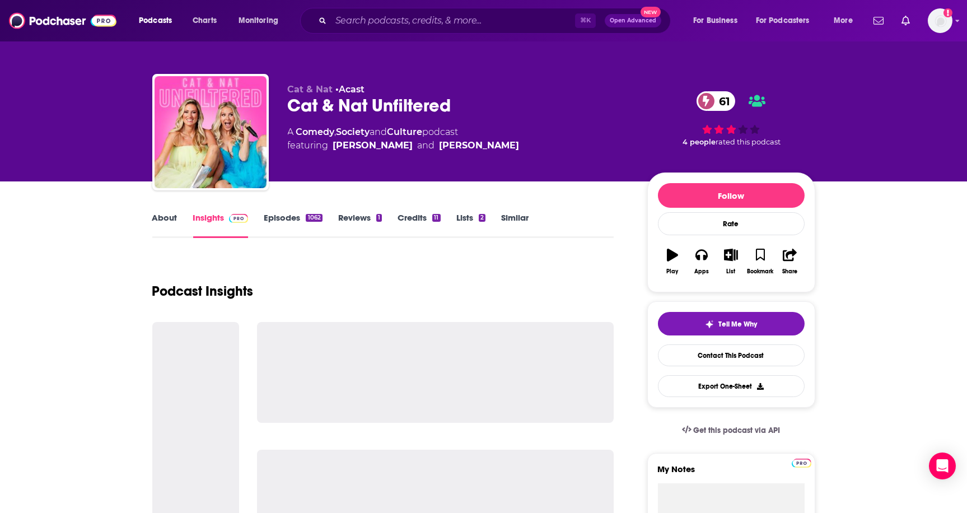
click at [169, 219] on link "About" at bounding box center [164, 225] width 25 height 26
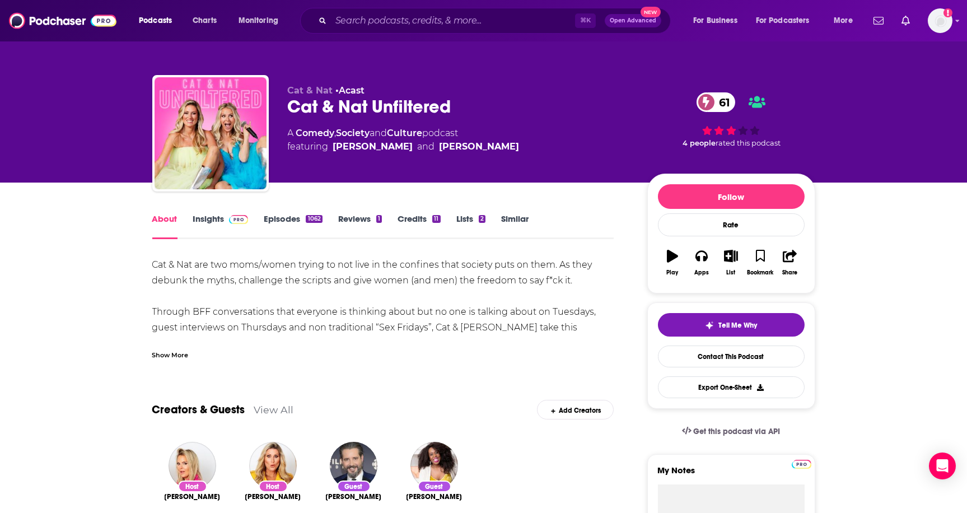
click at [172, 349] on div "Show More" at bounding box center [170, 354] width 36 height 11
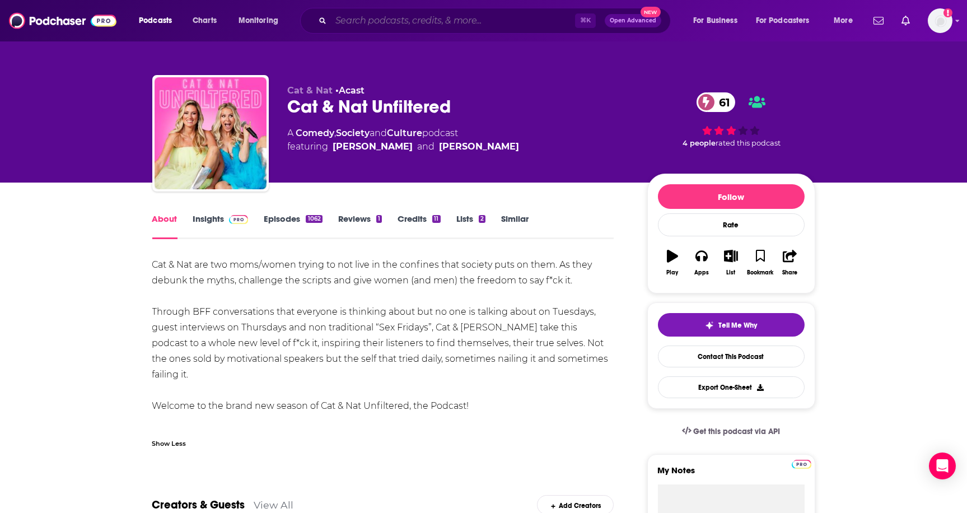
click at [444, 18] on input "Search podcasts, credits, & more..." at bounding box center [453, 21] width 244 height 18
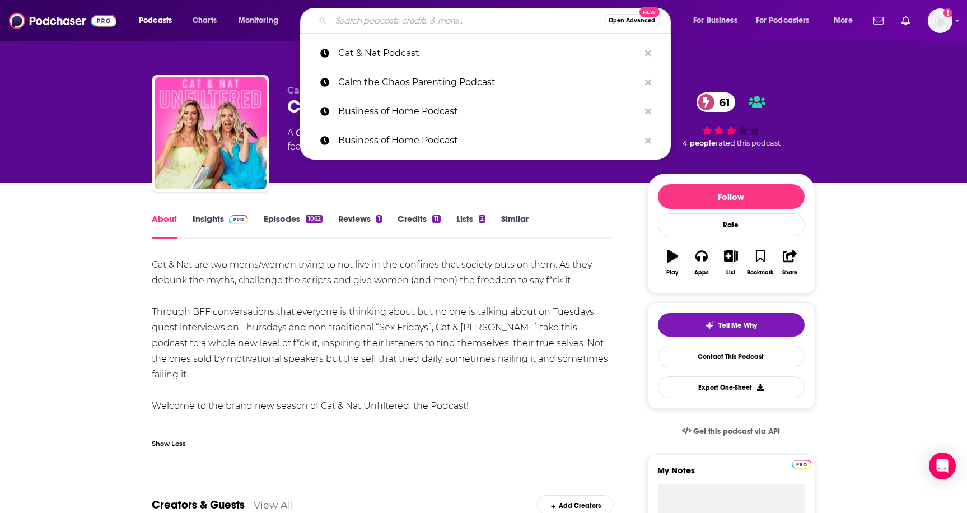
paste input "Clear Intentions with [PERSON_NAME] Podcast"
type input "Clear Intentions with [PERSON_NAME] Podcast"
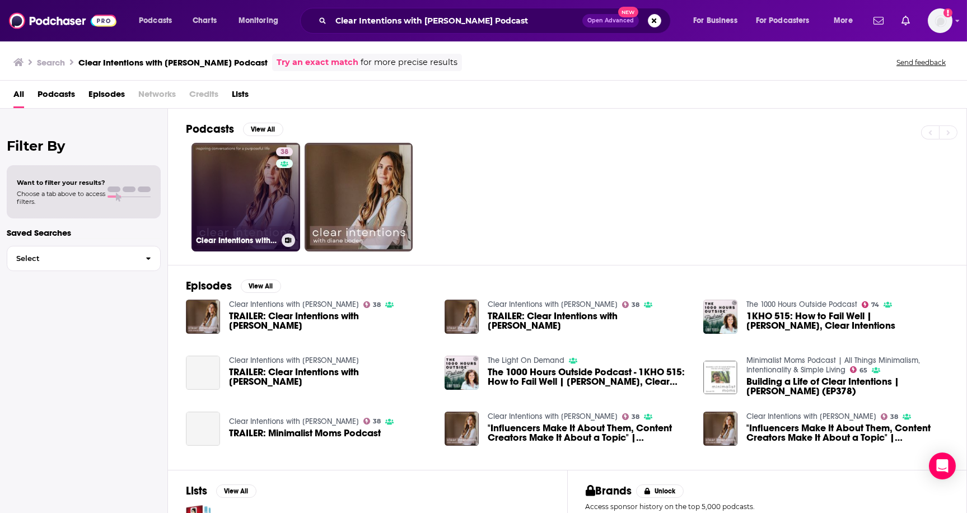
click at [271, 177] on link "38 Clear Intentions with [PERSON_NAME]" at bounding box center [245, 197] width 109 height 109
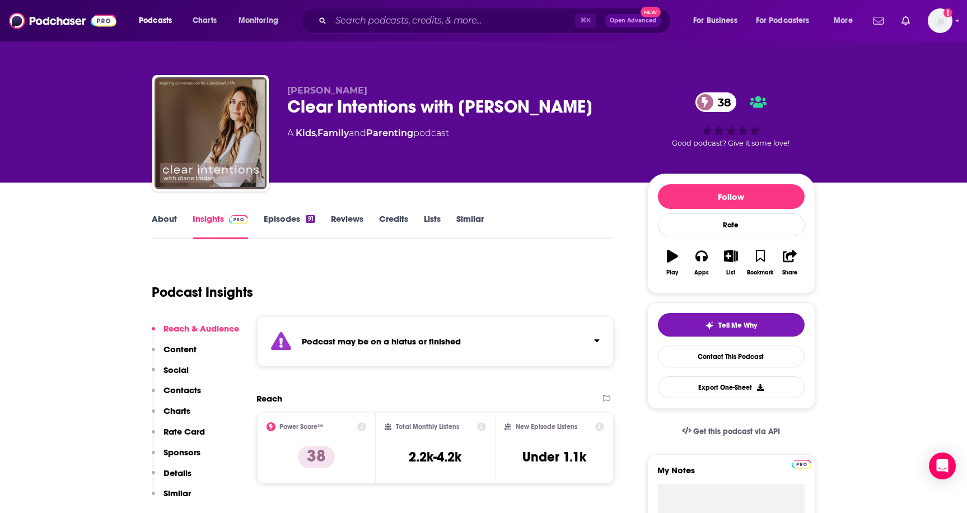
click at [172, 216] on link "About" at bounding box center [164, 226] width 25 height 26
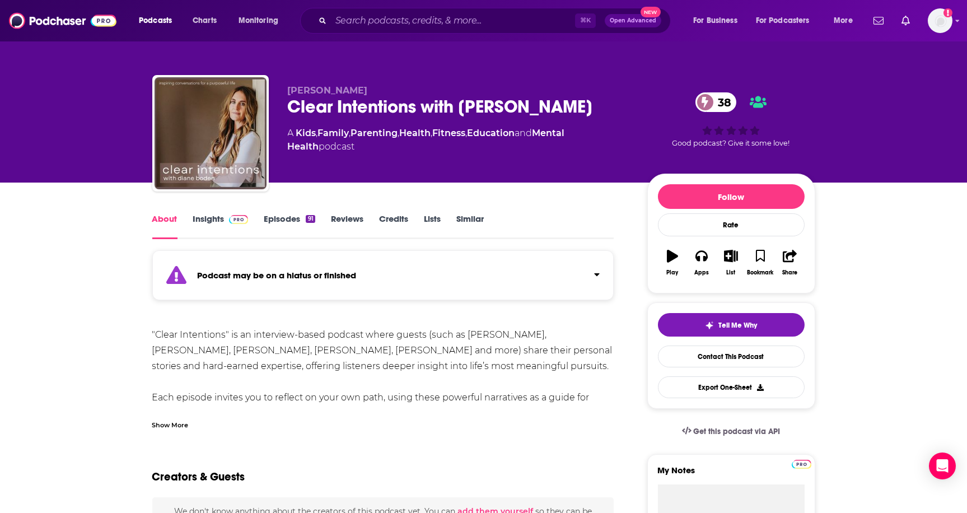
click at [284, 219] on link "Episodes 91" at bounding box center [289, 226] width 51 height 26
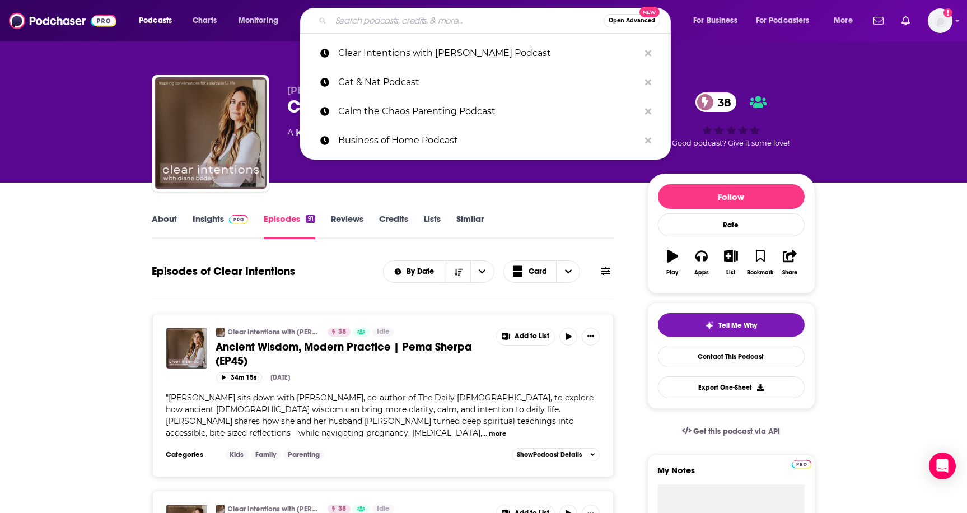
click at [401, 14] on input "Search podcasts, credits, & more..." at bounding box center [467, 21] width 273 height 18
paste input "Conversations with [PERSON_NAME]"
type input "Conversations with [PERSON_NAME]"
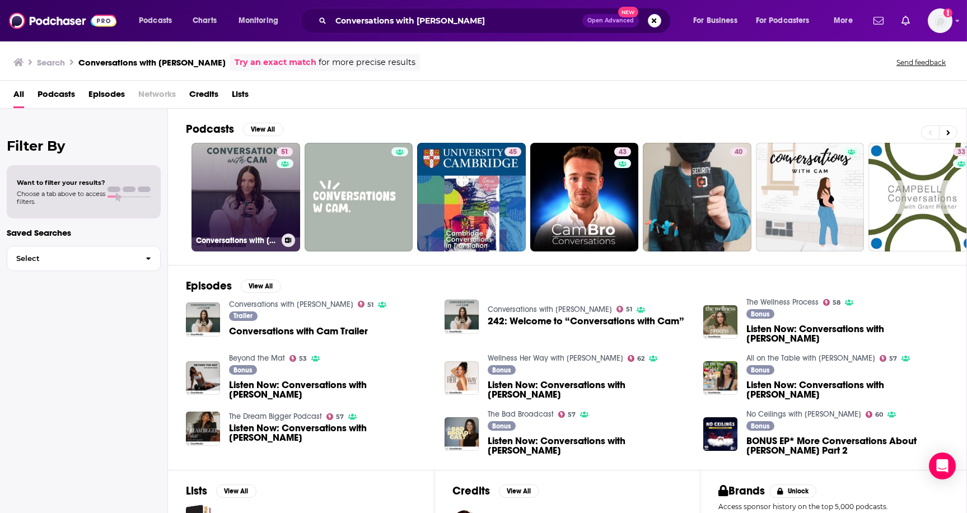
click at [262, 196] on link "51 Conversations with [PERSON_NAME]" at bounding box center [245, 197] width 109 height 109
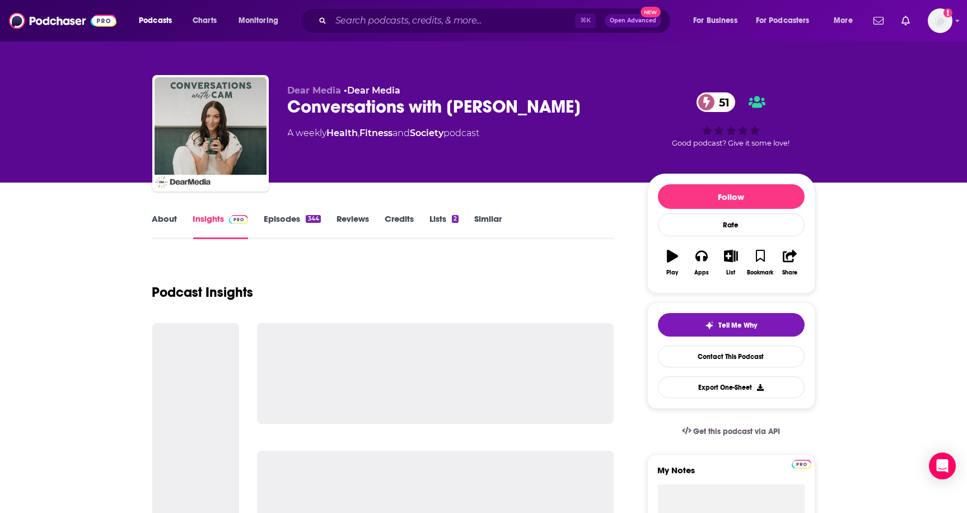
click at [173, 222] on link "About" at bounding box center [164, 226] width 25 height 26
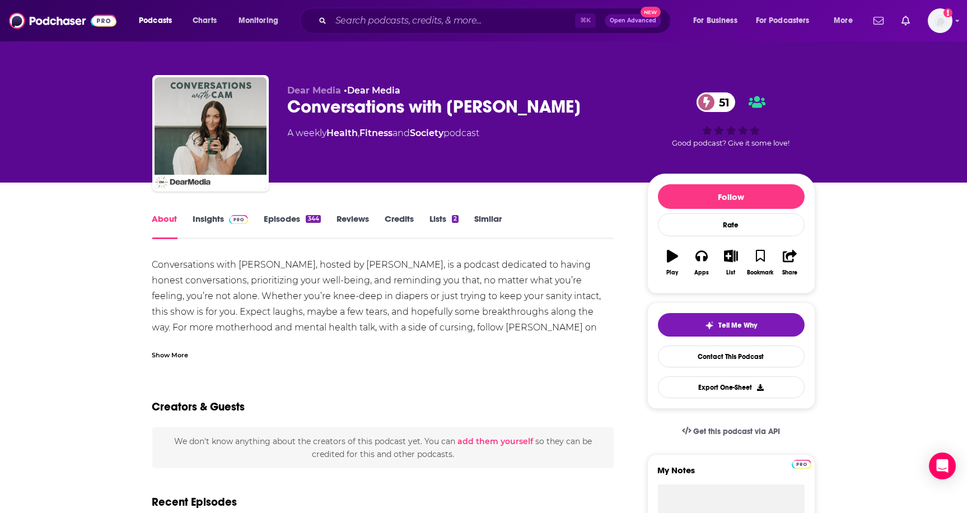
scroll to position [4, 0]
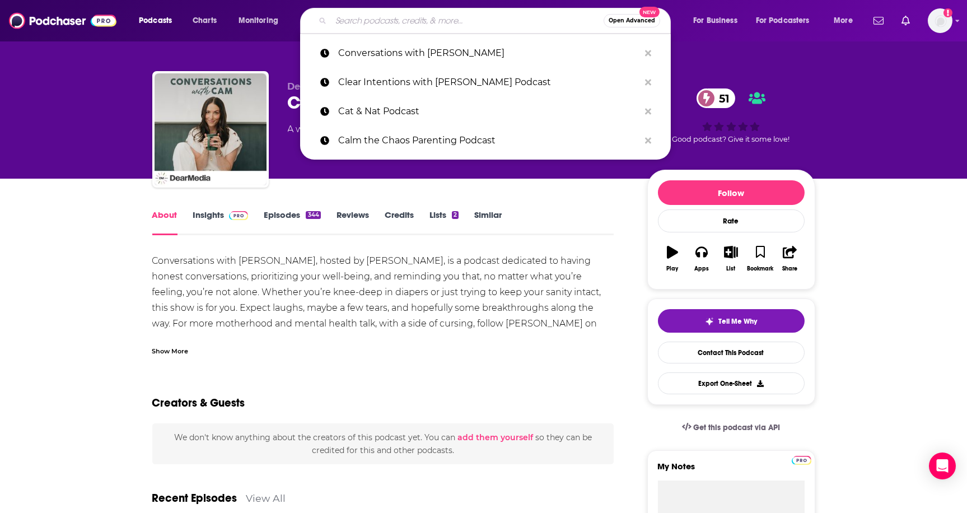
click at [469, 18] on input "Search podcasts, credits, & more..." at bounding box center [467, 21] width 273 height 18
paste input "Fun Kids Meets"
type input "Fun Kids Meets"
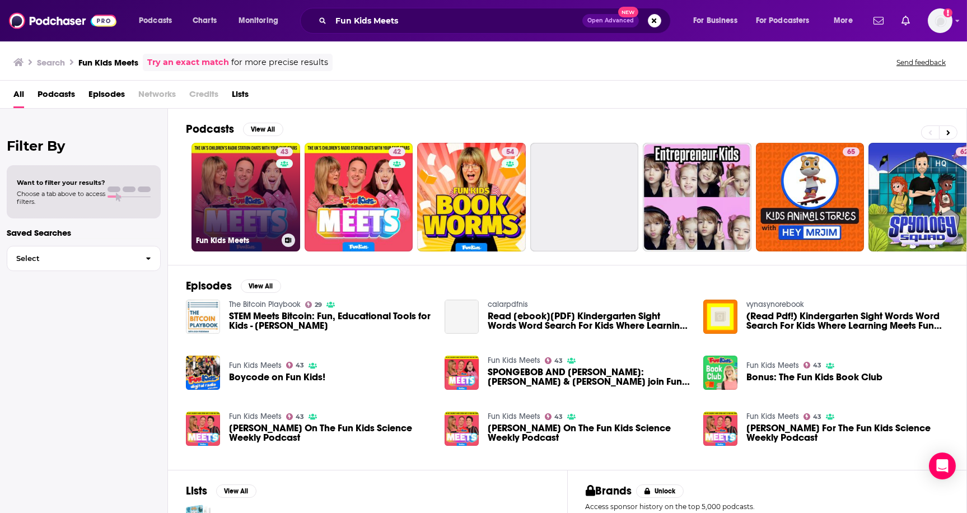
click at [276, 174] on div "43" at bounding box center [286, 190] width 20 height 86
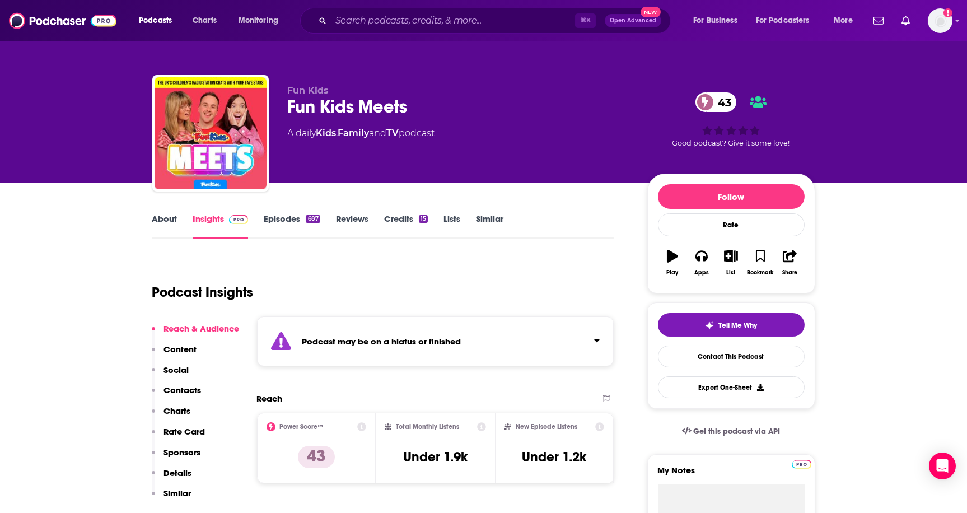
click at [166, 218] on link "About" at bounding box center [164, 226] width 25 height 26
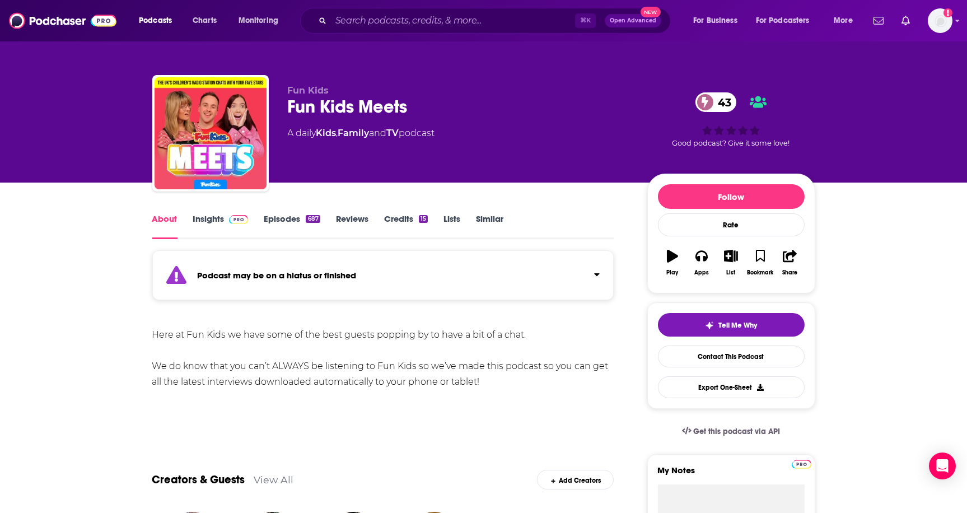
click at [288, 217] on link "Episodes 687" at bounding box center [292, 226] width 56 height 26
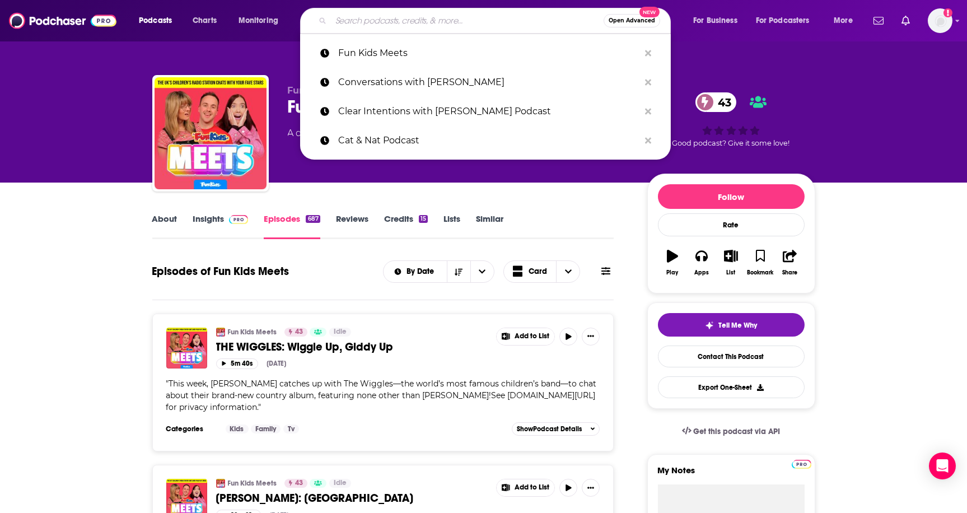
click at [444, 16] on input "Search podcasts, credits, & more..." at bounding box center [467, 21] width 273 height 18
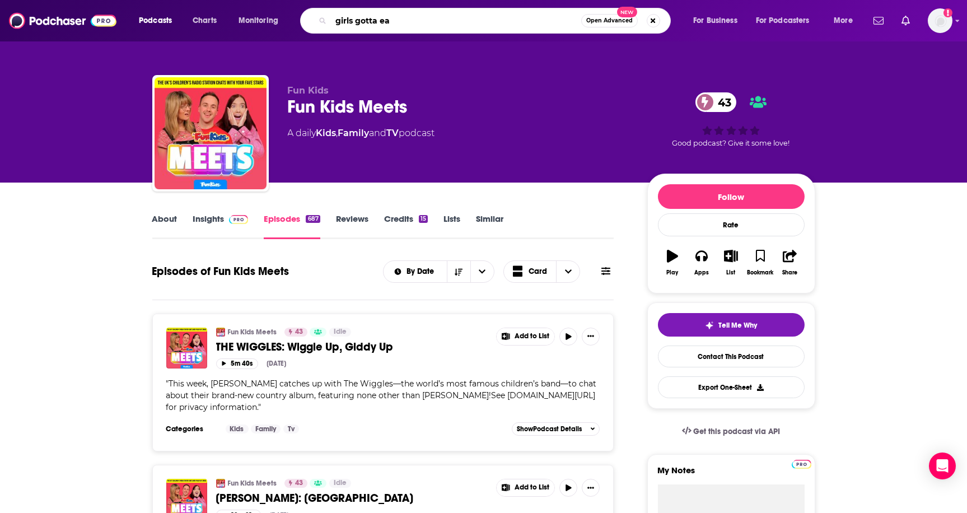
type input "girls gotta eat"
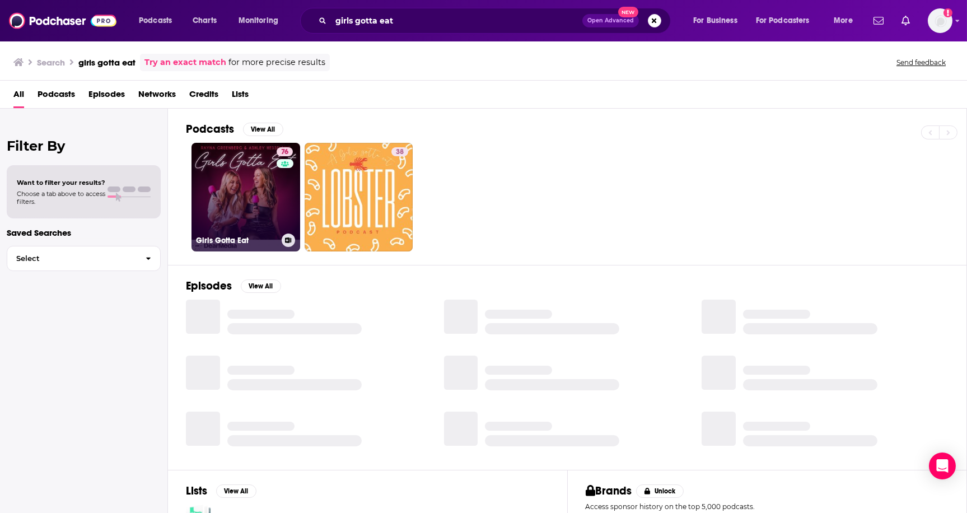
click at [204, 206] on link "76 Girls Gotta Eat" at bounding box center [245, 197] width 109 height 109
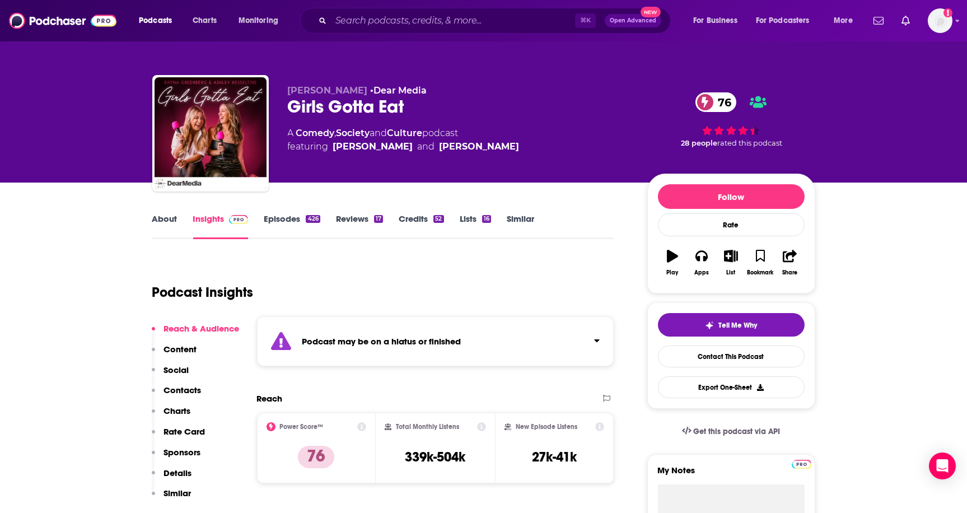
click at [162, 219] on link "About" at bounding box center [164, 226] width 25 height 26
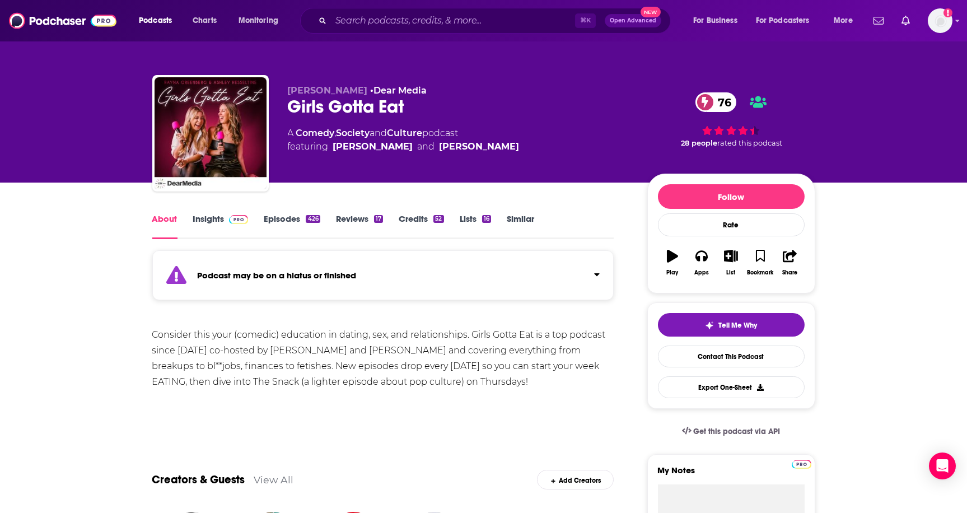
click at [454, 4] on div "Podcasts Charts Monitoring ⌘ K Open Advanced New For Business For Podcasters Mo…" at bounding box center [483, 20] width 967 height 41
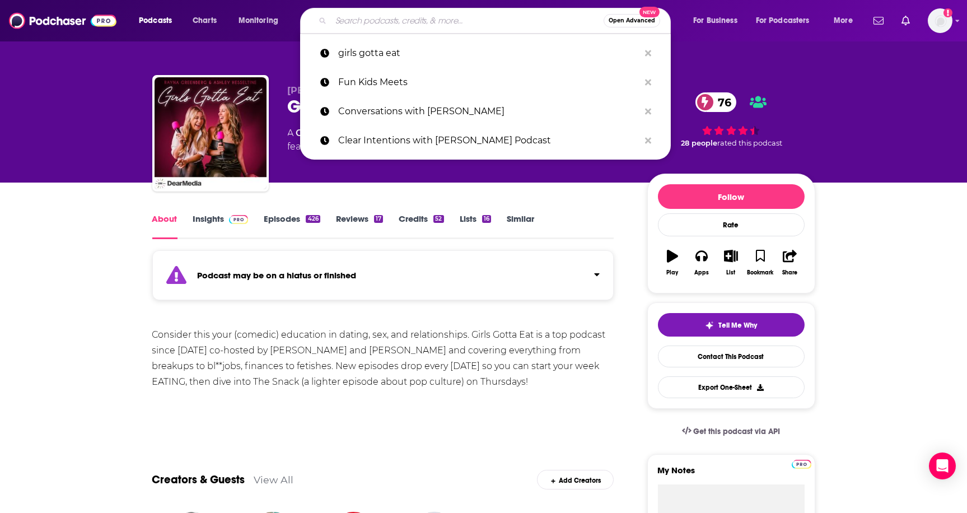
click at [452, 14] on input "Search podcasts, credits, & more..." at bounding box center [467, 21] width 273 height 18
paste input "Let's Begin with [PERSON_NAME] Podcast"
type input "Let's Begin with [PERSON_NAME] Podcast"
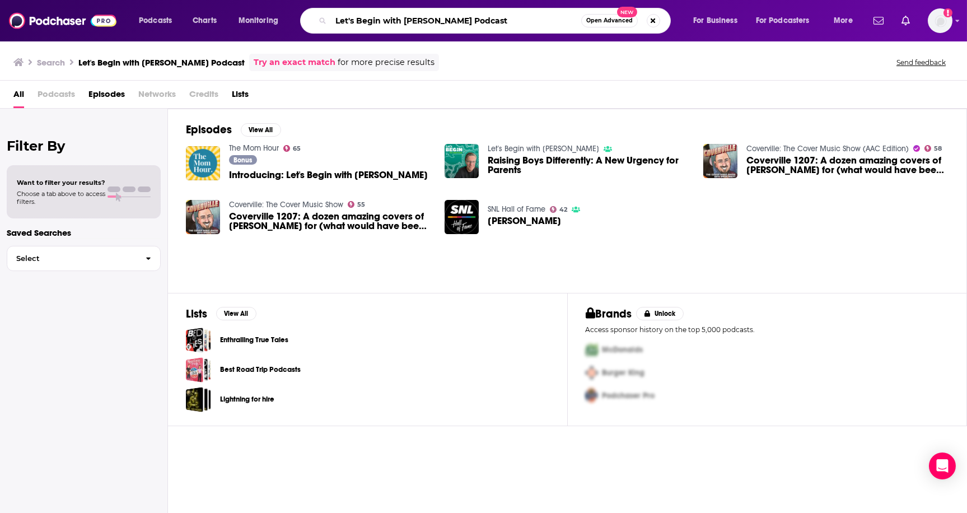
drag, startPoint x: 406, startPoint y: 20, endPoint x: 312, endPoint y: 23, distance: 93.5
click at [313, 22] on div "Let's Begin with [PERSON_NAME] Podcast Open Advanced New" at bounding box center [485, 21] width 371 height 26
type input "[PERSON_NAME] Podcast"
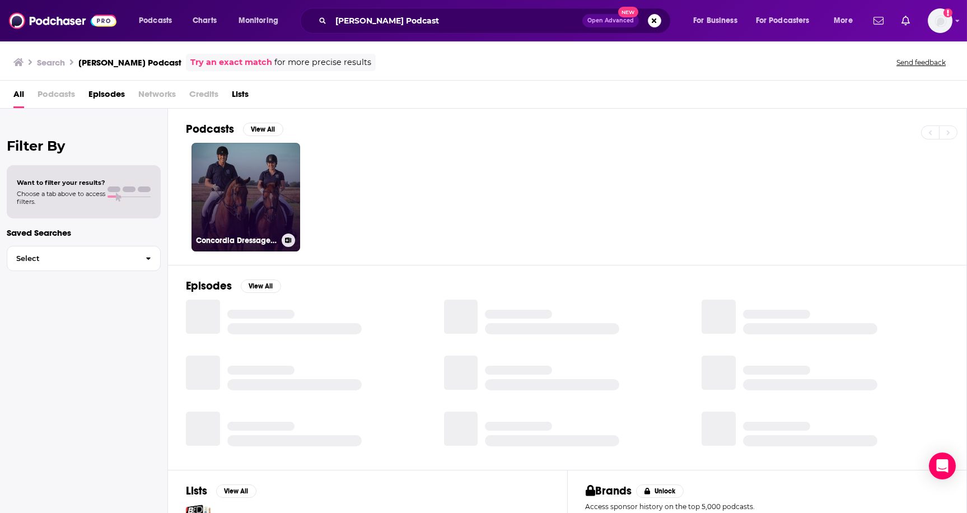
click at [273, 150] on link "Concordia Dressage Podcast" at bounding box center [245, 197] width 109 height 109
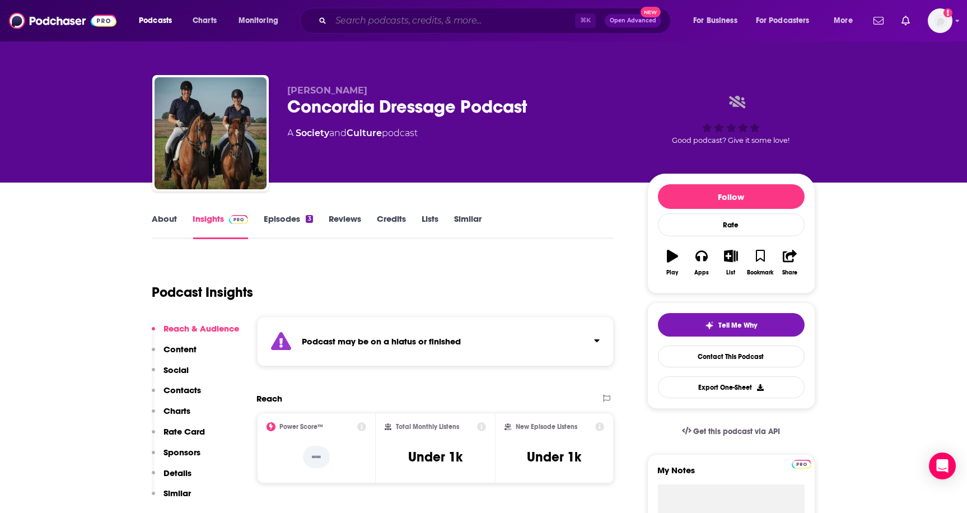
click at [419, 29] on input "Search podcasts, credits, & more..." at bounding box center [453, 21] width 244 height 18
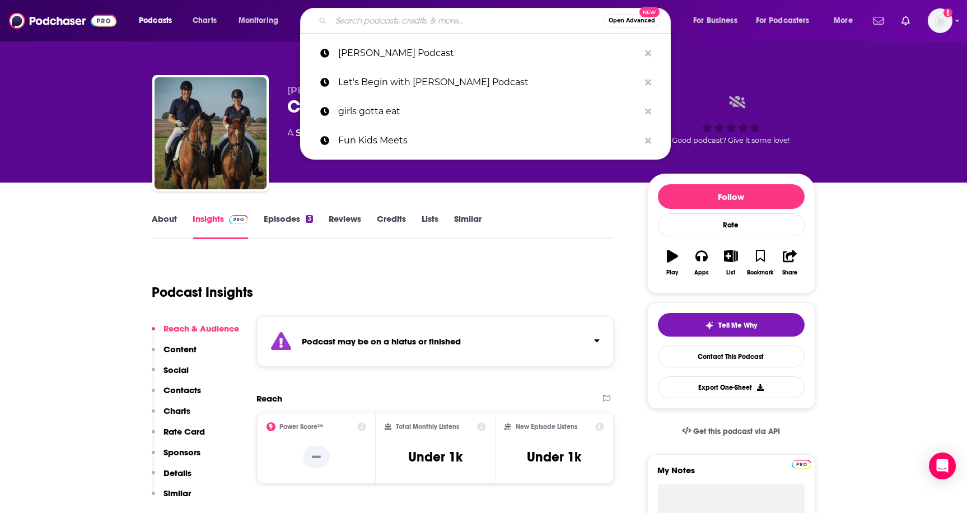
paste input "Live Greatly Podcast"
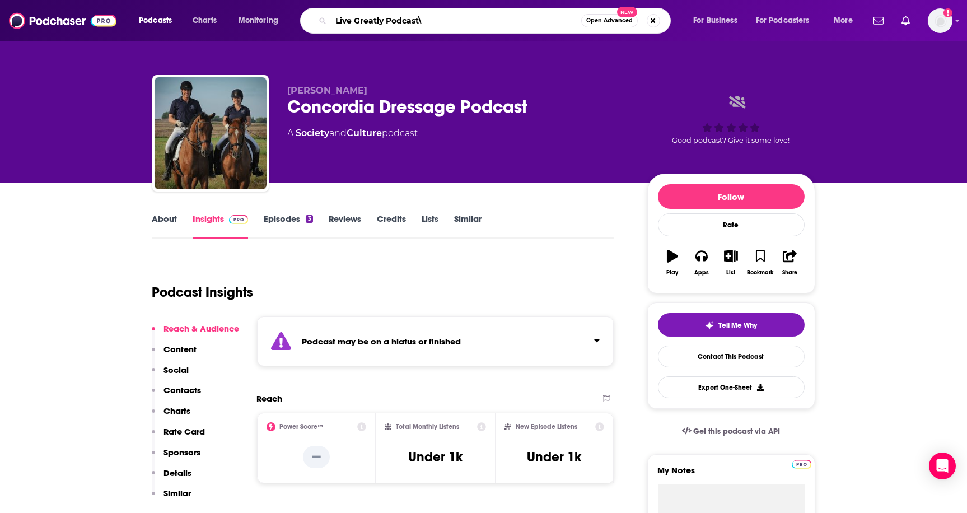
type input "Live Greatly Podcast"
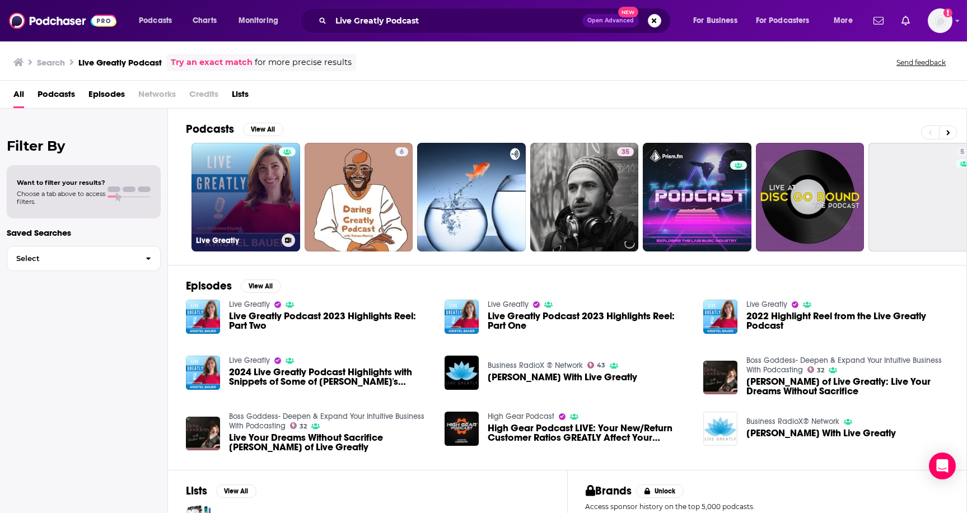
click at [259, 175] on link "Live Greatly" at bounding box center [245, 197] width 109 height 109
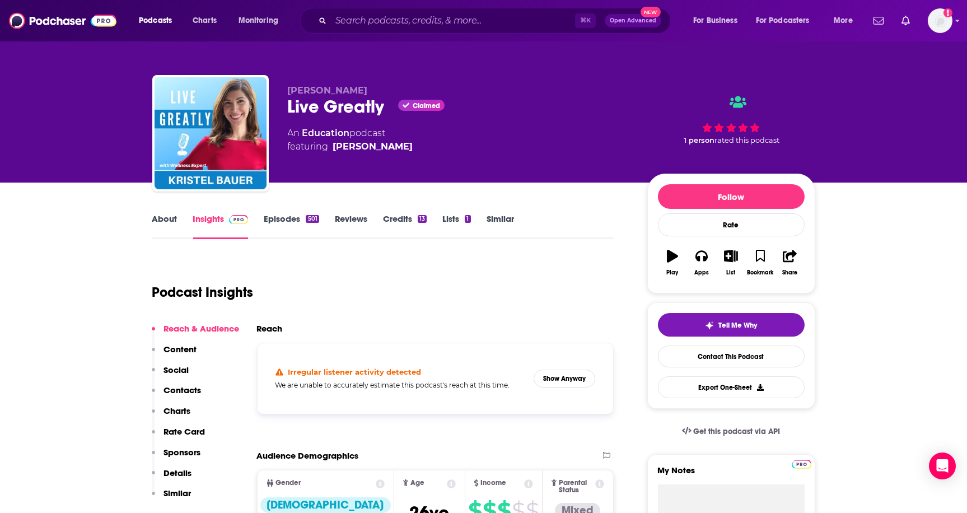
click at [170, 221] on link "About" at bounding box center [164, 226] width 25 height 26
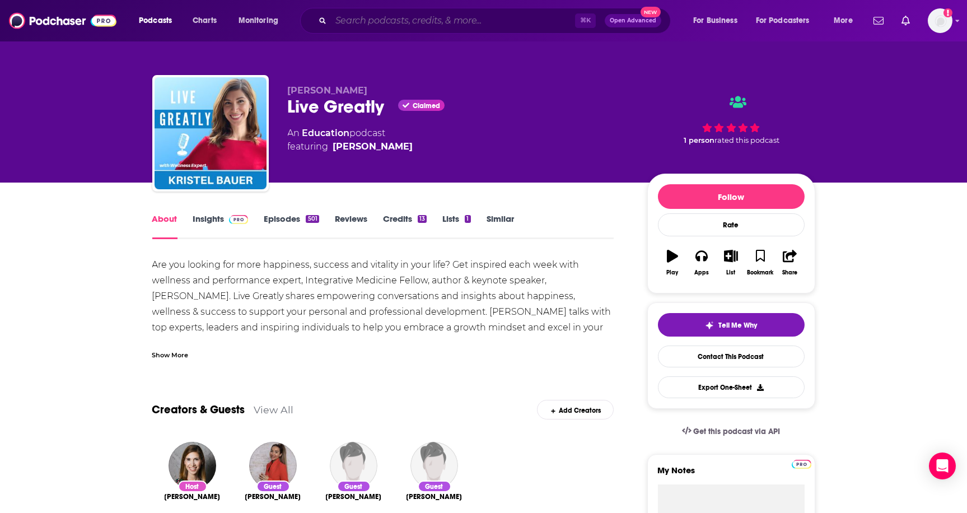
drag, startPoint x: 430, startPoint y: 29, endPoint x: 423, endPoint y: 25, distance: 7.8
click at [429, 28] on input "Search podcasts, credits, & more..." at bounding box center [453, 21] width 244 height 18
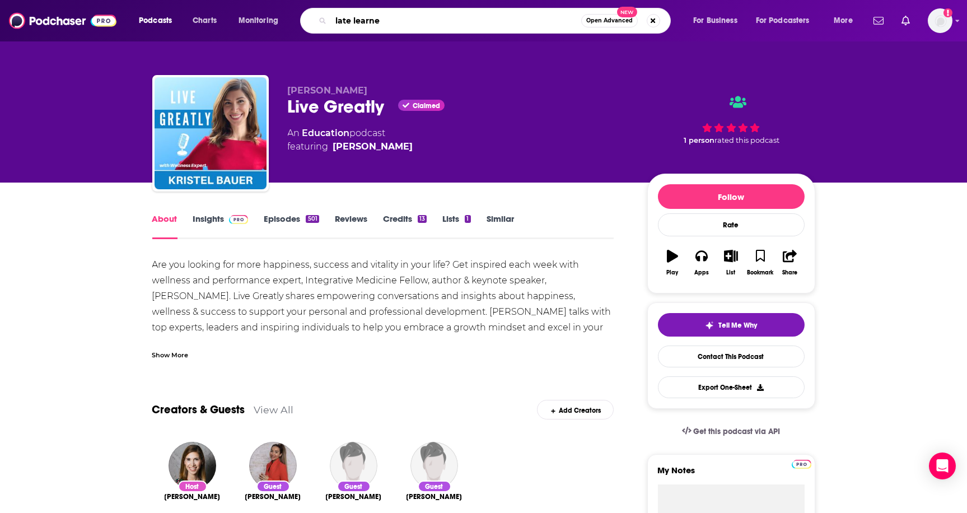
type input "late learner"
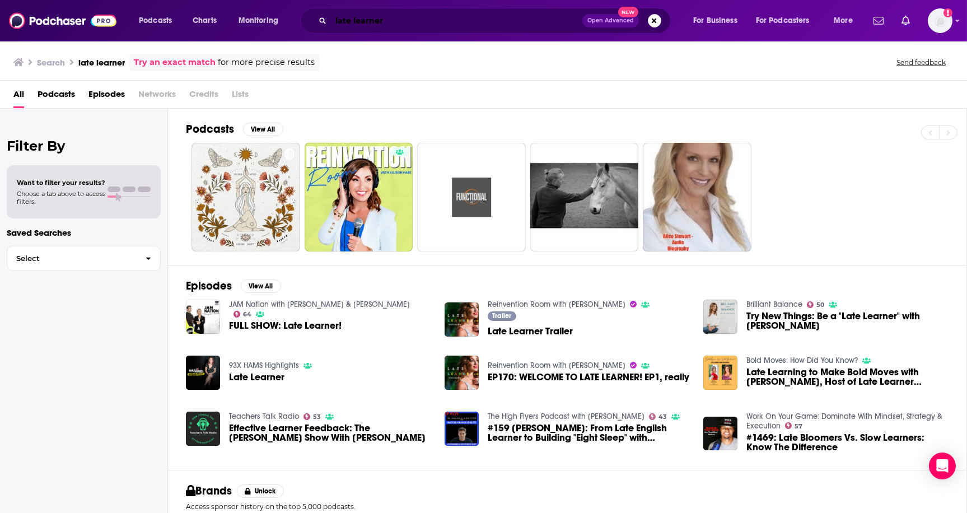
drag, startPoint x: 364, startPoint y: 17, endPoint x: 394, endPoint y: 17, distance: 29.7
click at [373, 17] on input "late learner" at bounding box center [456, 21] width 251 height 18
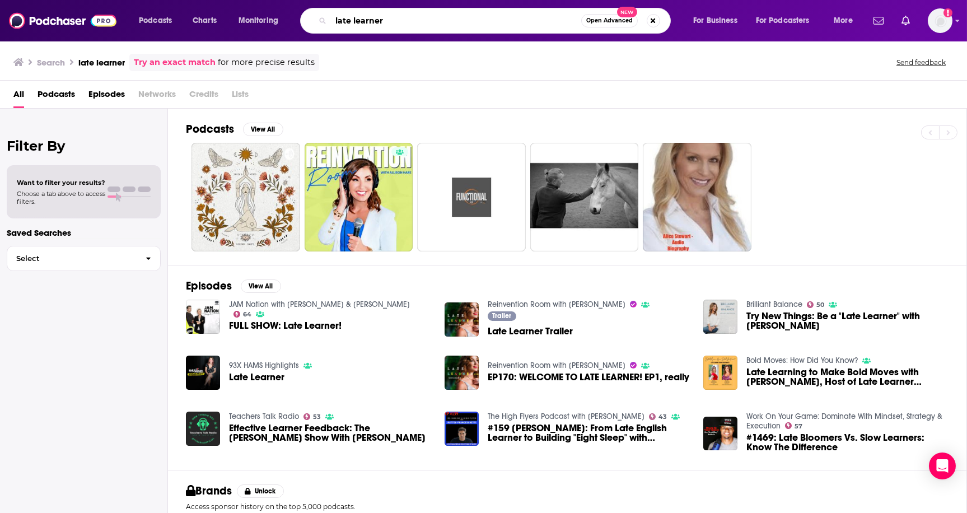
drag, startPoint x: 387, startPoint y: 17, endPoint x: 288, endPoint y: 18, distance: 99.1
click at [288, 18] on div "Podcasts Charts Monitoring late learner Open Advanced New For Business For Podc…" at bounding box center [497, 21] width 732 height 26
paste input "Live Well Be Well"
type input "Live Well Be Well"
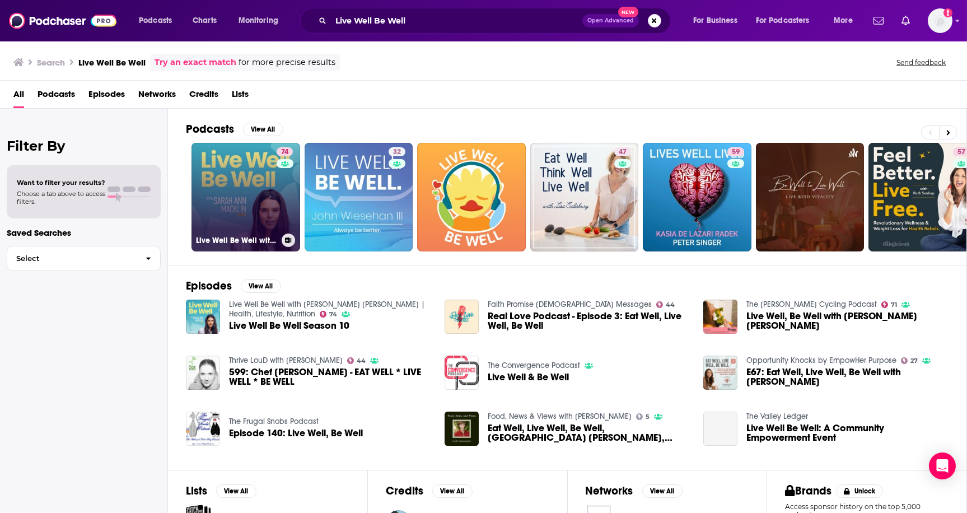
click at [259, 166] on link "74 Live Well Be Well with [PERSON_NAME] [PERSON_NAME] | Health, Lifestyle, Nutr…" at bounding box center [245, 197] width 109 height 109
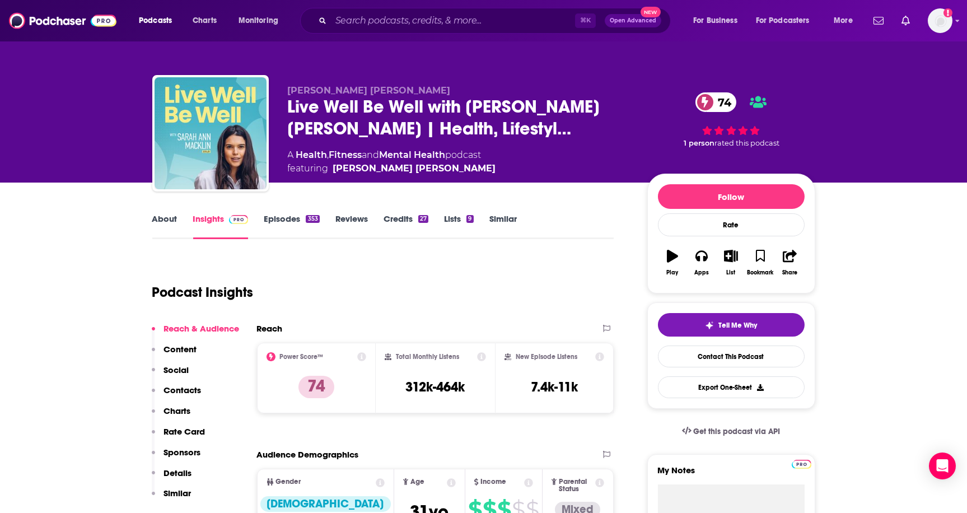
click at [157, 212] on div "About Insights Episodes 353 Reviews Credits 27 Lists 9 Similar" at bounding box center [383, 225] width 462 height 27
click at [160, 222] on link "About" at bounding box center [164, 226] width 25 height 26
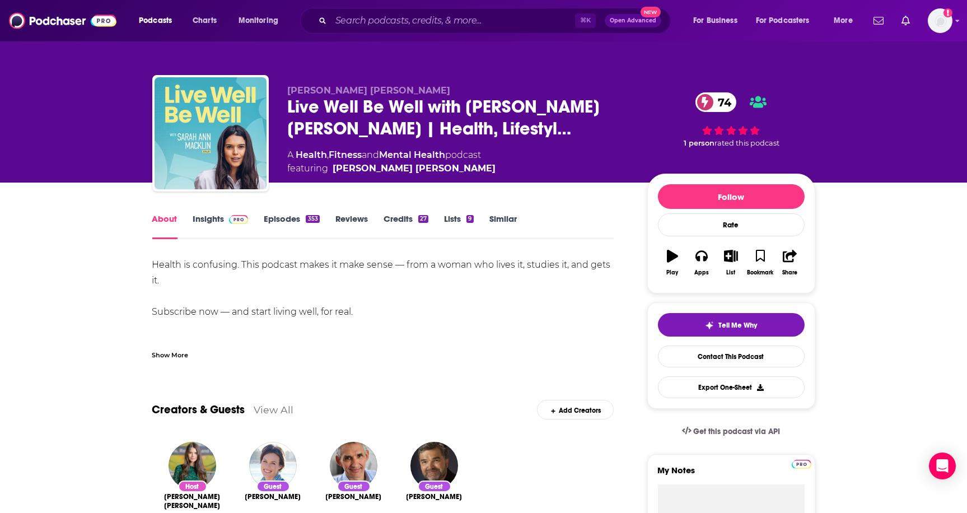
click at [165, 354] on div "Show More" at bounding box center [170, 354] width 36 height 11
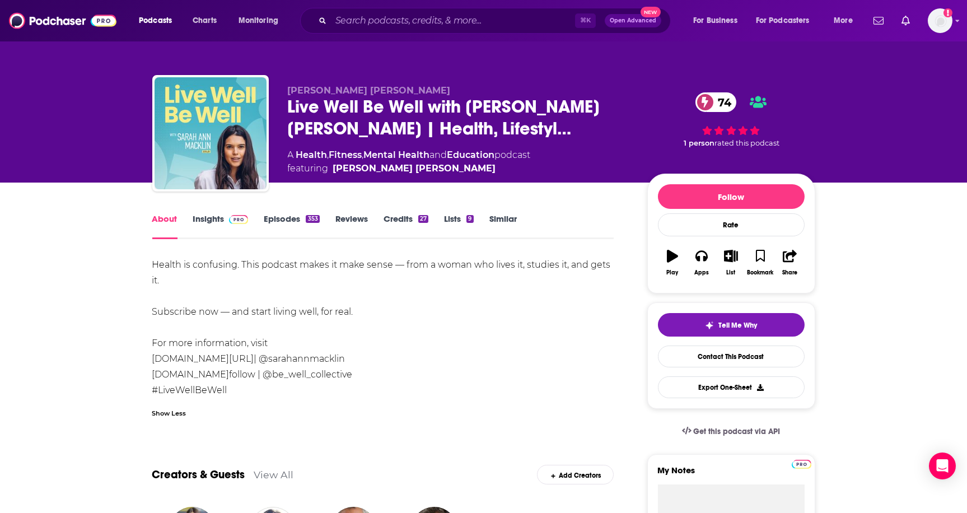
click at [283, 216] on link "Episodes 353" at bounding box center [291, 226] width 55 height 26
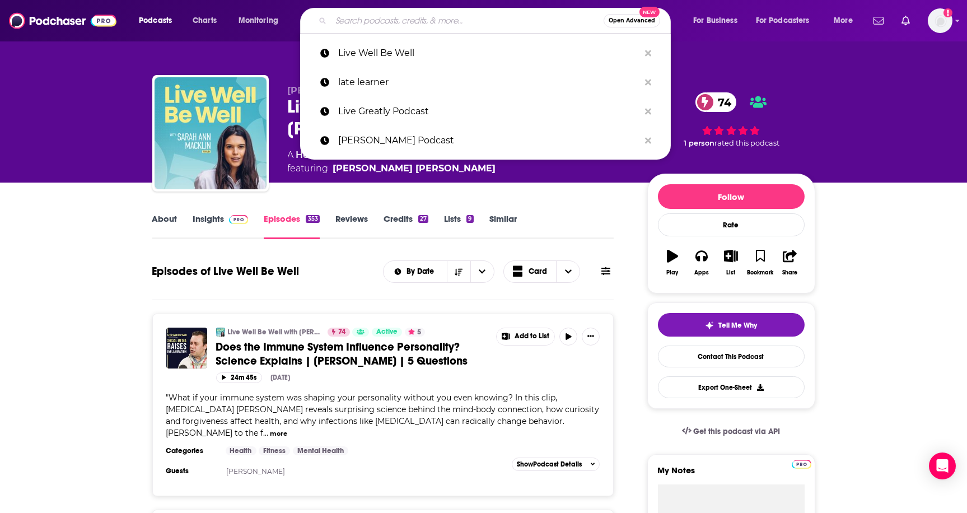
click at [494, 17] on input "Search podcasts, credits, & more..." at bounding box center [467, 21] width 273 height 18
paste input "Modern Mom Probs"
type input "Modern Mom Probs"
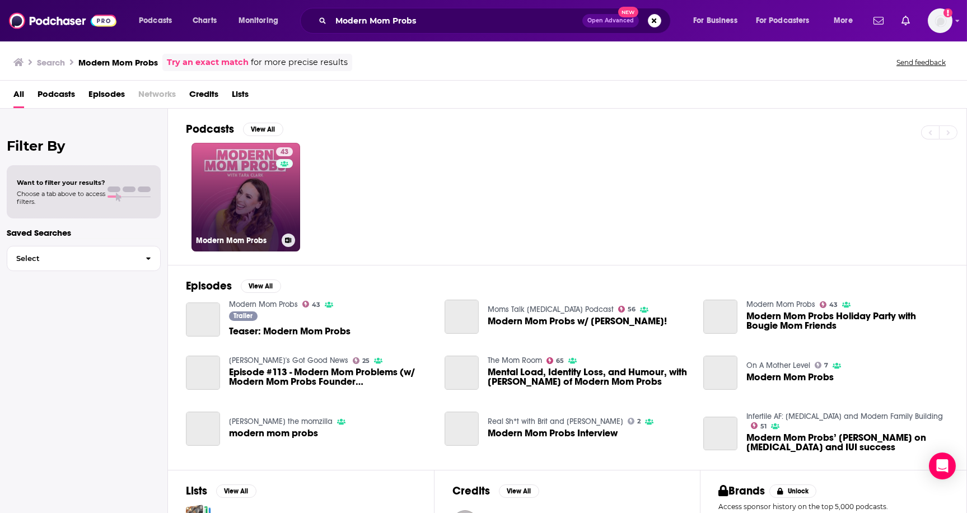
click at [226, 159] on link "43 Modern Mom Probs" at bounding box center [245, 197] width 109 height 109
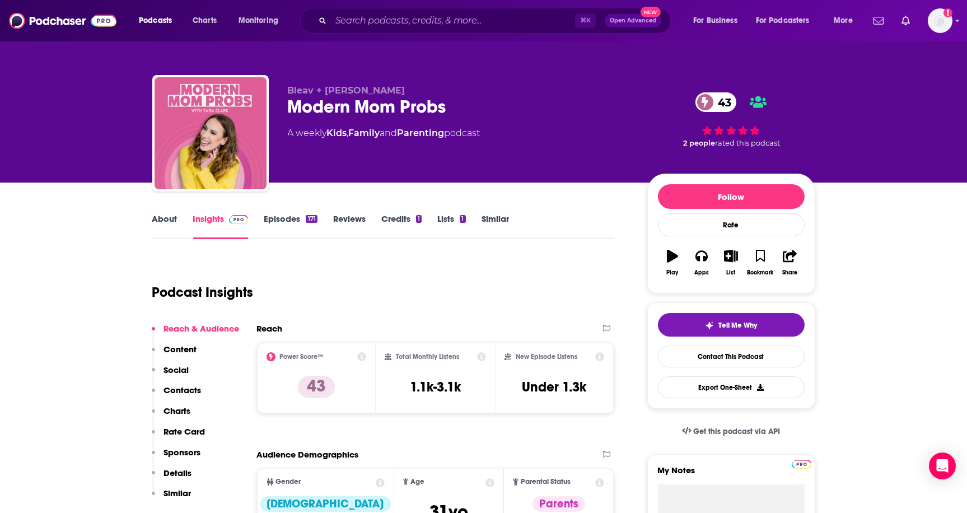
click at [165, 221] on link "About" at bounding box center [164, 226] width 25 height 26
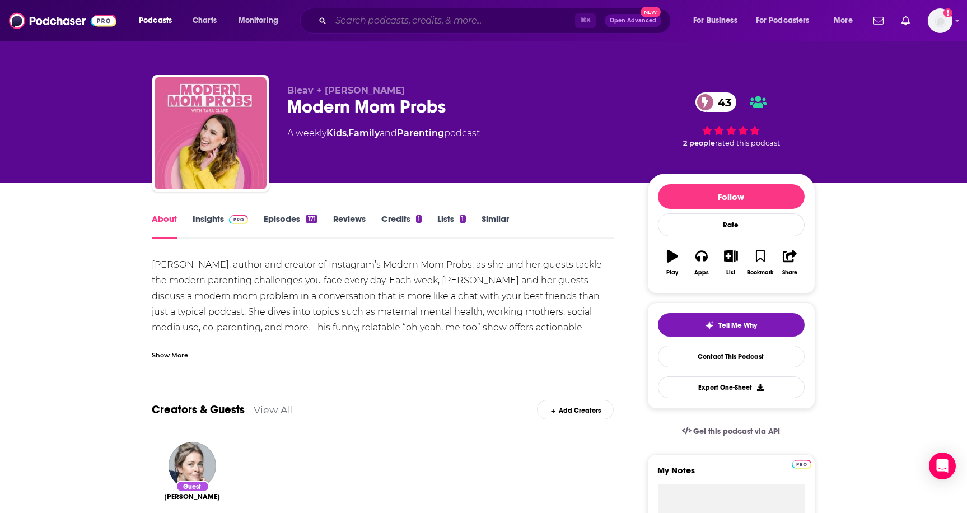
click at [446, 14] on input "Search podcasts, credits, & more..." at bounding box center [453, 21] width 244 height 18
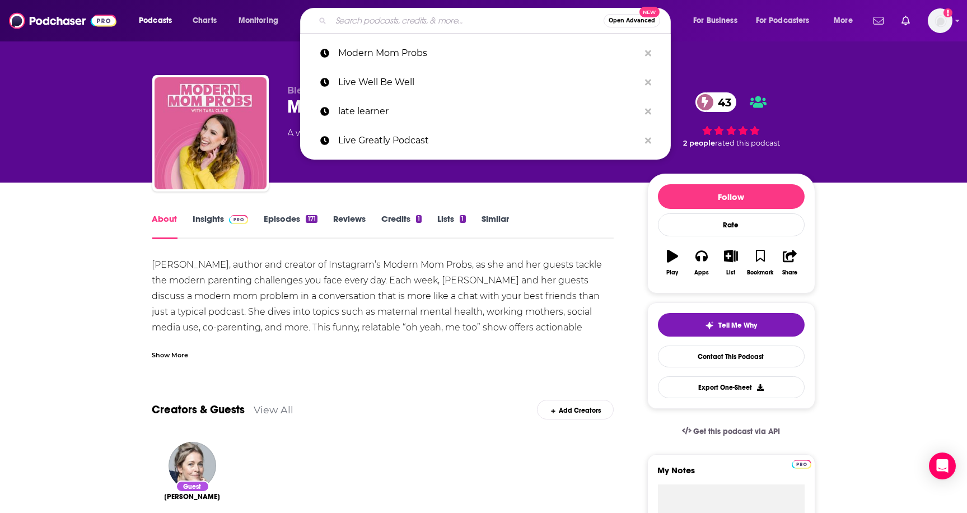
paste input "Story Worthy"
type input "Story Worthy"
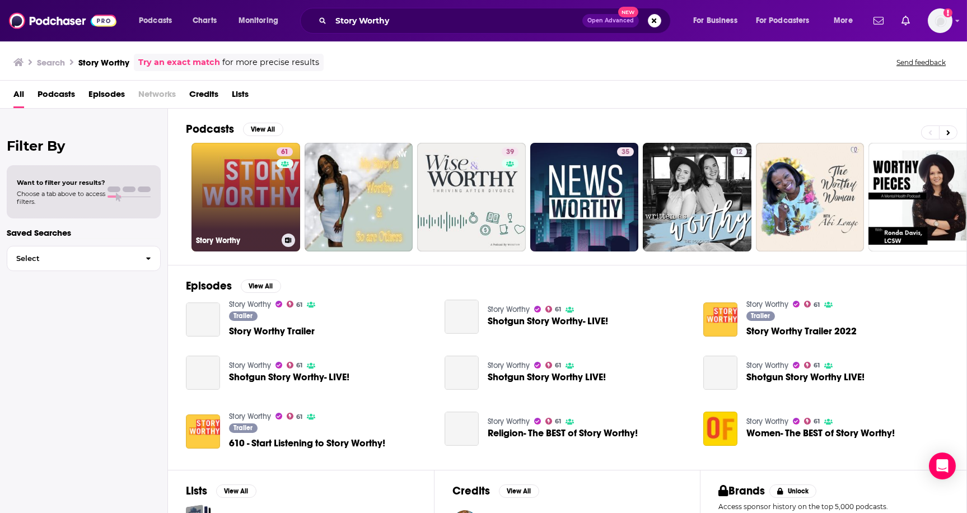
click at [246, 166] on link "61 Story Worthy" at bounding box center [245, 197] width 109 height 109
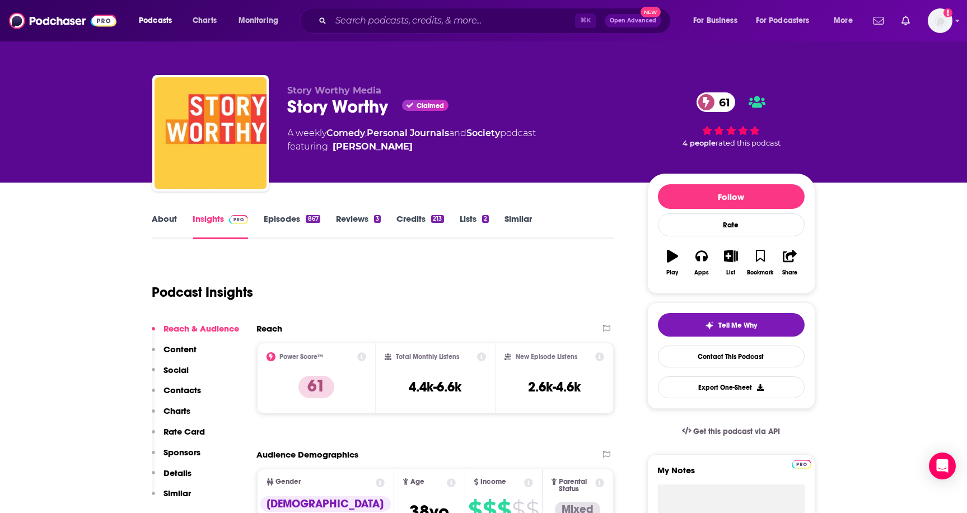
click at [163, 218] on link "About" at bounding box center [164, 226] width 25 height 26
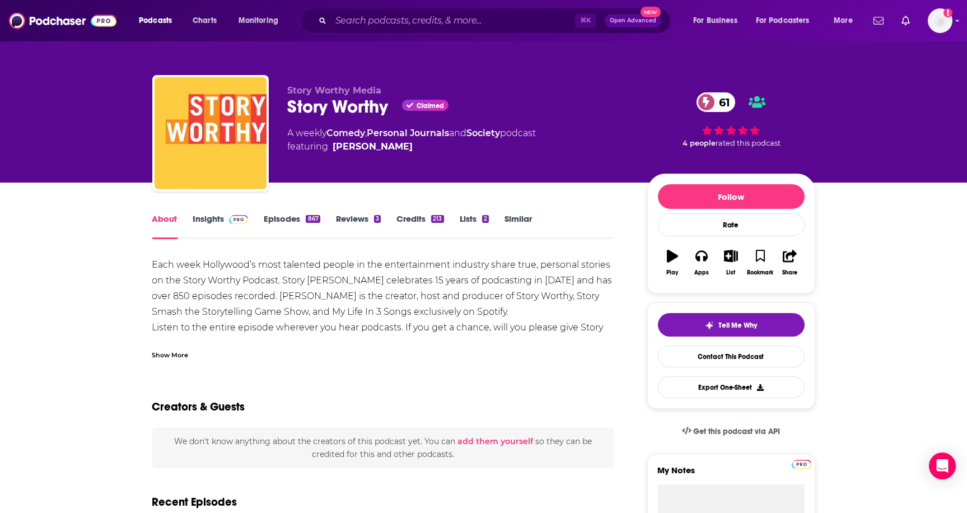
scroll to position [2, 1]
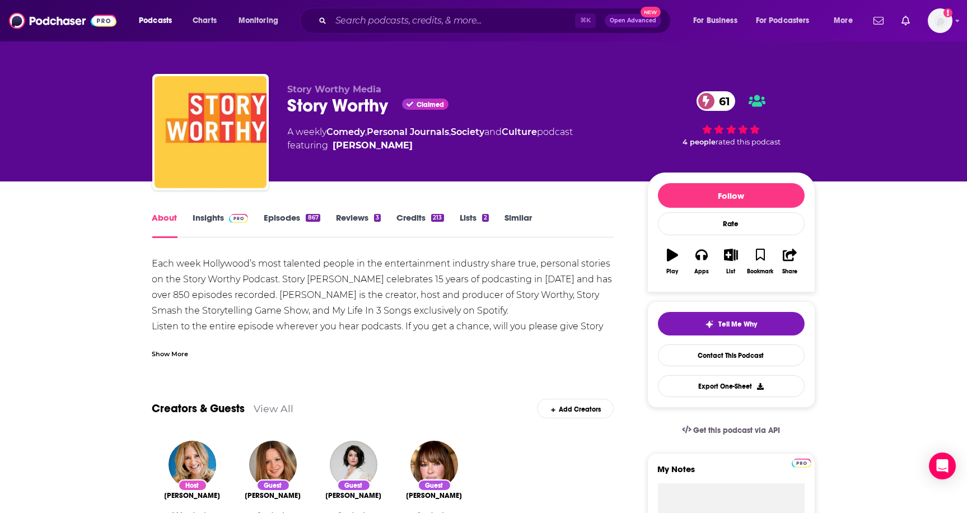
click at [166, 354] on div "Show More" at bounding box center [170, 353] width 36 height 11
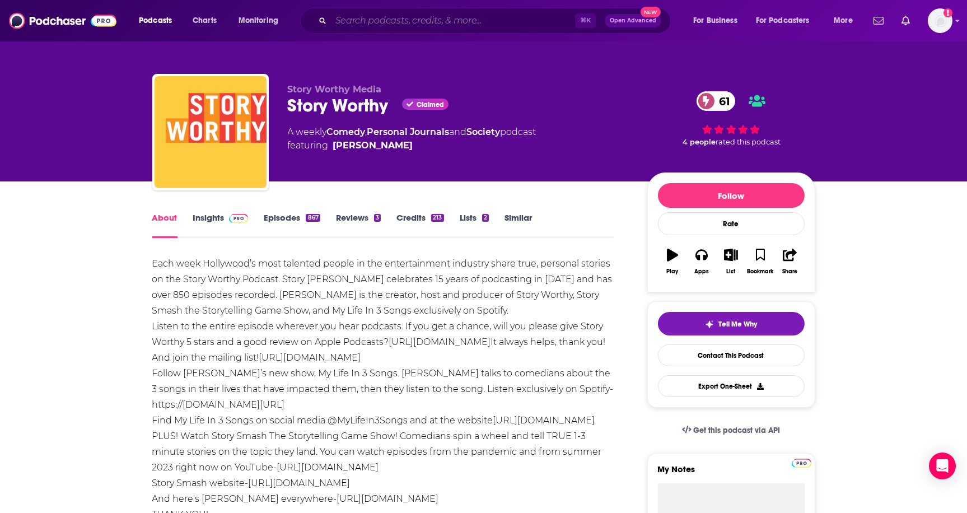
click at [395, 16] on input "Search podcasts, credits, & more..." at bounding box center [453, 21] width 244 height 18
paste input "The Purpose Show"
type input "The Purpose Show"
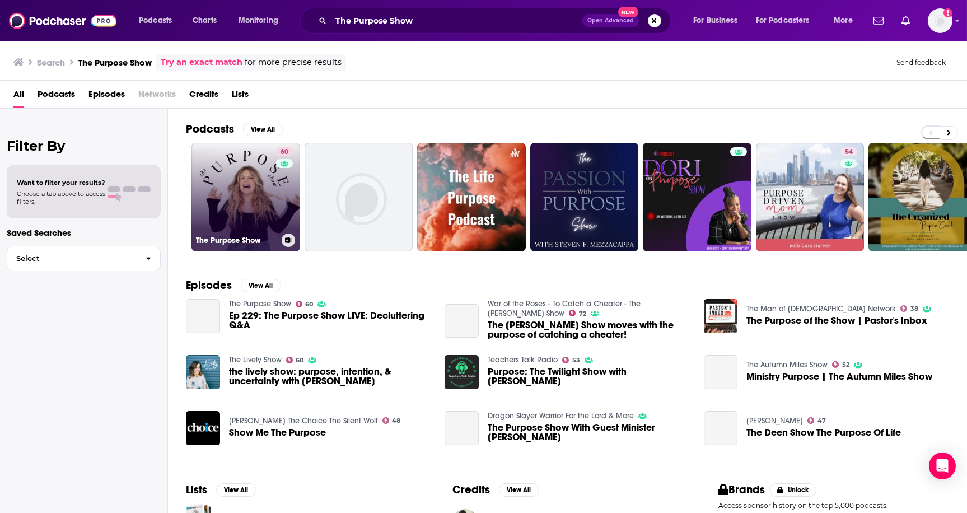
click at [239, 221] on link "60 The Purpose Show" at bounding box center [245, 197] width 109 height 109
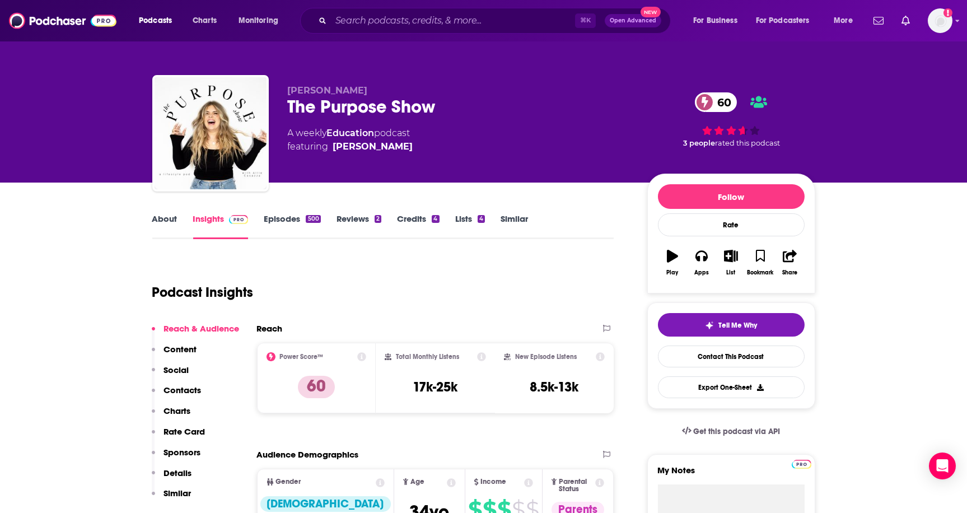
click at [167, 219] on link "About" at bounding box center [164, 226] width 25 height 26
